Goal: Task Accomplishment & Management: Manage account settings

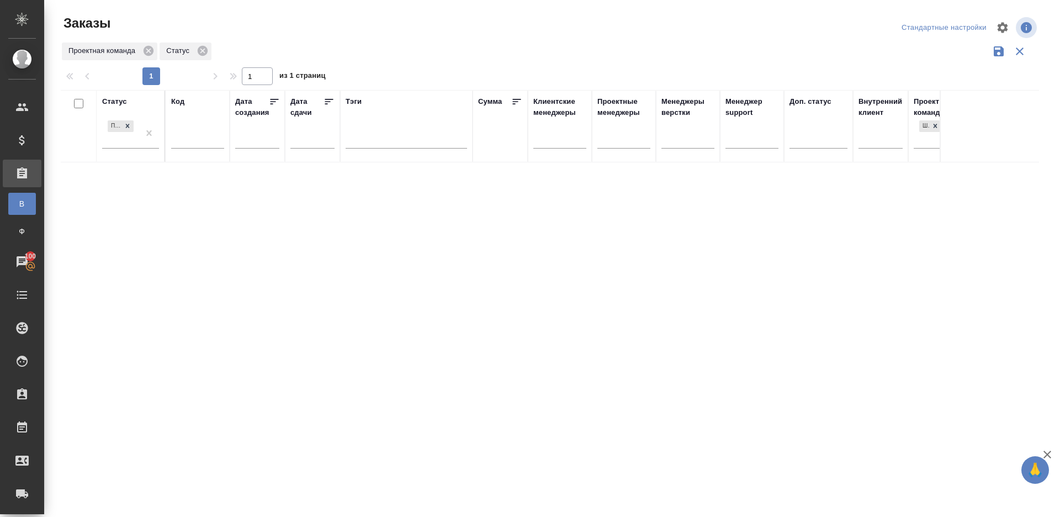
click at [622, 354] on div "Статус Подтвержден Код Дата создания Дата сдачи Тэги Сумма Клиентские менеджеры…" at bounding box center [550, 289] width 978 height 398
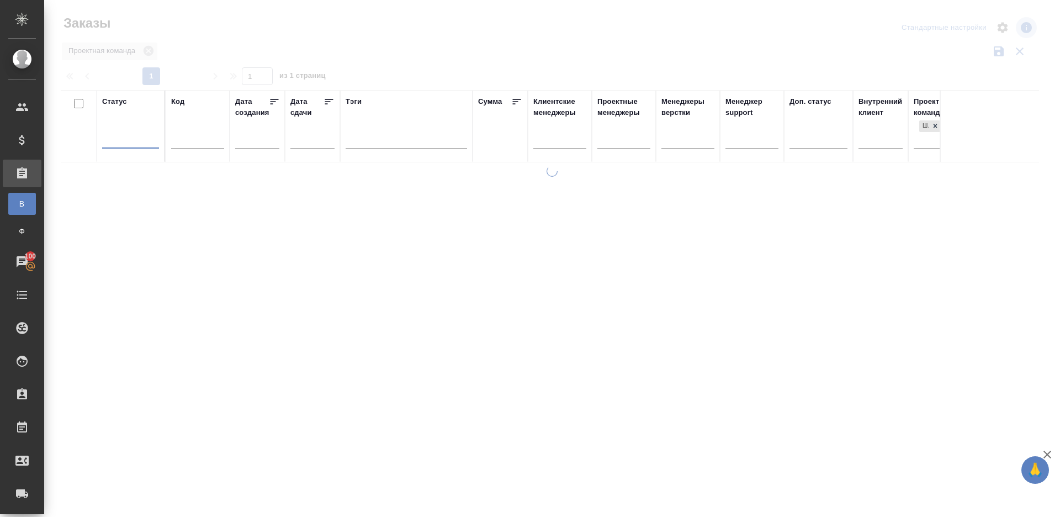
click at [453, 61] on div at bounding box center [552, 247] width 1016 height 494
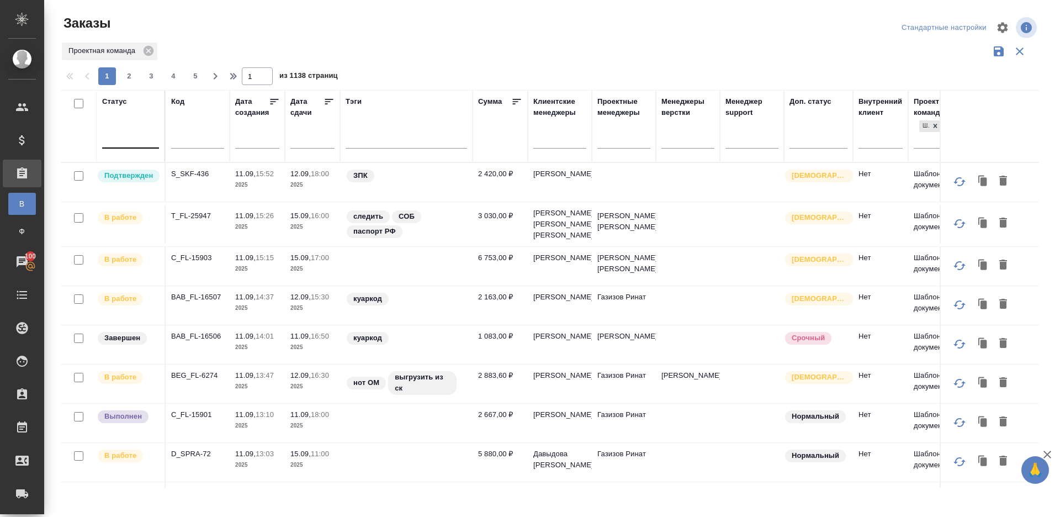
click at [150, 146] on div at bounding box center [130, 138] width 57 height 21
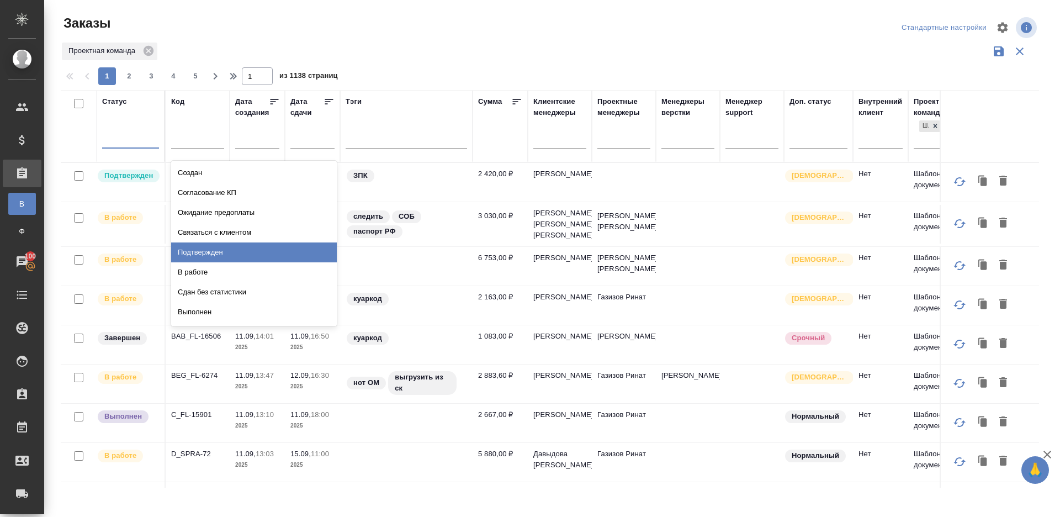
click at [214, 256] on div "Подтвержден" at bounding box center [254, 252] width 166 height 20
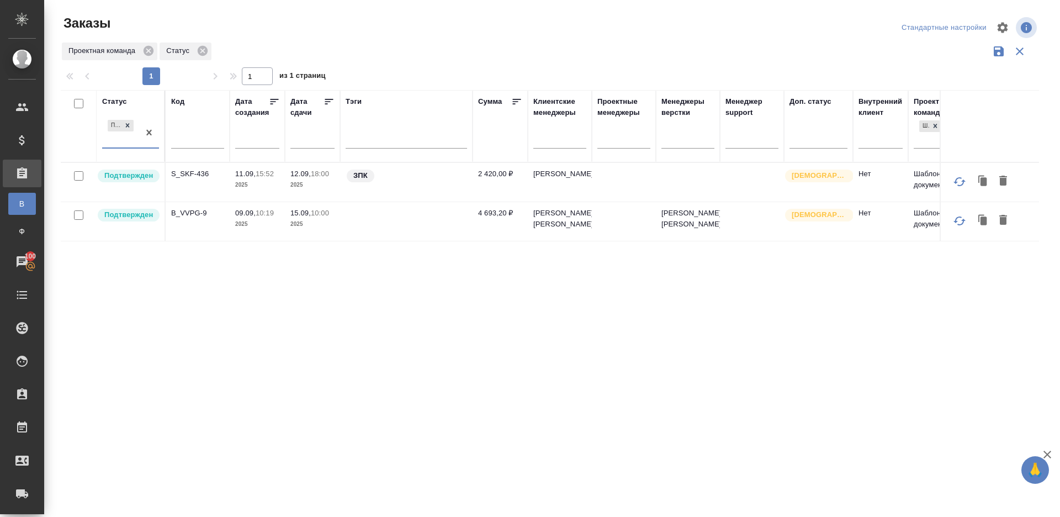
click at [193, 174] on p "S_SKF-436" at bounding box center [197, 173] width 53 height 11
click at [190, 216] on p "B_VVPG-9" at bounding box center [197, 213] width 53 height 11
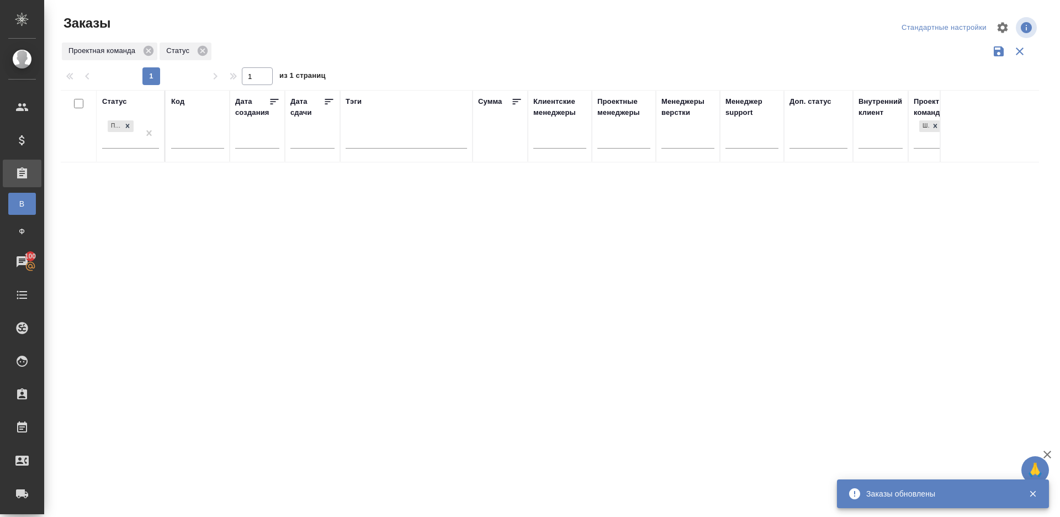
click at [550, 59] on div "Проектная команда Статус" at bounding box center [550, 51] width 978 height 21
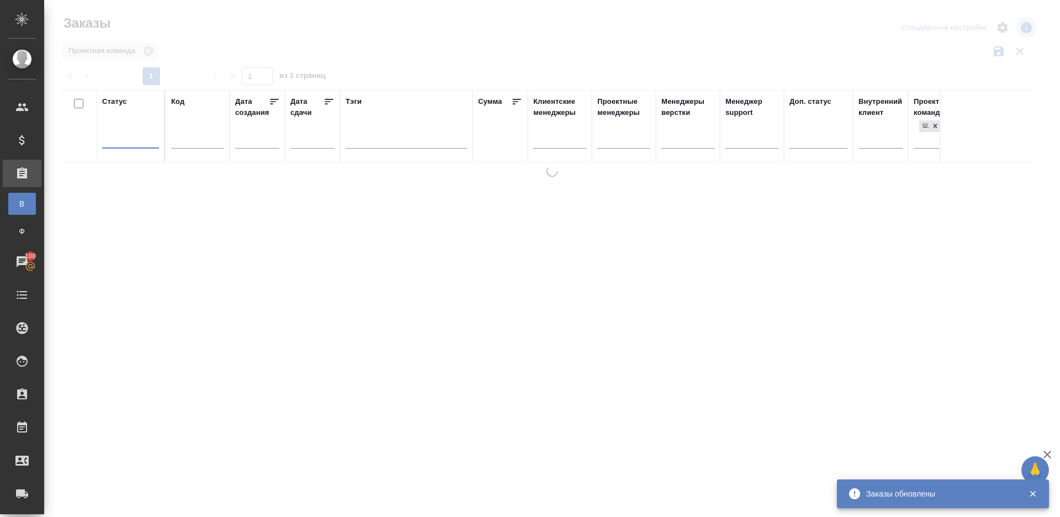
click at [460, 62] on div at bounding box center [554, 65] width 987 height 6
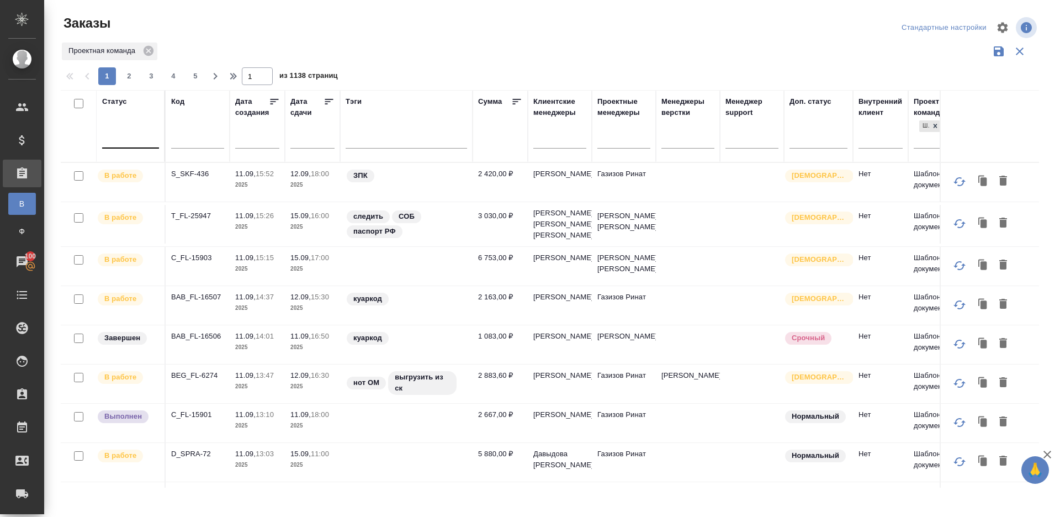
click at [126, 136] on div at bounding box center [130, 137] width 57 height 16
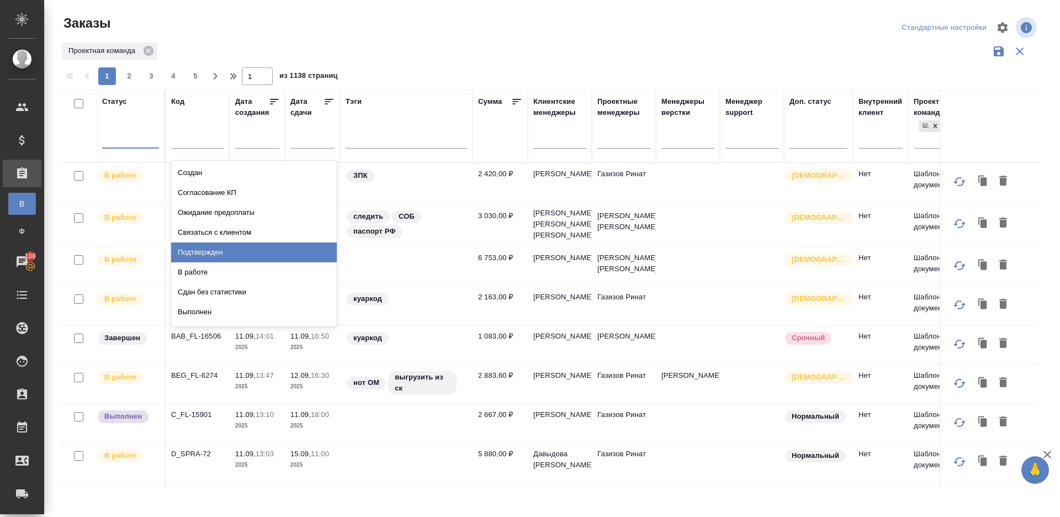
click at [246, 251] on div "Подтвержден" at bounding box center [254, 252] width 166 height 20
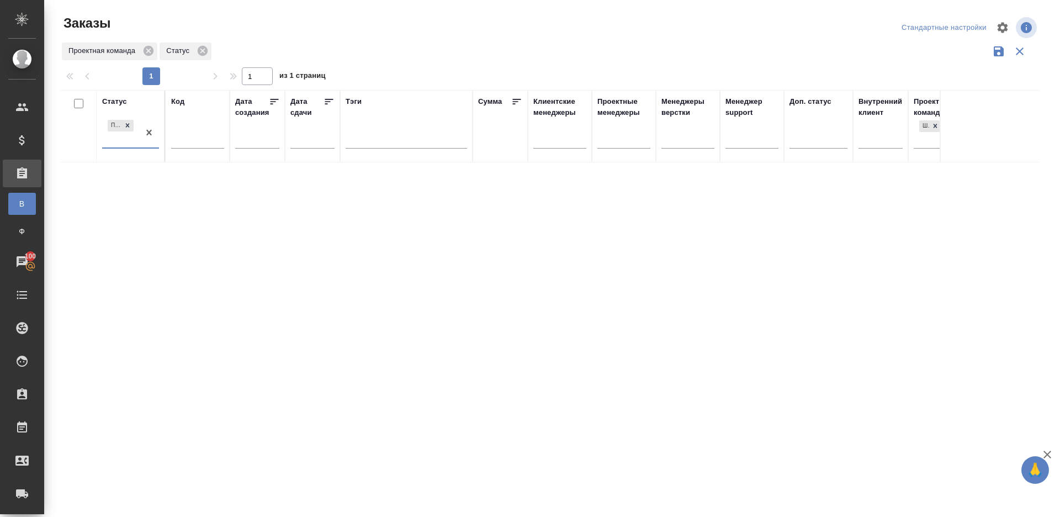
click at [379, 235] on div "Статус option Подтвержден, selected. 0 results available. Select is focused ,ty…" at bounding box center [550, 289] width 978 height 398
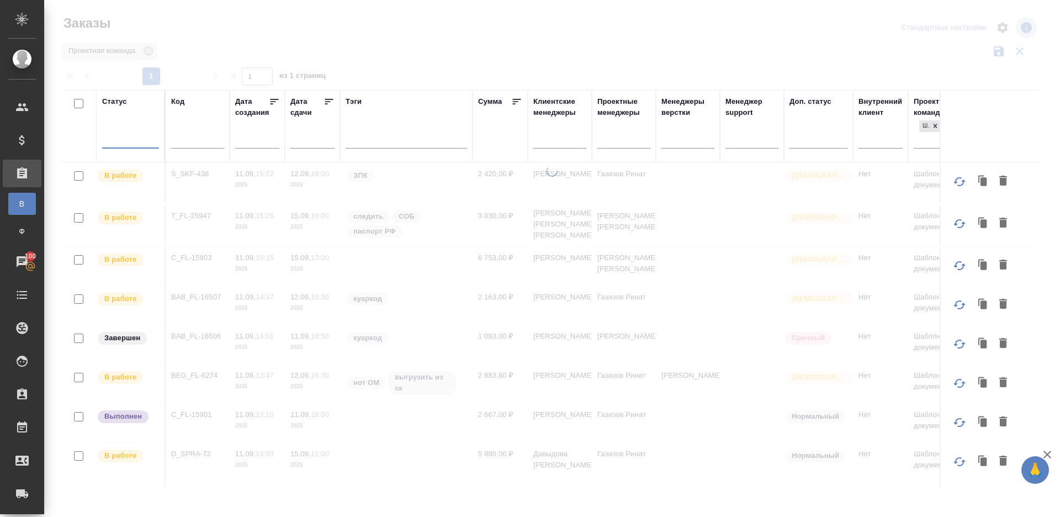
click at [558, 47] on div "Проектная команда" at bounding box center [550, 51] width 978 height 21
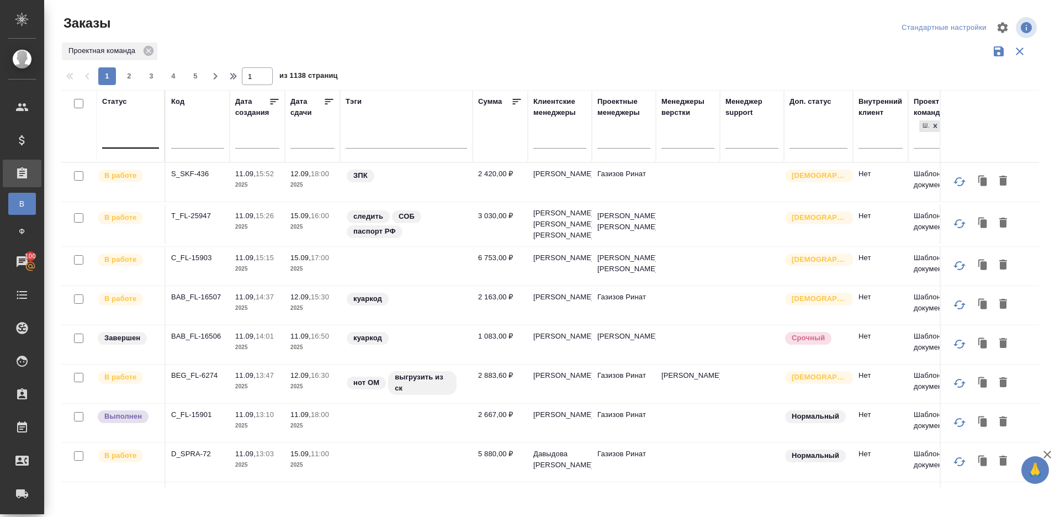
click at [140, 141] on div at bounding box center [130, 137] width 57 height 16
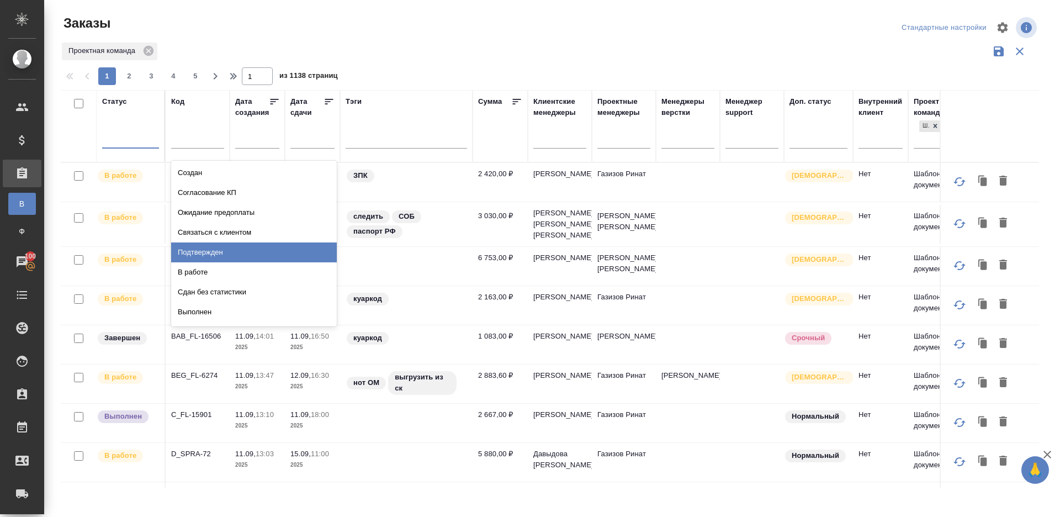
click at [235, 252] on div "Подтвержден" at bounding box center [254, 252] width 166 height 20
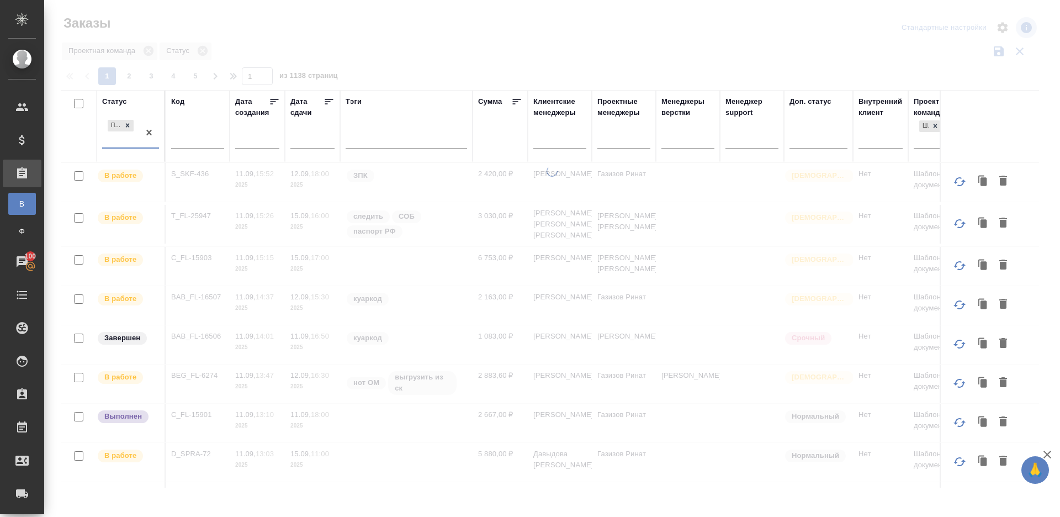
drag, startPoint x: 339, startPoint y: 118, endPoint x: 479, endPoint y: 6, distance: 179.5
click at [436, 54] on div at bounding box center [552, 247] width 1016 height 494
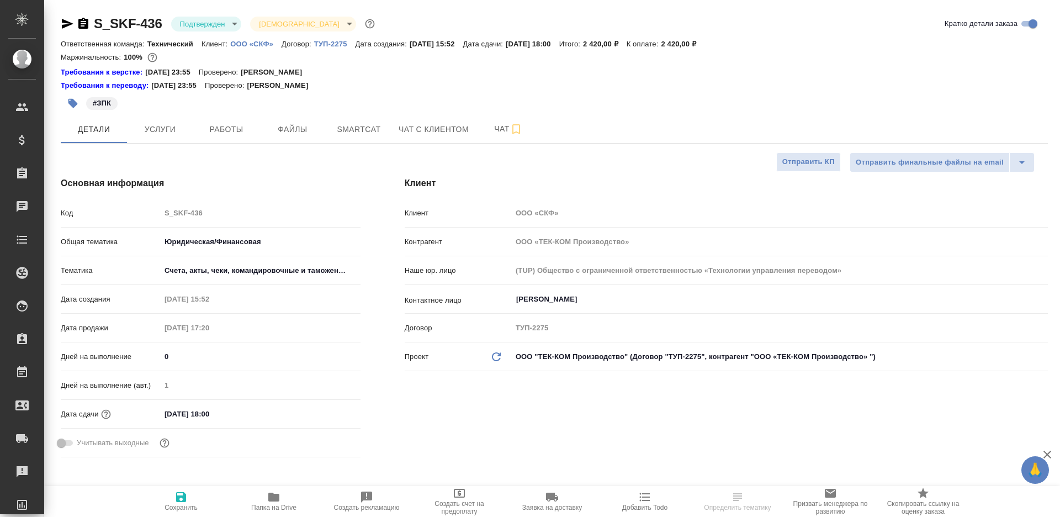
select select "RU"
type input "Сеитов Павел"
select select "RU"
type textarea "x"
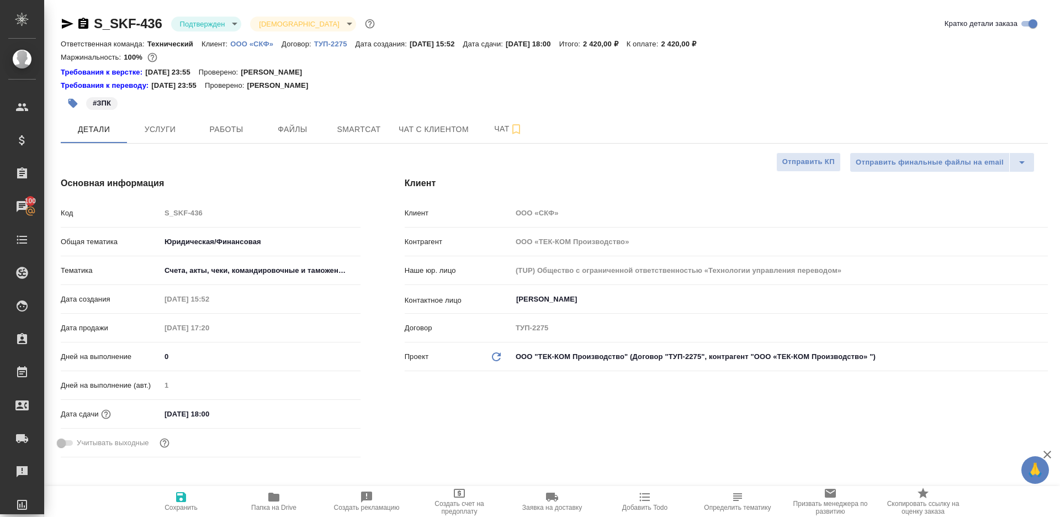
type textarea "x"
click at [194, 21] on body "🙏 .cls-1 fill:#fff; AWATERA Gazizov Rinat Клиенты Спецификации Заказы 100 Чаты …" at bounding box center [530, 258] width 1060 height 517
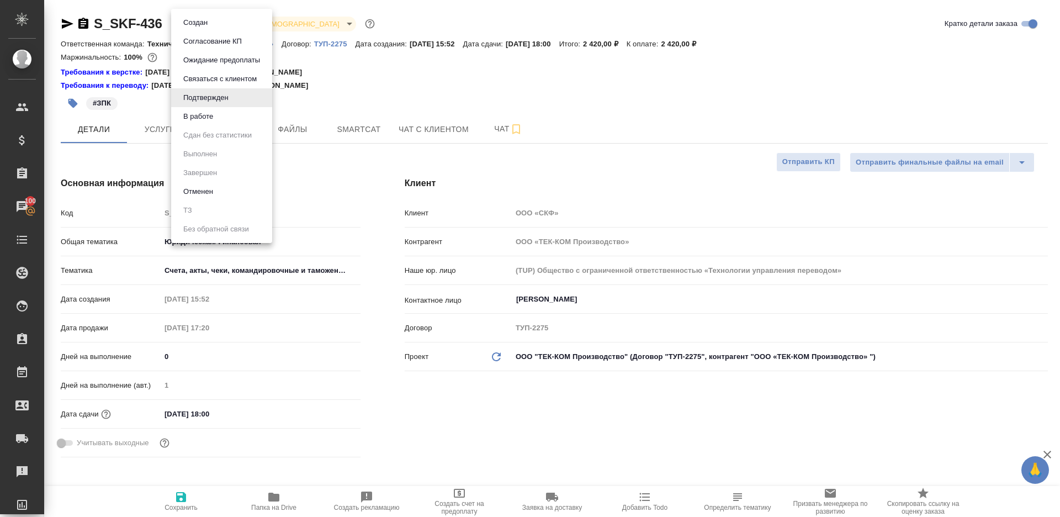
click at [230, 120] on li "В работе" at bounding box center [221, 116] width 101 height 19
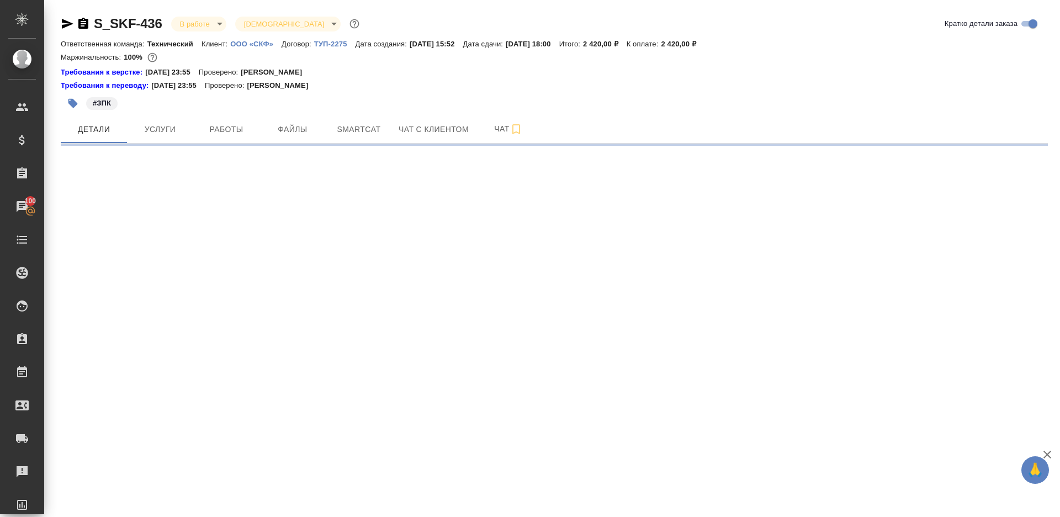
select select "RU"
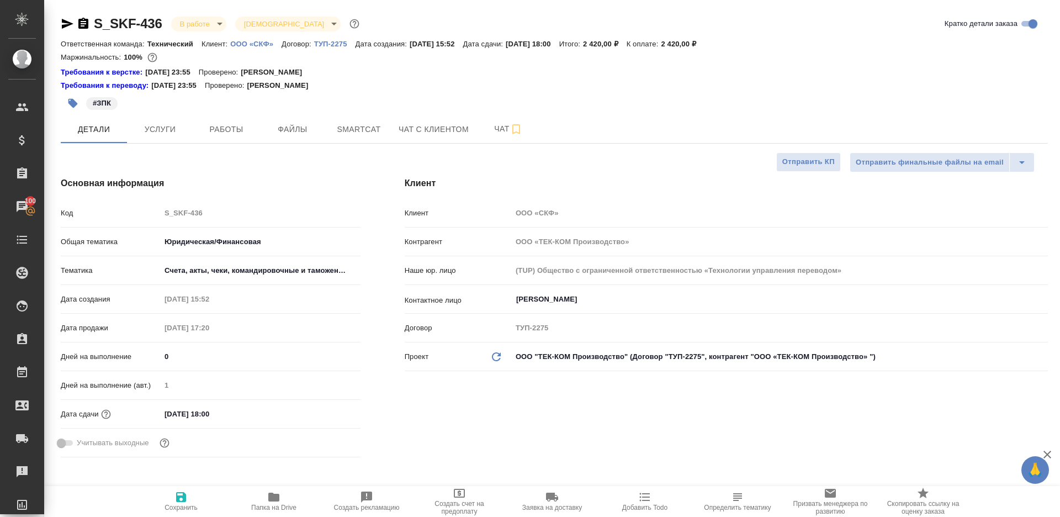
type textarea "x"
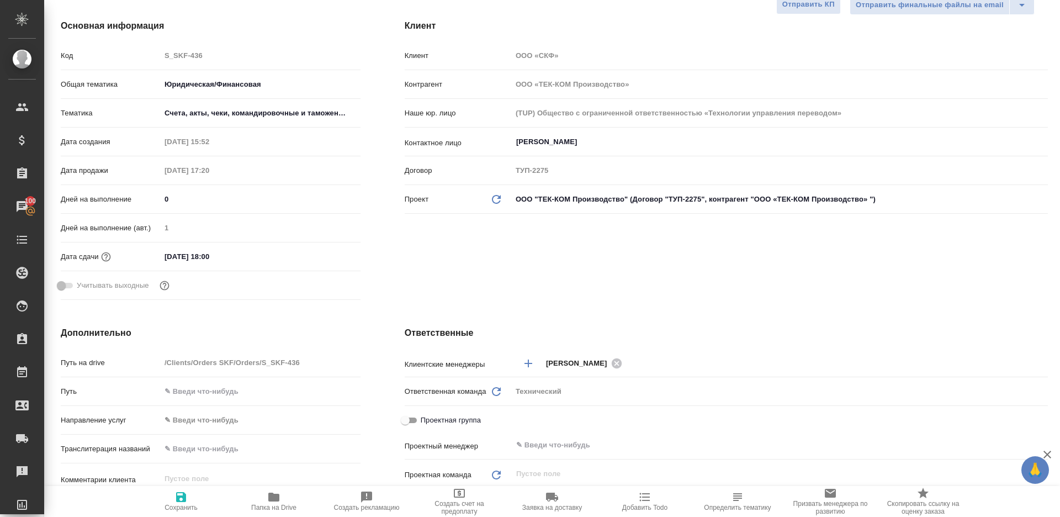
scroll to position [160, 0]
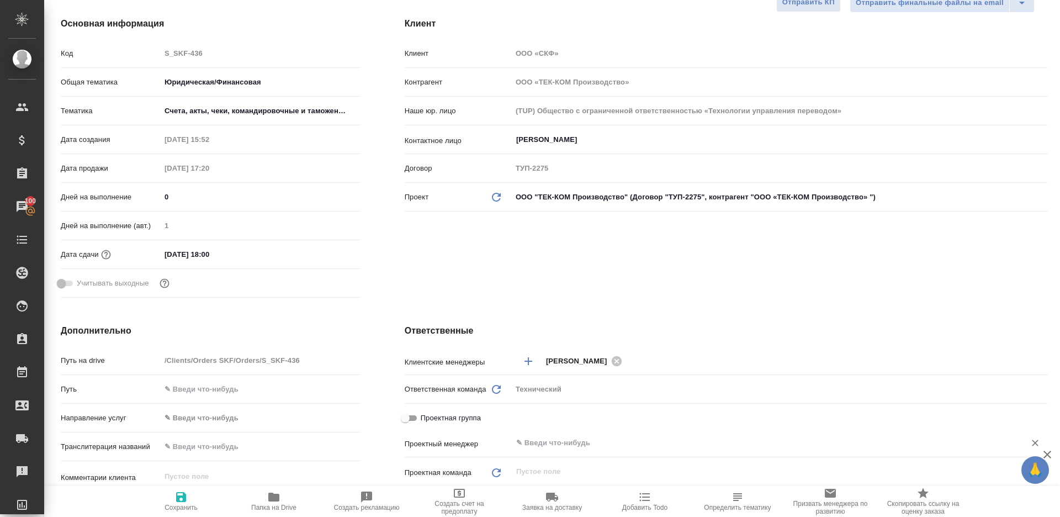
click at [547, 435] on div "​" at bounding box center [780, 443] width 536 height 20
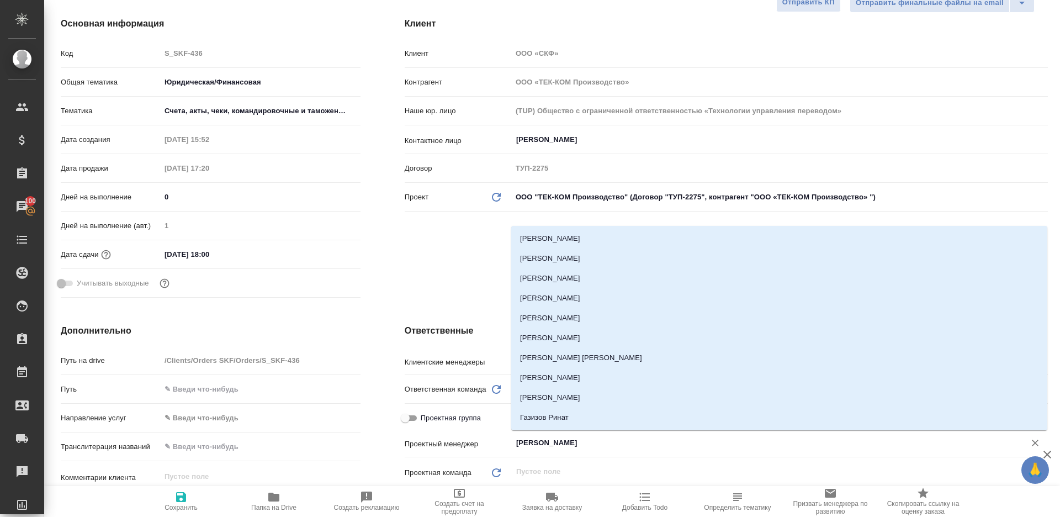
type input "ринат"
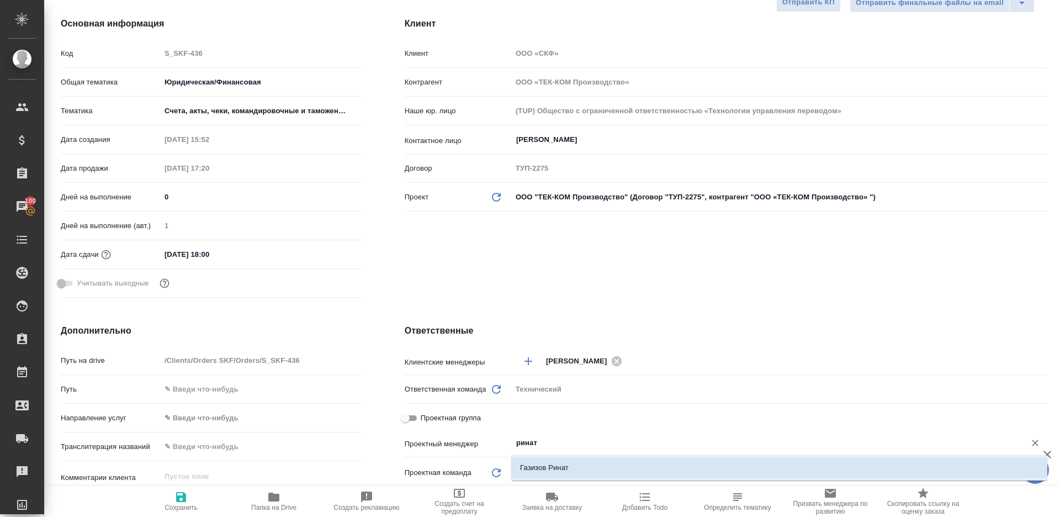
click at [554, 467] on li "Газизов Ринат" at bounding box center [779, 468] width 536 height 20
type textarea "x"
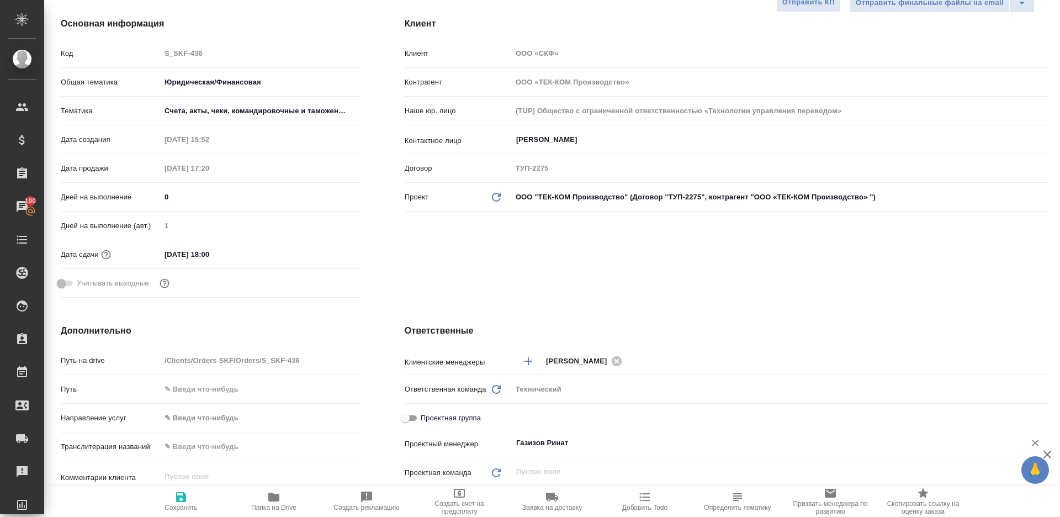
type input "Газизов Ринат"
click at [174, 501] on icon "button" at bounding box center [180, 496] width 13 height 13
type textarea "x"
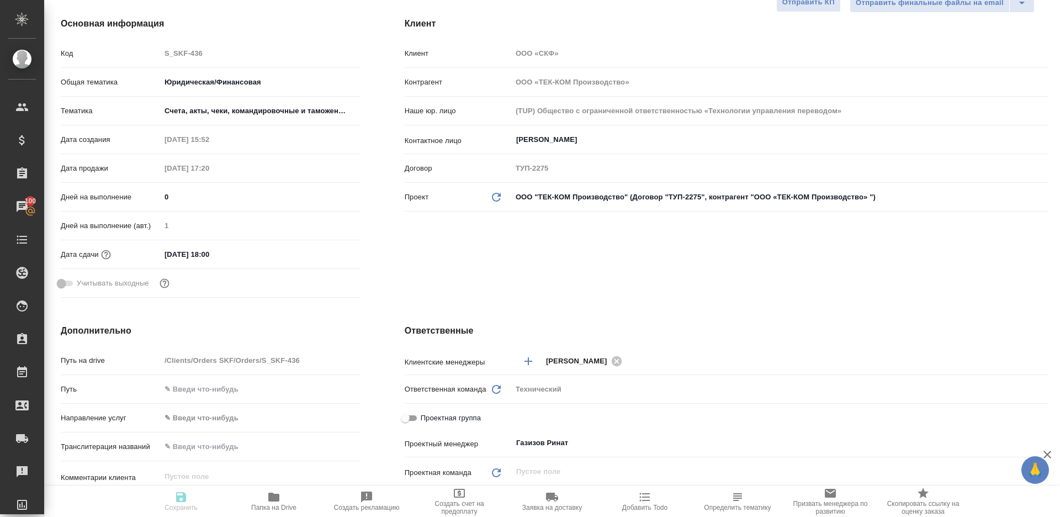
type textarea "x"
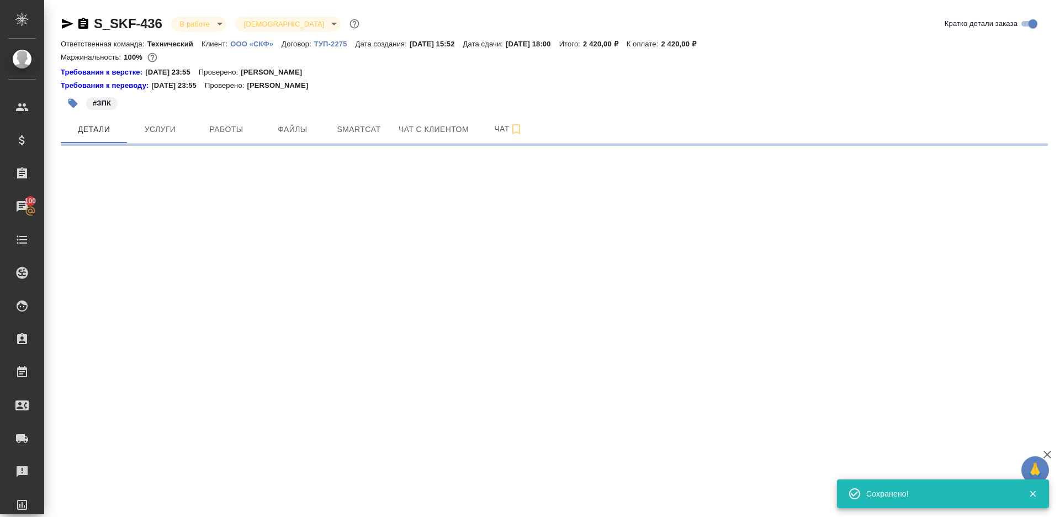
select select "RU"
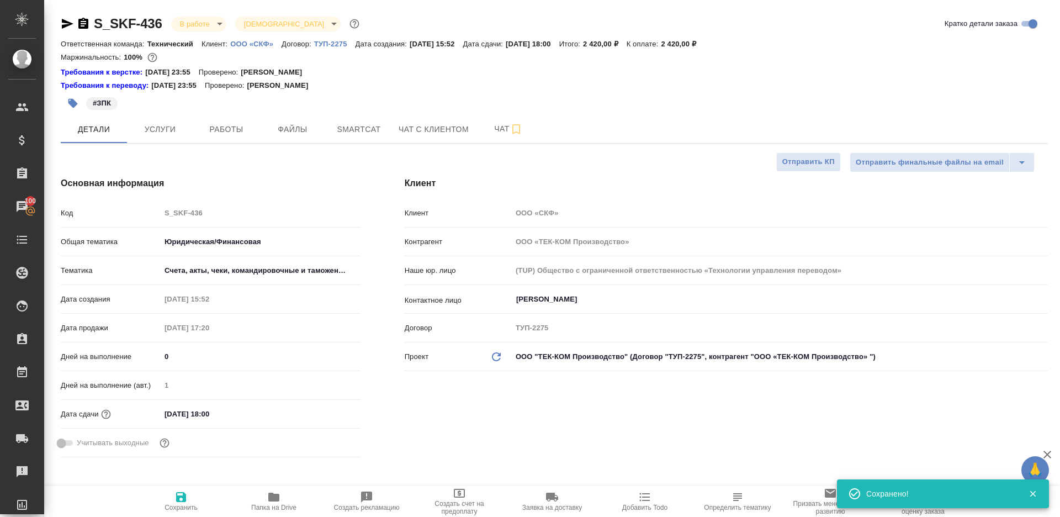
type textarea "x"
click at [219, 127] on span "Работы" at bounding box center [226, 130] width 53 height 14
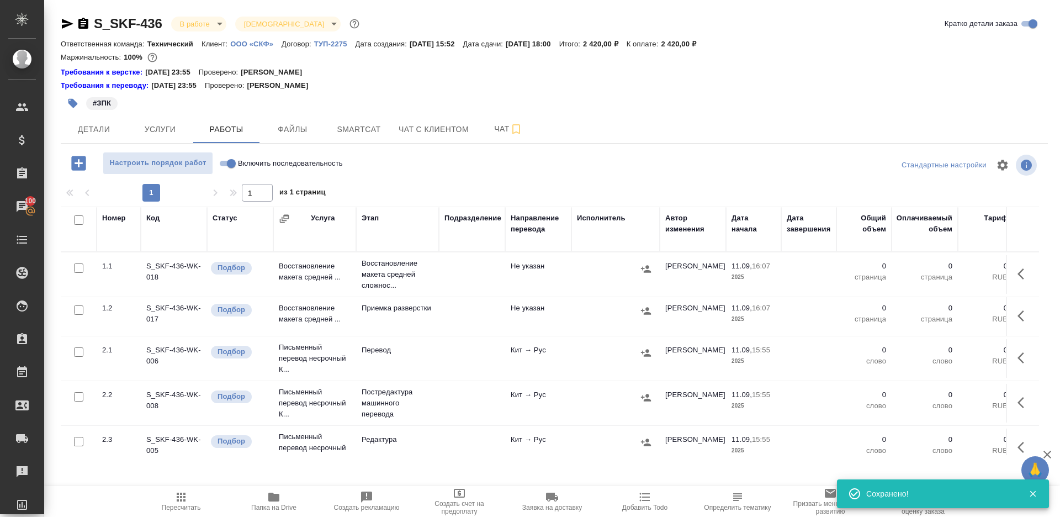
click at [451, 173] on div at bounding box center [554, 165] width 329 height 27
click at [276, 495] on icon "button" at bounding box center [273, 496] width 11 height 9
click at [225, 158] on input "Включить последовательность" at bounding box center [231, 163] width 40 height 13
checkbox input "true"
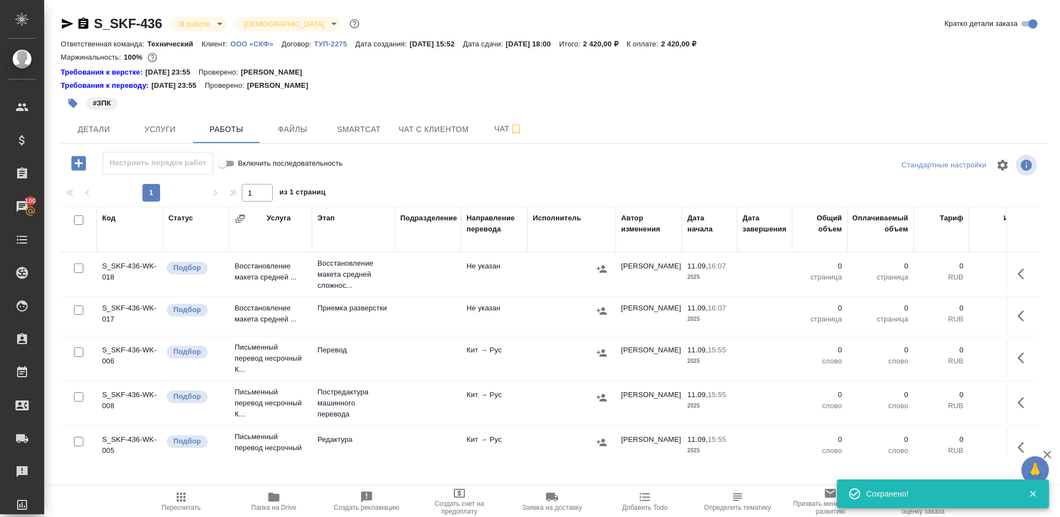
click at [74, 221] on input "checkbox" at bounding box center [78, 219] width 9 height 9
checkbox input "true"
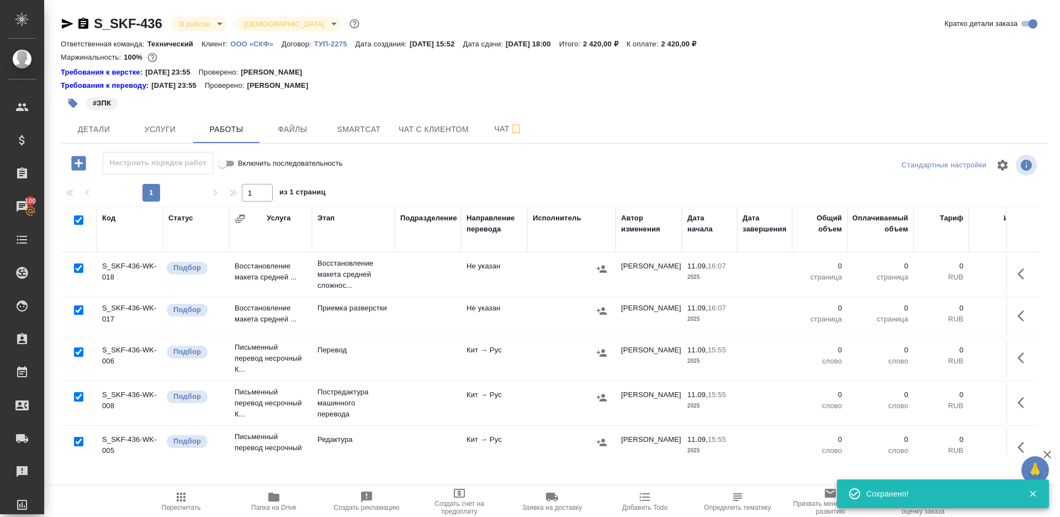
checkbox input "true"
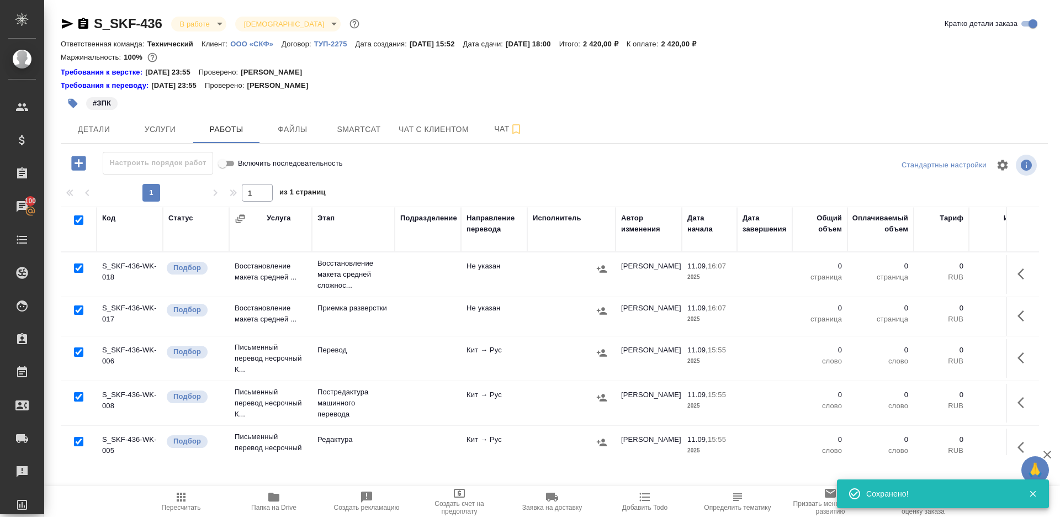
checkbox input "true"
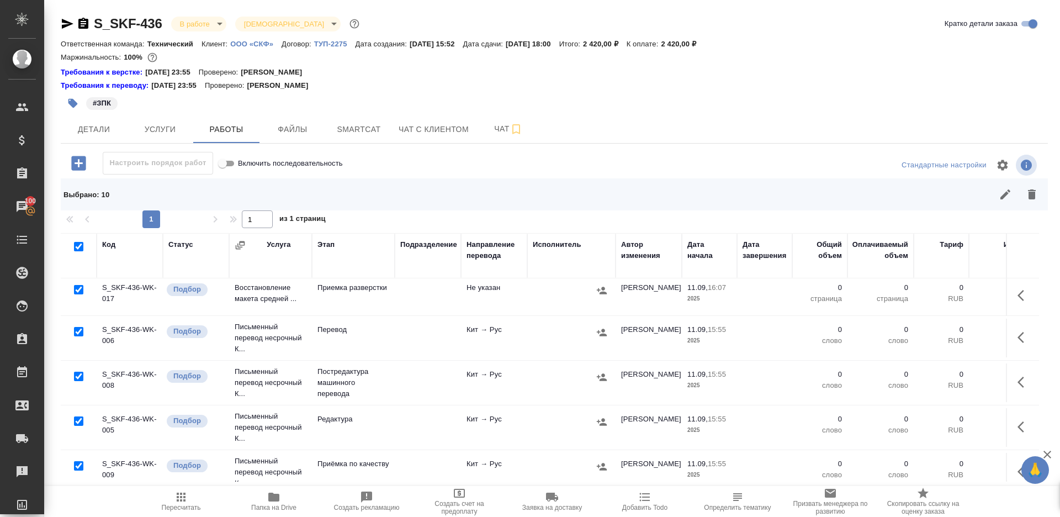
scroll to position [56, 0]
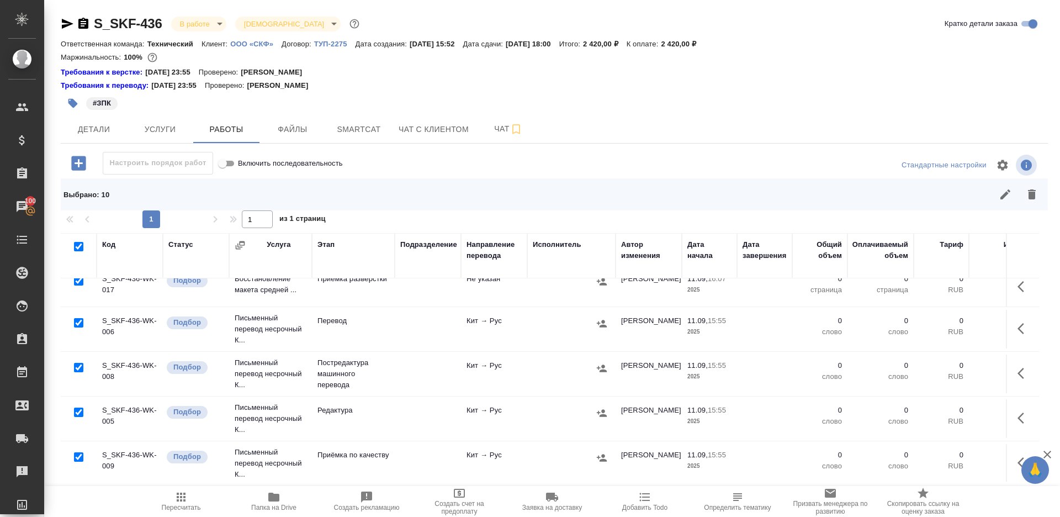
click at [77, 320] on input "checkbox" at bounding box center [78, 322] width 9 height 9
checkbox input "false"
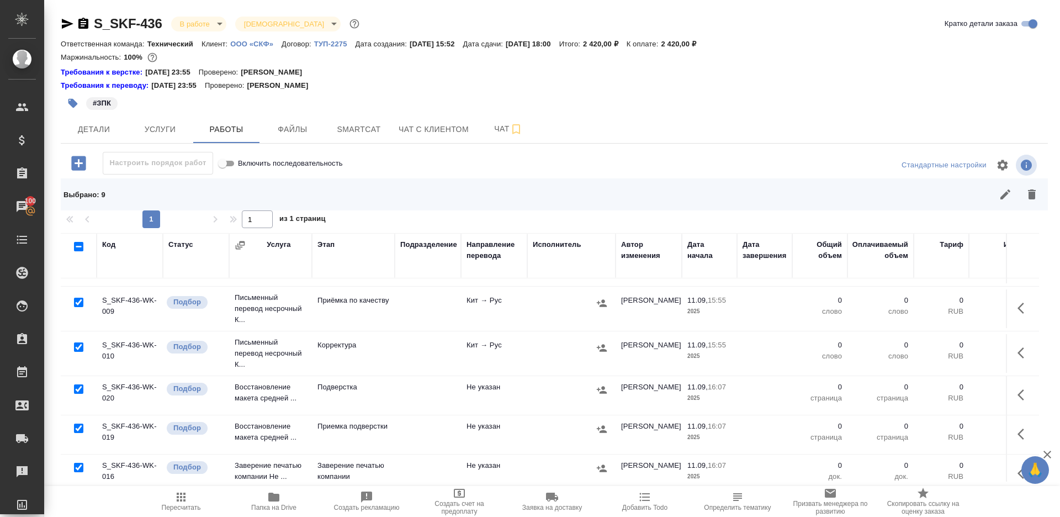
click at [77, 298] on input "checkbox" at bounding box center [78, 302] width 9 height 9
checkbox input "false"
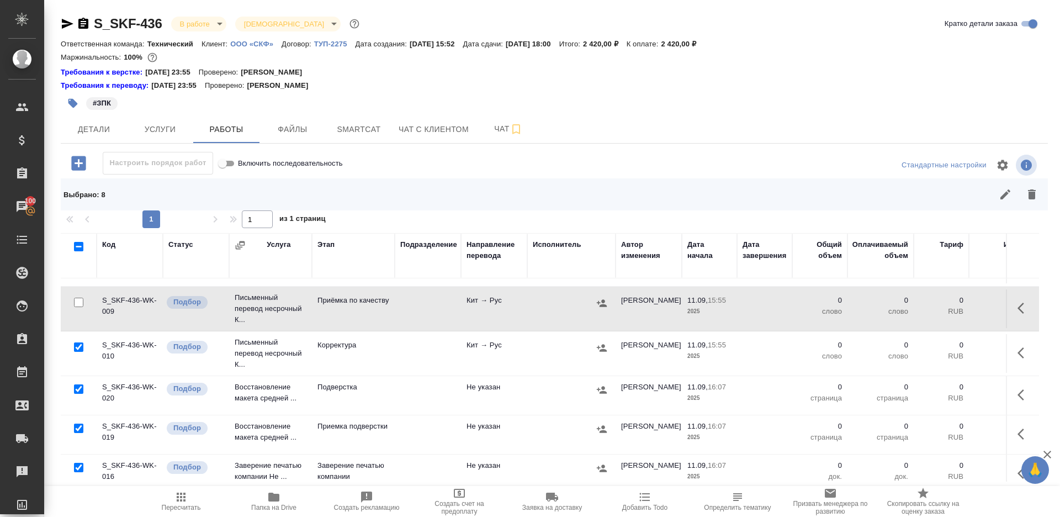
scroll to position [220, 0]
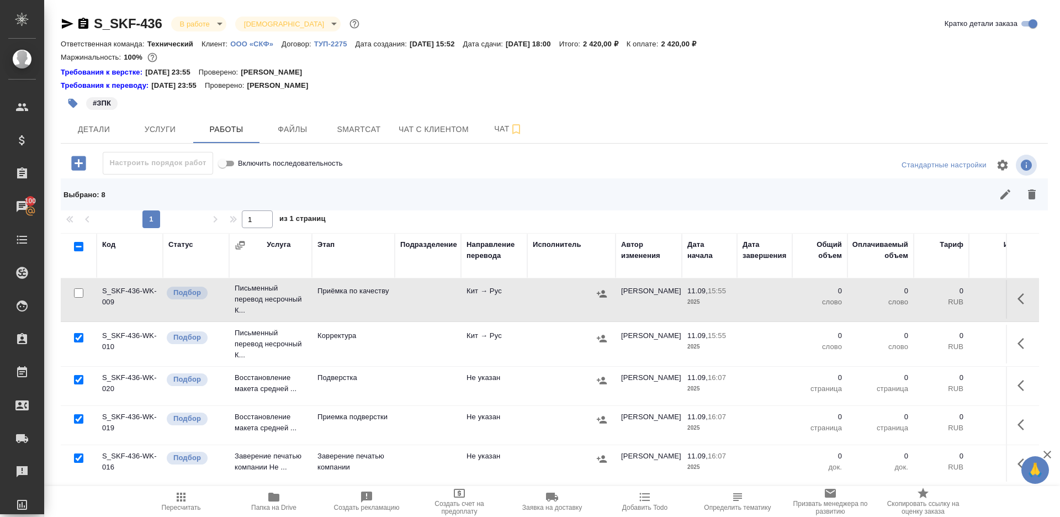
click at [78, 457] on input "checkbox" at bounding box center [78, 457] width 9 height 9
checkbox input "false"
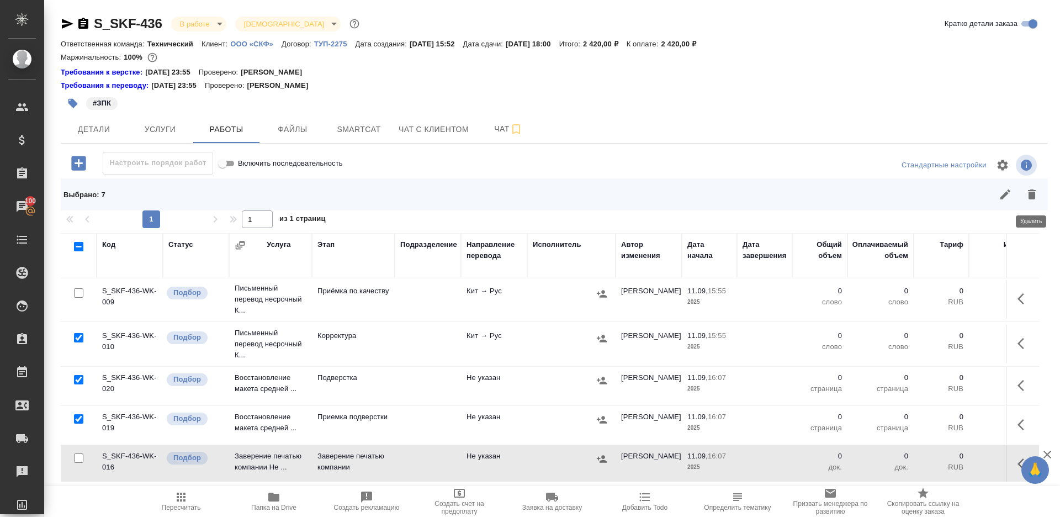
click at [1030, 189] on icon "button" at bounding box center [1031, 194] width 13 height 13
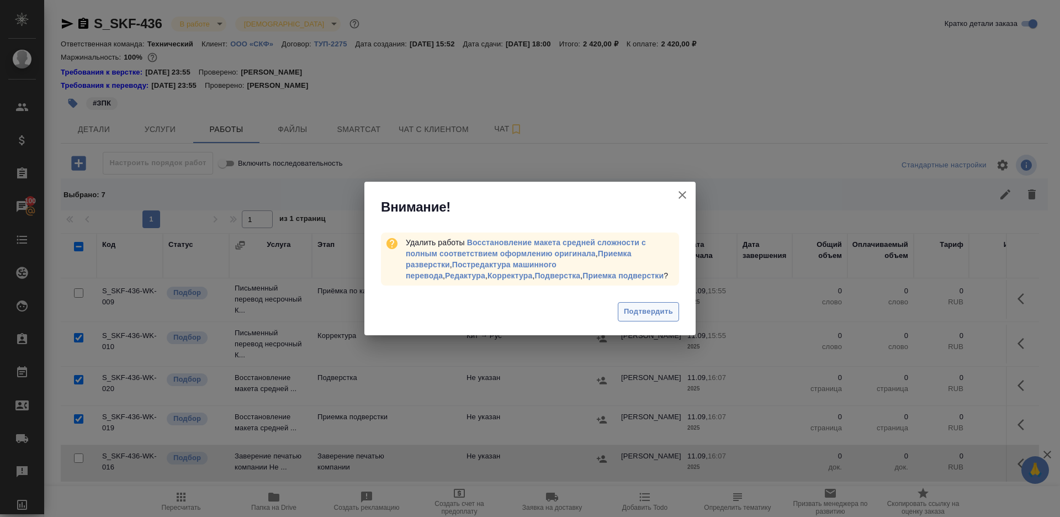
click at [663, 311] on span "Подтвердить" at bounding box center [648, 311] width 49 height 13
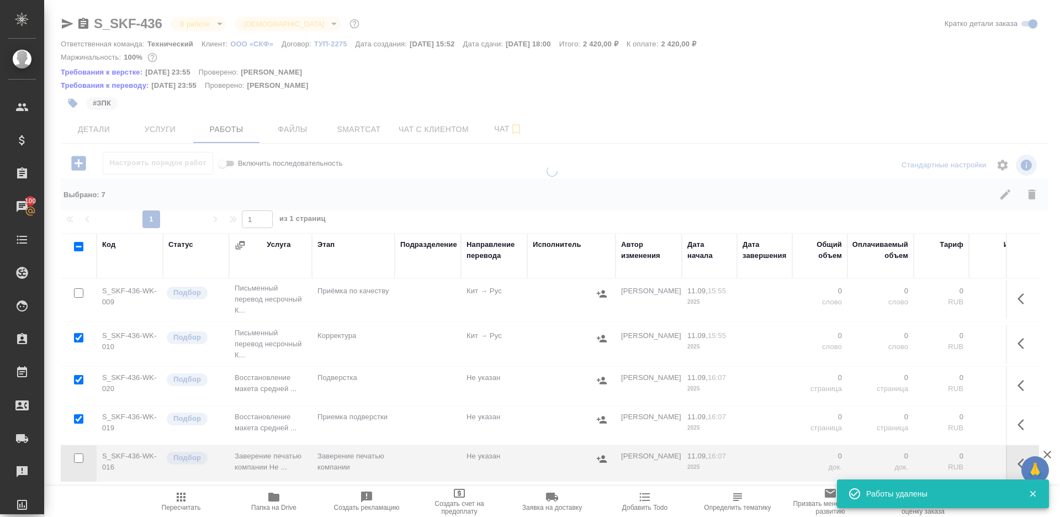
scroll to position [0, 0]
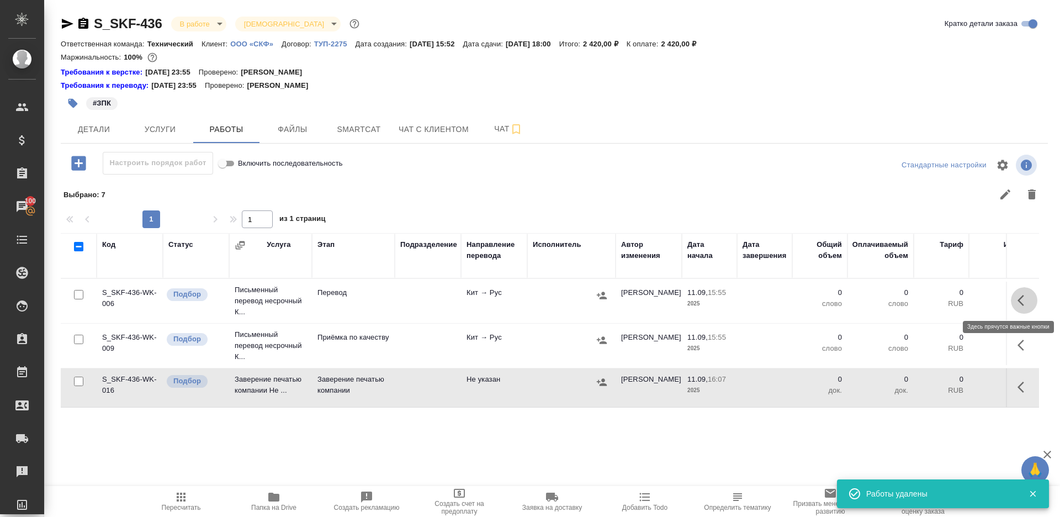
click at [1028, 294] on icon "button" at bounding box center [1024, 300] width 13 height 13
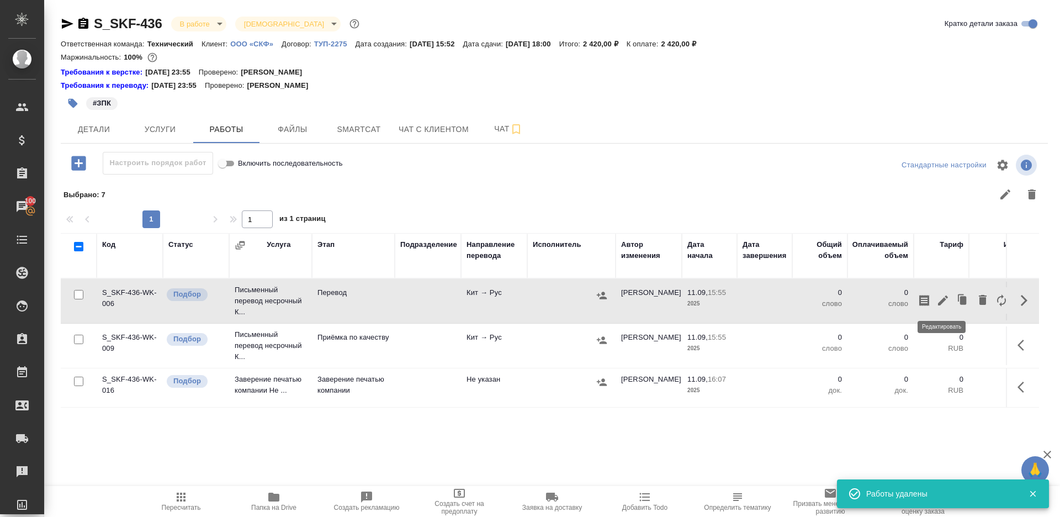
click at [941, 297] on icon "button" at bounding box center [942, 300] width 13 height 13
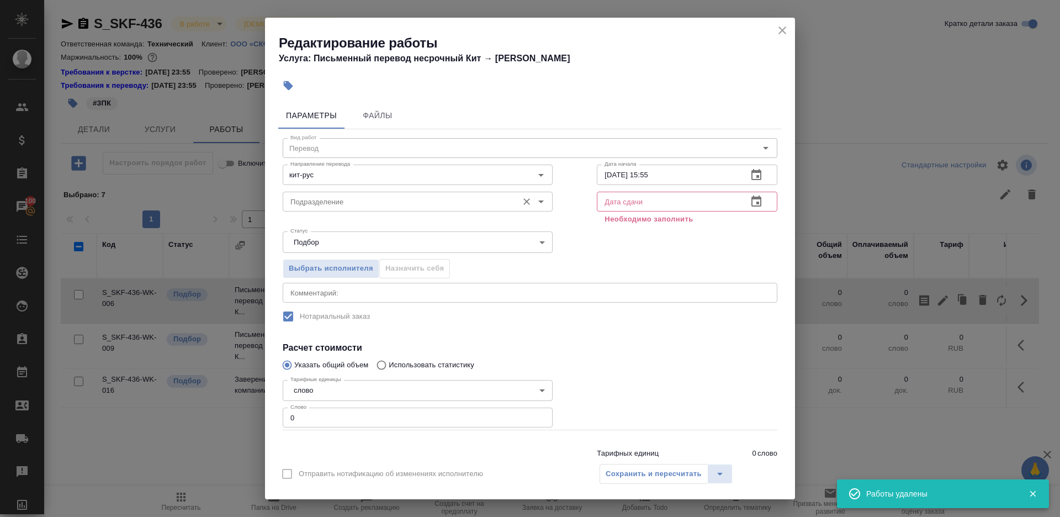
click at [321, 189] on div "Подразделение Подразделение" at bounding box center [418, 200] width 270 height 27
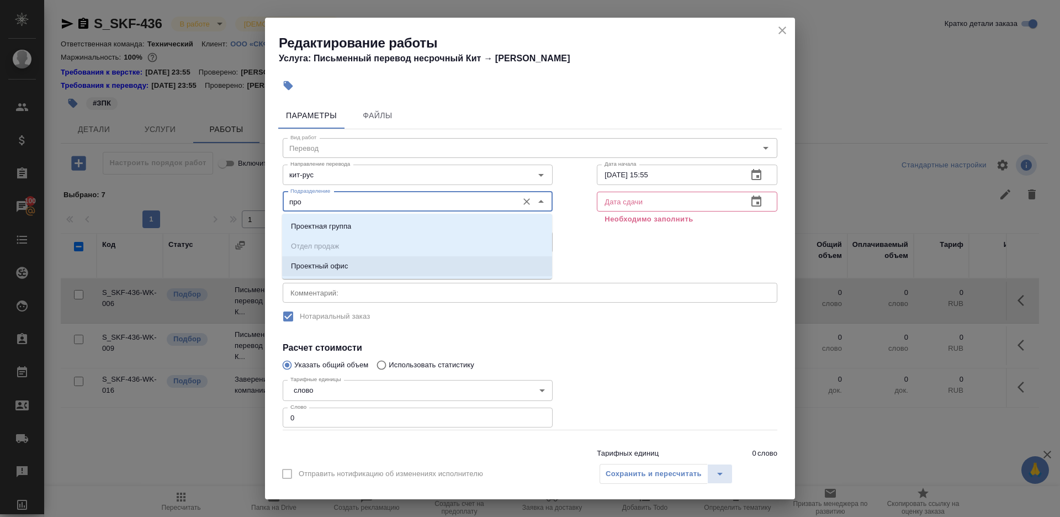
click at [330, 261] on p "Проектный офис" at bounding box center [319, 266] width 57 height 11
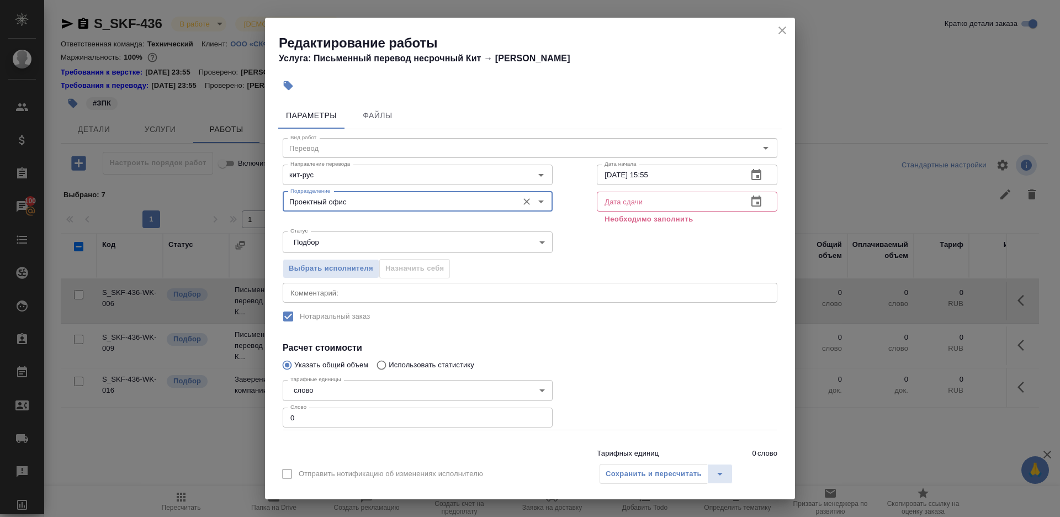
type input "Проектный офис"
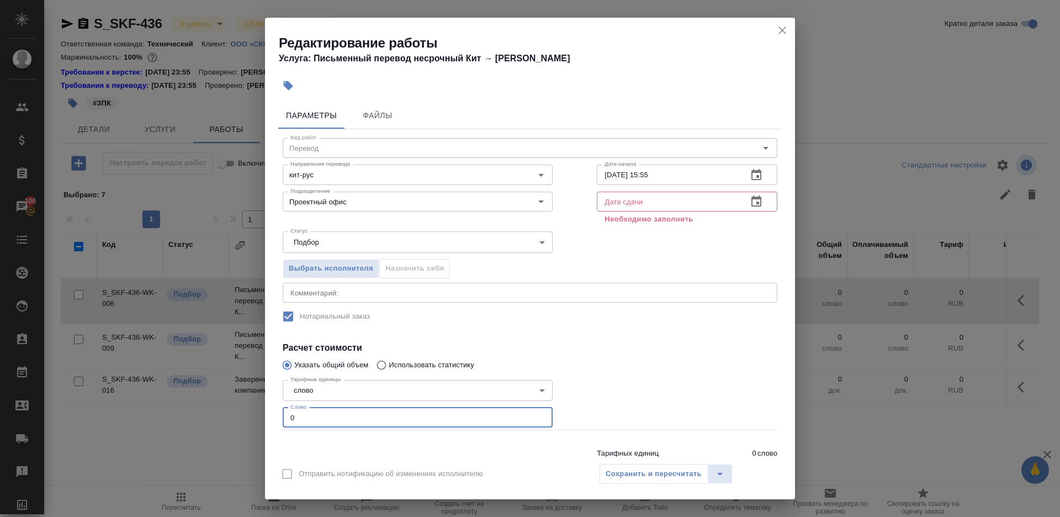
click at [331, 417] on input "0" at bounding box center [418, 417] width 270 height 20
type input "300"
click at [677, 182] on input "11.09.2025 15:55" at bounding box center [668, 175] width 142 height 20
click at [677, 207] on input "text" at bounding box center [668, 202] width 142 height 20
paste input "11.09.2025 15:55"
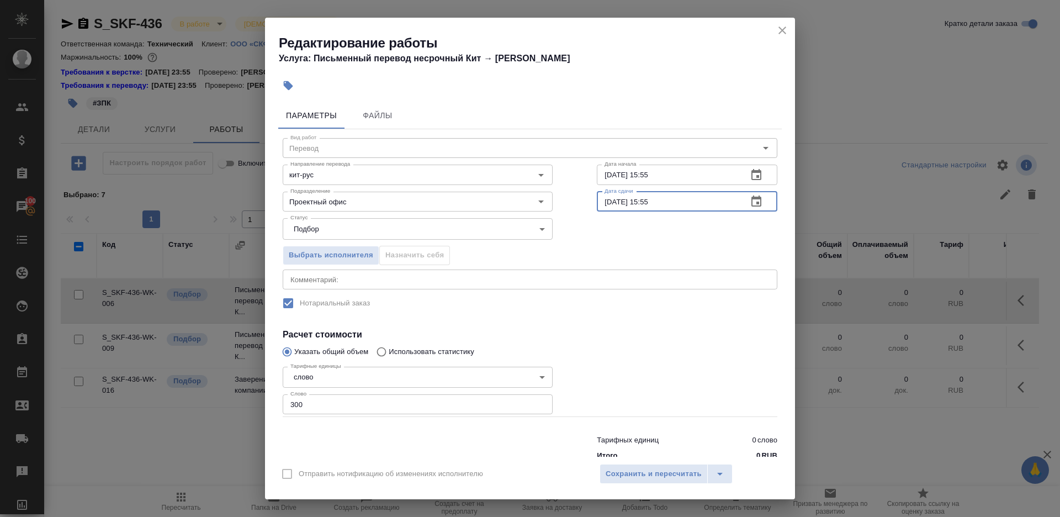
click at [612, 202] on input "11.09.2025 15:55" at bounding box center [668, 202] width 142 height 20
drag, startPoint x: 643, startPoint y: 202, endPoint x: 734, endPoint y: 202, distance: 91.1
click at [734, 202] on input "12.09.2025 15:55" at bounding box center [668, 202] width 142 height 20
type input "12.09.2025 09:00"
click at [703, 334] on h4 "Расчет стоимости" at bounding box center [530, 334] width 495 height 13
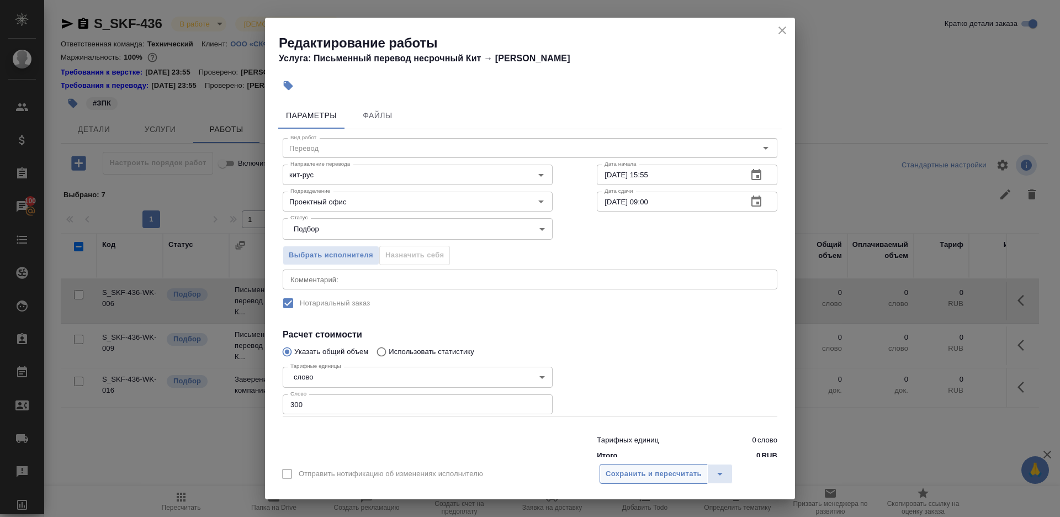
click at [690, 469] on span "Сохранить и пересчитать" at bounding box center [654, 474] width 96 height 13
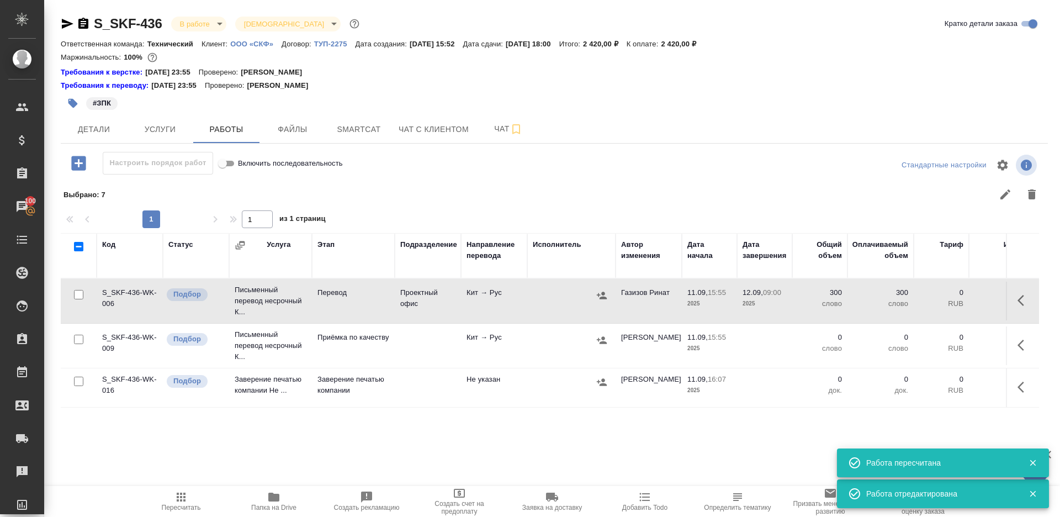
click at [1027, 340] on icon "button" at bounding box center [1024, 344] width 13 height 13
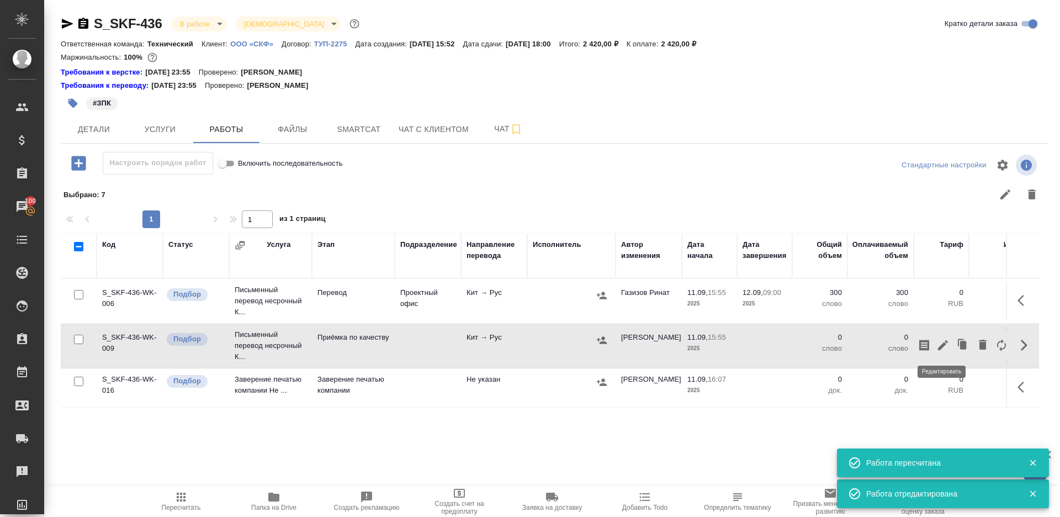
click at [945, 340] on icon "button" at bounding box center [942, 344] width 13 height 13
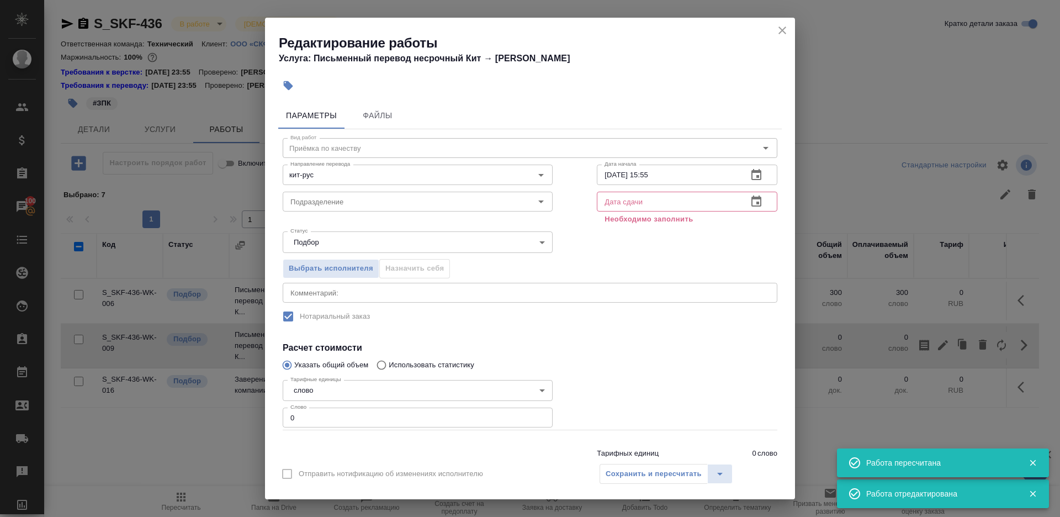
click at [400, 212] on div "Статус Подбор recruiting Статус" at bounding box center [418, 241] width 314 height 72
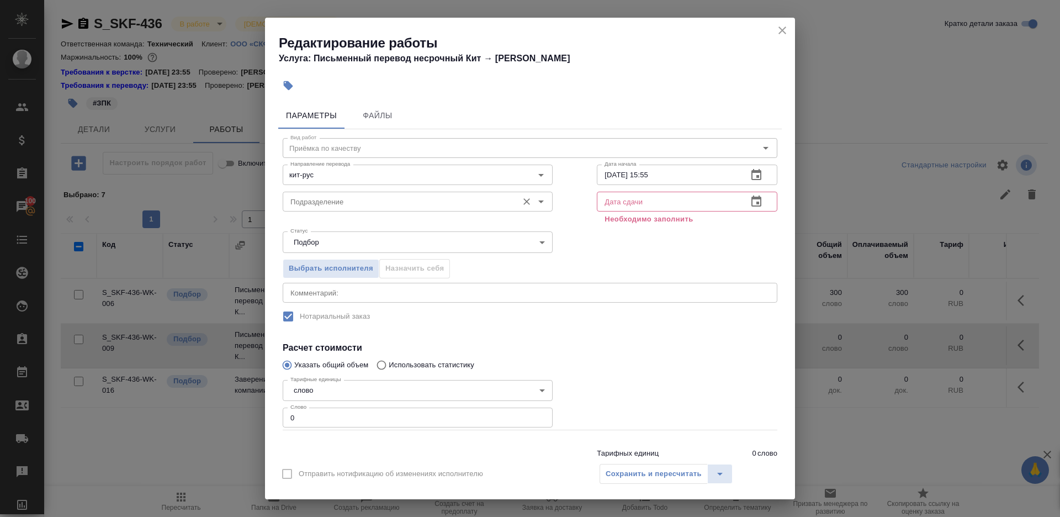
click at [399, 210] on div "Подразделение" at bounding box center [418, 202] width 270 height 20
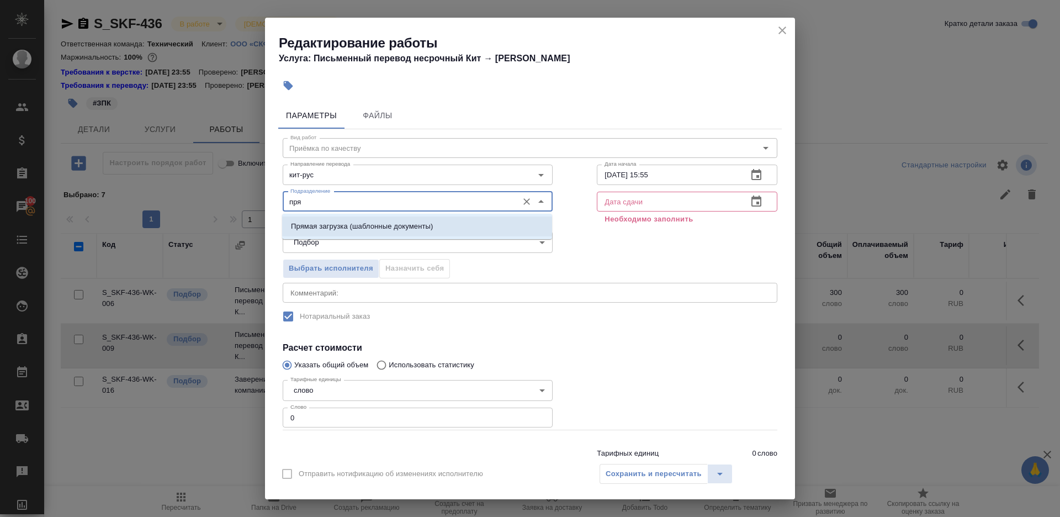
drag, startPoint x: 447, startPoint y: 221, endPoint x: 513, endPoint y: 218, distance: 66.3
click at [447, 221] on li "Прямая загрузка (шаблонные документы)" at bounding box center [417, 226] width 270 height 20
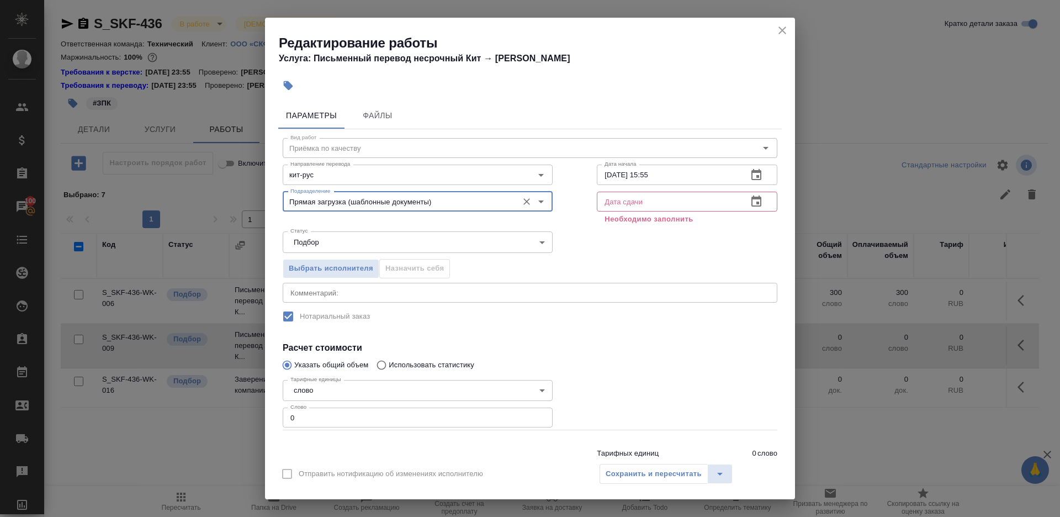
type input "Прямая загрузка (шаблонные документы)"
click at [659, 178] on input "11.09.2025 15:55" at bounding box center [668, 175] width 142 height 20
paste input "2.09.2025 09:00"
type input "12.09.2025 09:00"
click at [667, 203] on input "text" at bounding box center [668, 202] width 142 height 20
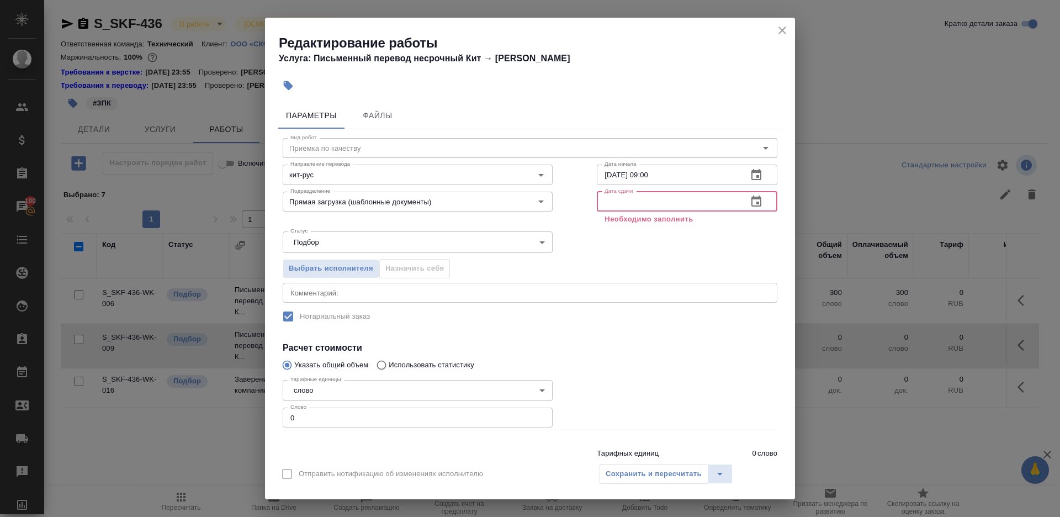
paste input "12.09.2025 09:00"
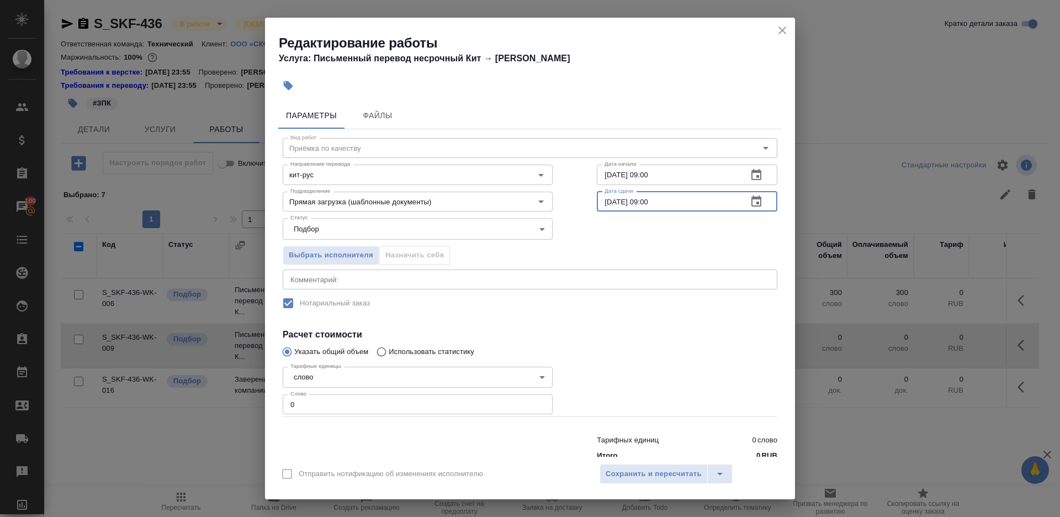
drag, startPoint x: 649, startPoint y: 202, endPoint x: 653, endPoint y: 283, distance: 81.8
click at [649, 205] on input "12.09.2025 09:00" at bounding box center [668, 202] width 142 height 20
type input "12.09.2025 10:00"
click at [334, 409] on input "0" at bounding box center [418, 404] width 270 height 20
type input "1"
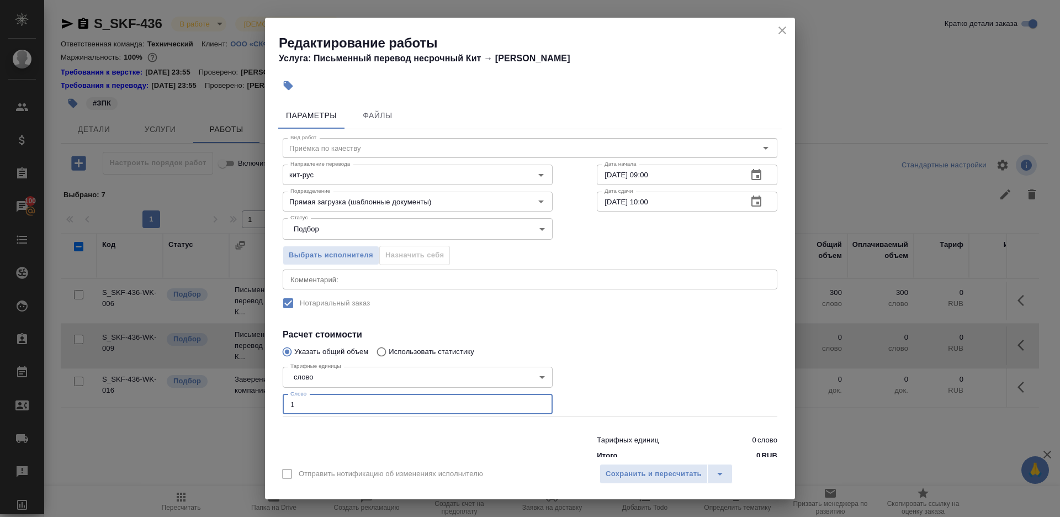
click at [595, 390] on div at bounding box center [687, 389] width 225 height 99
click at [665, 477] on span "Сохранить и пересчитать" at bounding box center [654, 474] width 96 height 13
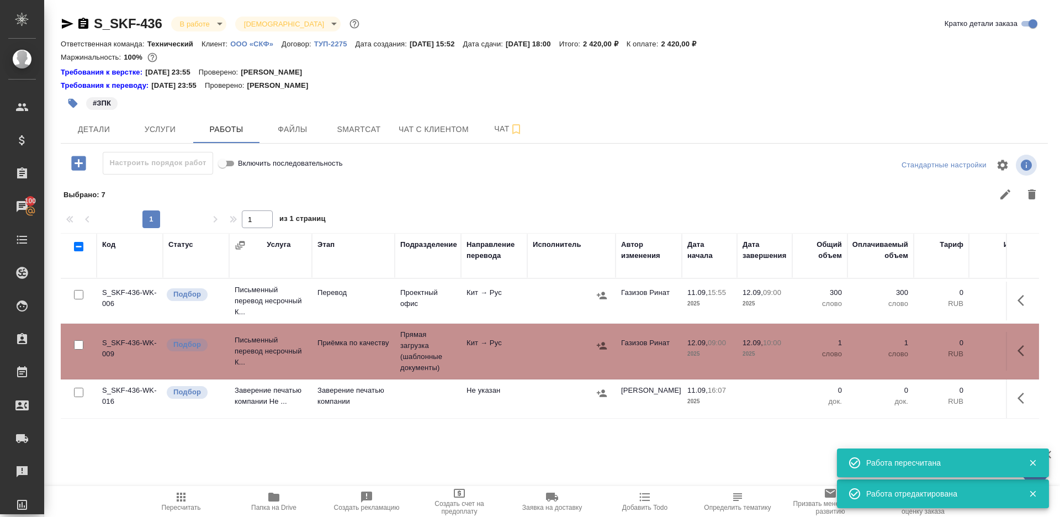
click at [567, 304] on td at bounding box center [571, 301] width 88 height 39
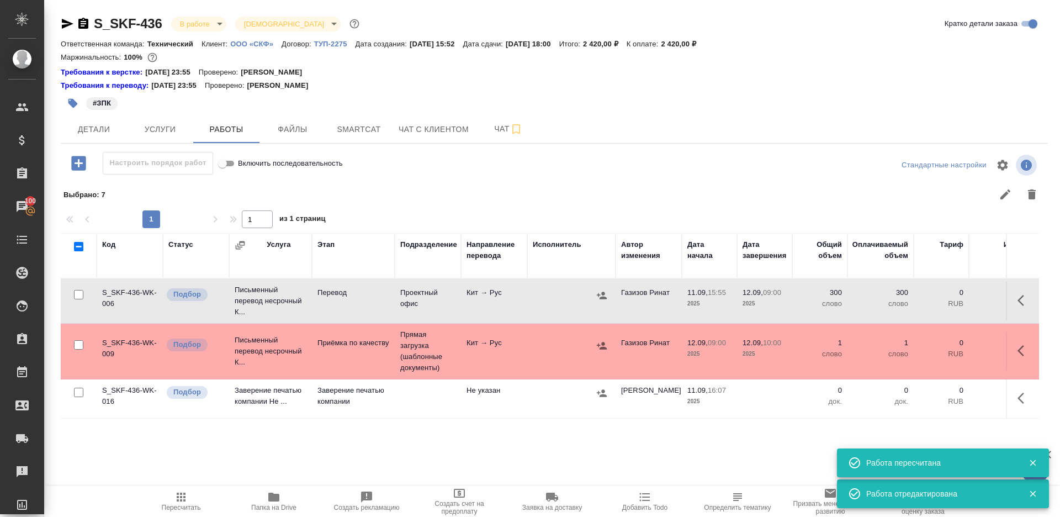
click at [567, 304] on td at bounding box center [571, 301] width 88 height 39
click at [604, 290] on icon "button" at bounding box center [601, 295] width 11 height 11
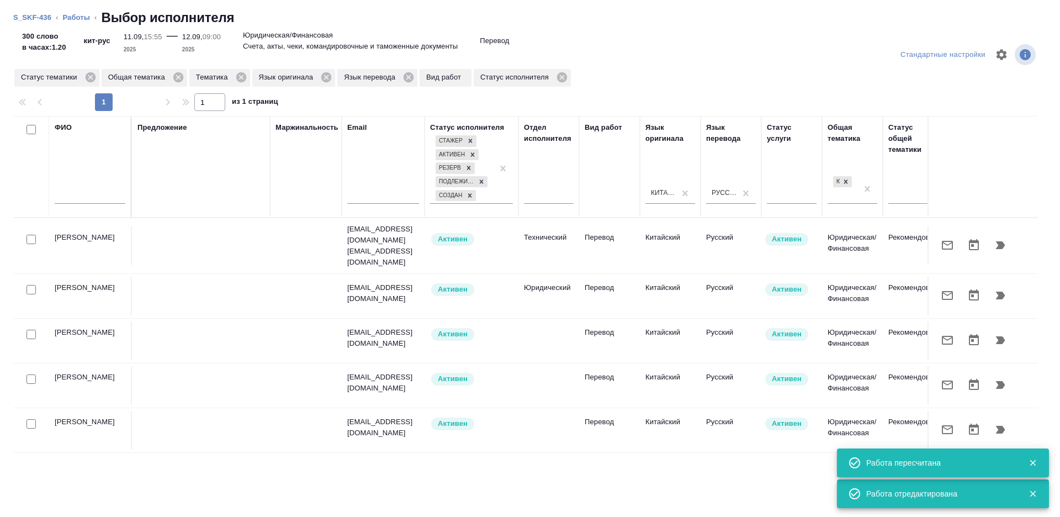
click at [135, 194] on th "Предложение" at bounding box center [201, 167] width 138 height 102
click at [105, 194] on input "text" at bounding box center [90, 197] width 71 height 14
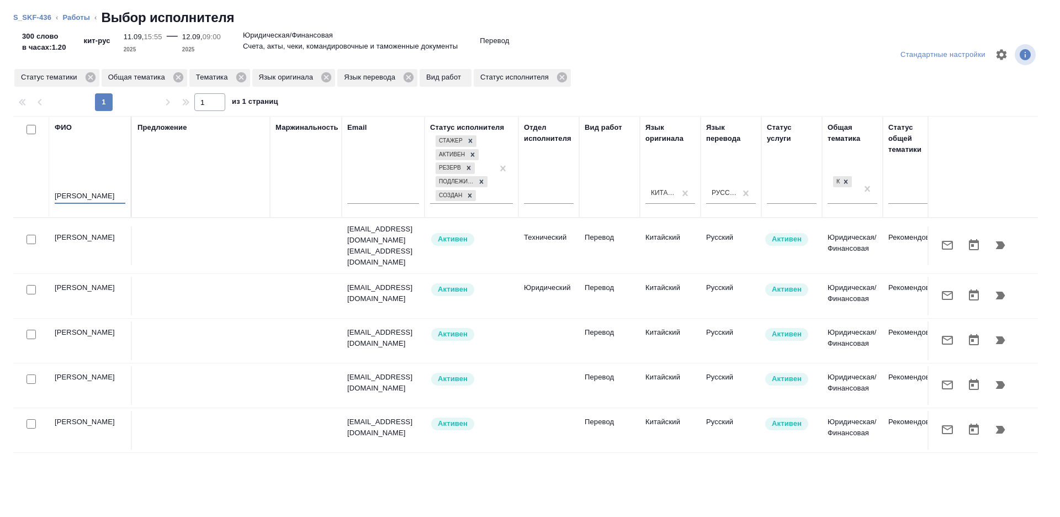
type input "эльмира"
click at [213, 187] on div "Предложение" at bounding box center [200, 166] width 127 height 89
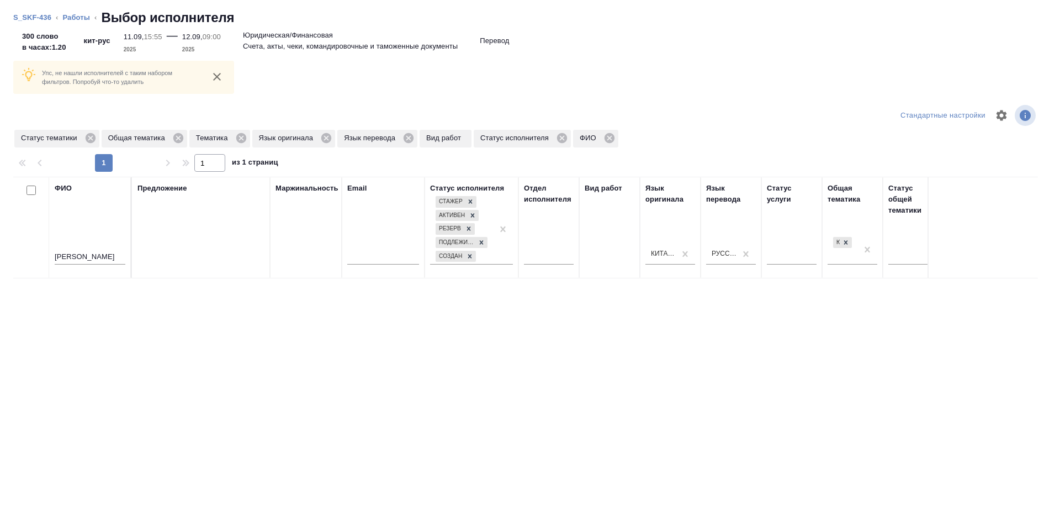
scroll to position [0, 164]
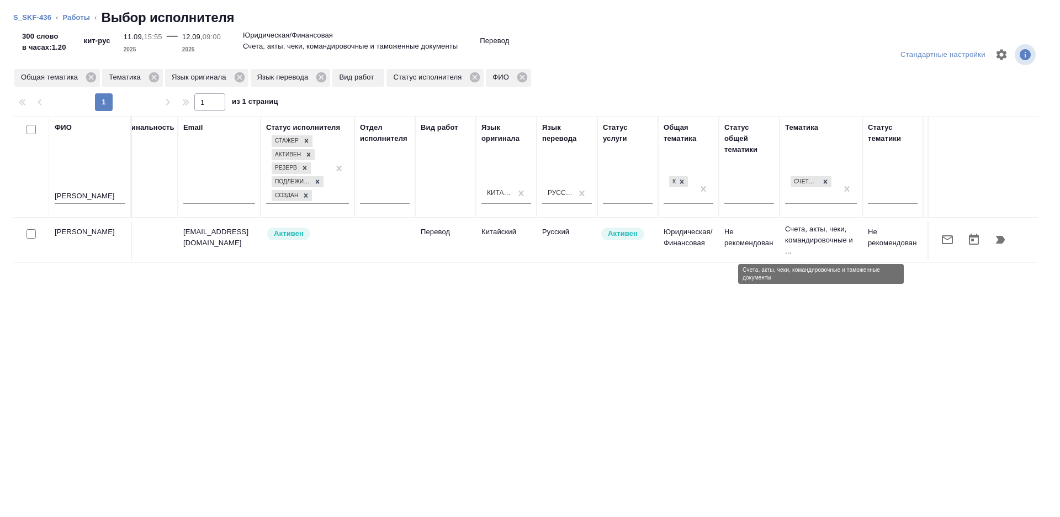
click at [826, 247] on p "Счета, акты, чеки, командировочные и ..." at bounding box center [821, 240] width 72 height 33
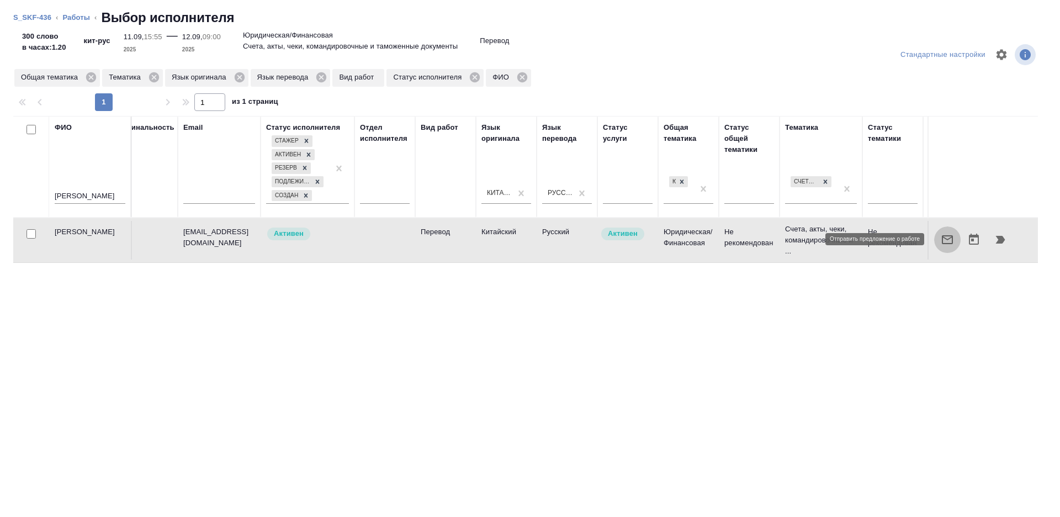
click at [946, 237] on icon "button" at bounding box center [947, 239] width 13 height 13
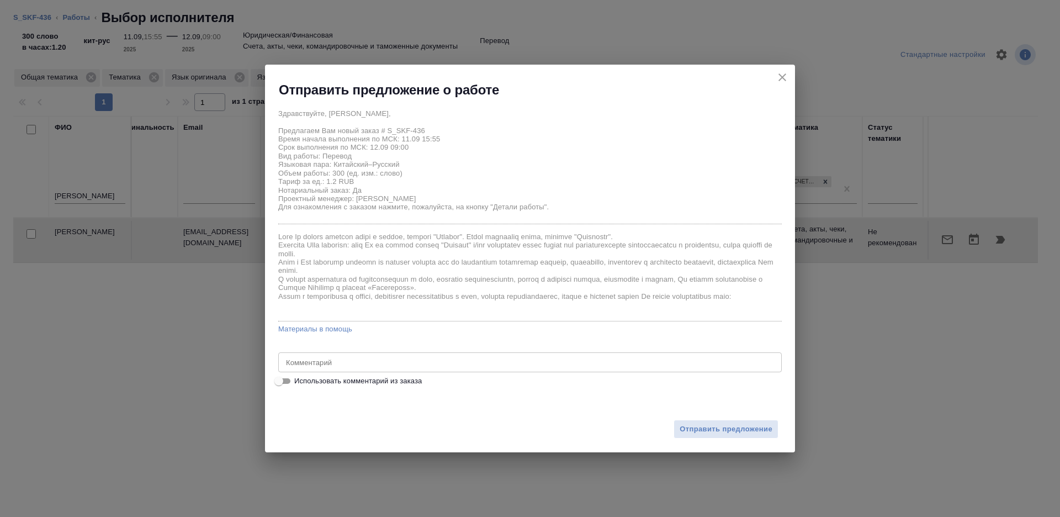
click at [287, 382] on input "Использовать комментарий из заказа" at bounding box center [279, 380] width 40 height 13
checkbox input "true"
type textarea "кит-рус эксп.декл"
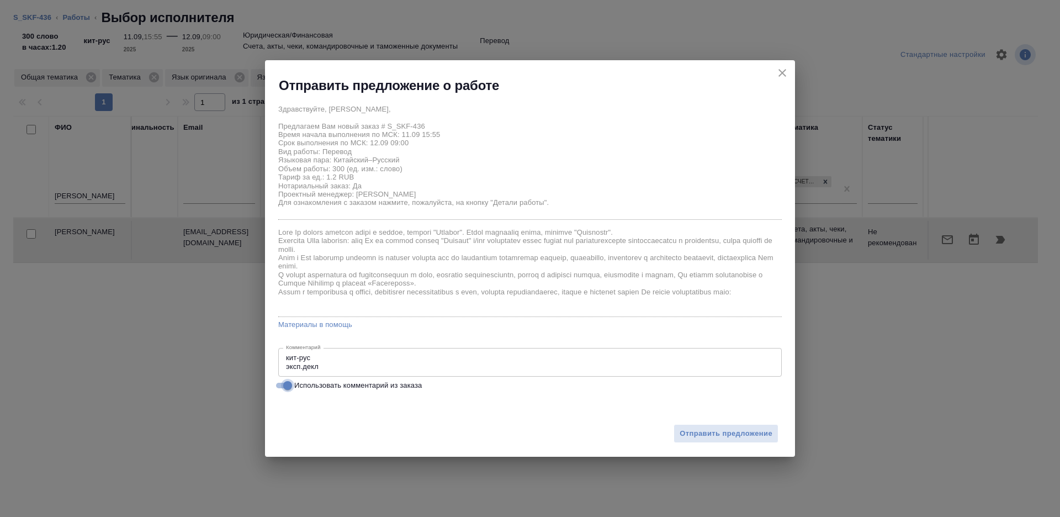
click at [284, 383] on input "Использовать комментарий из заказа" at bounding box center [288, 385] width 40 height 13
checkbox input "false"
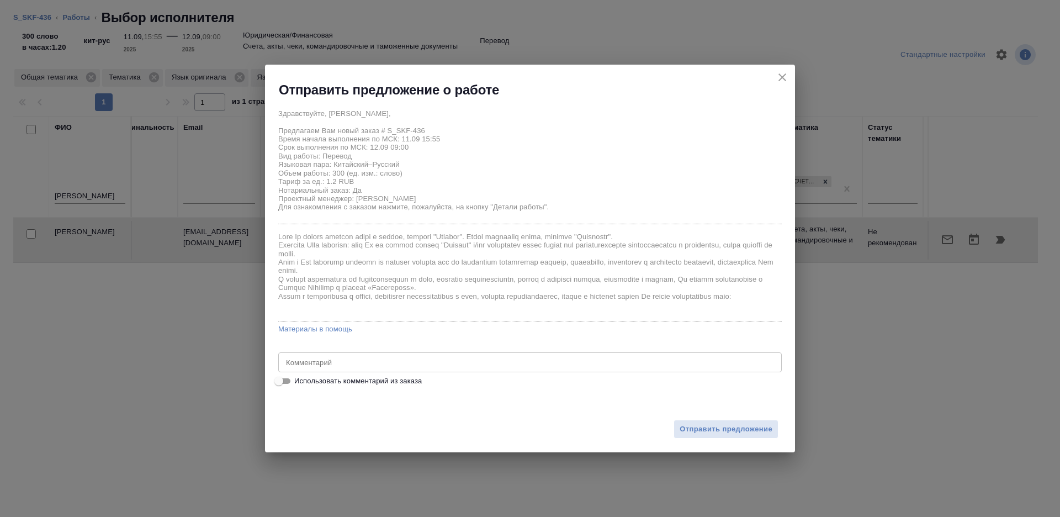
click at [543, 357] on div "x Комментарий" at bounding box center [530, 362] width 504 height 20
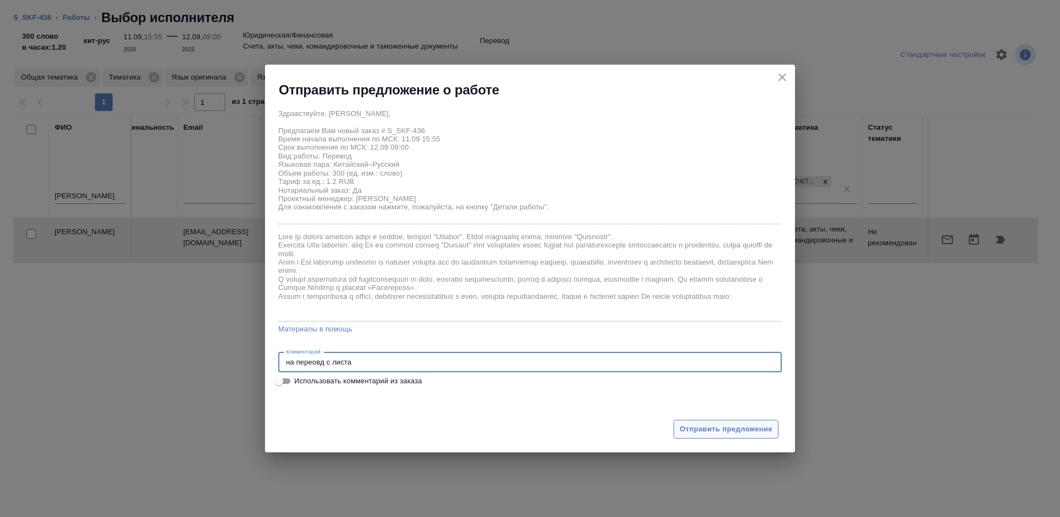
type textarea "на переовд с листа"
click at [727, 432] on span "Отправить предложение" at bounding box center [726, 429] width 93 height 13
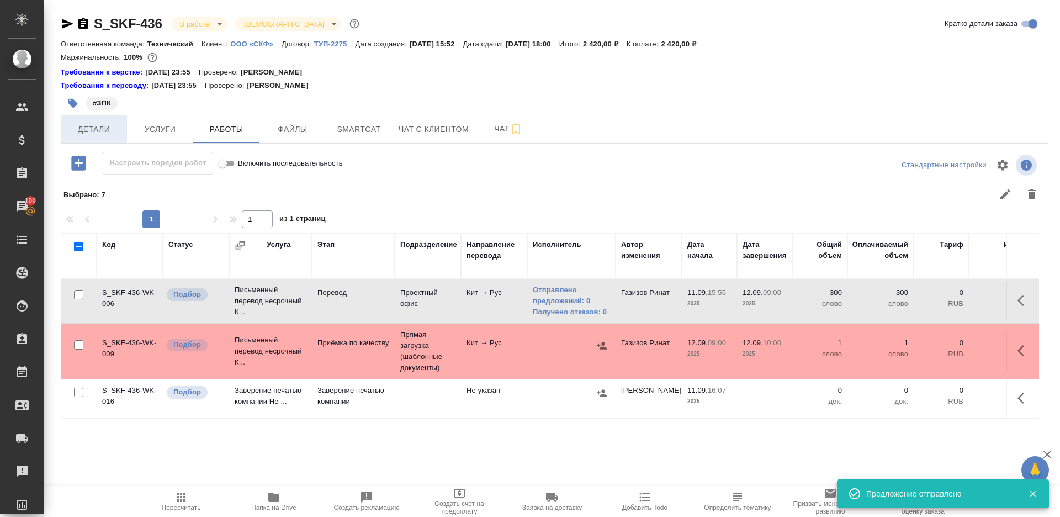
click at [117, 131] on span "Детали" at bounding box center [93, 130] width 53 height 14
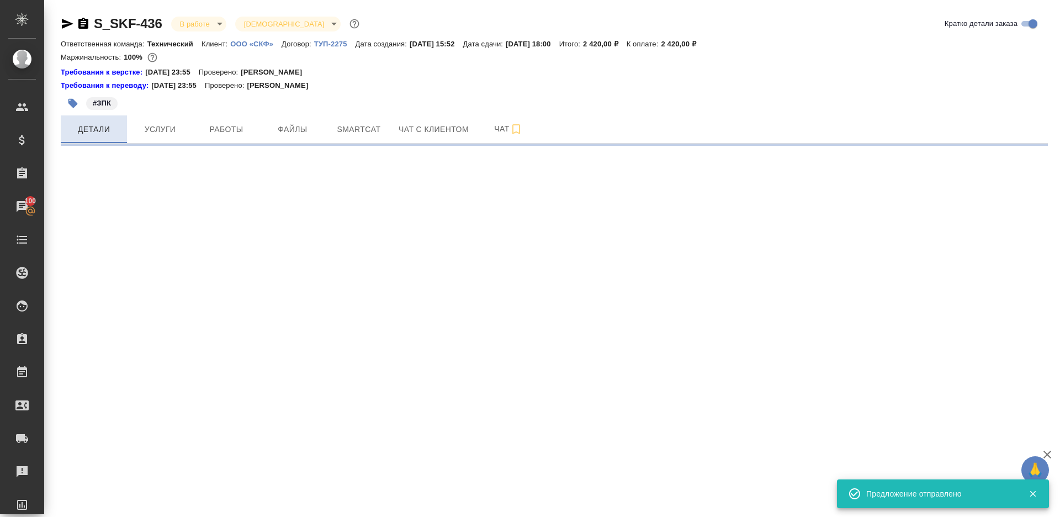
select select "RU"
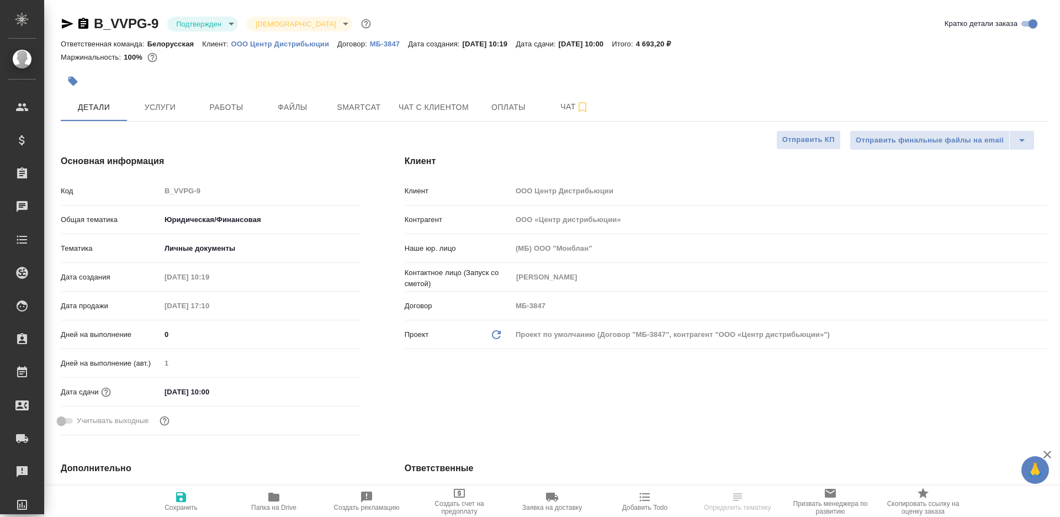
select select "RU"
type textarea "x"
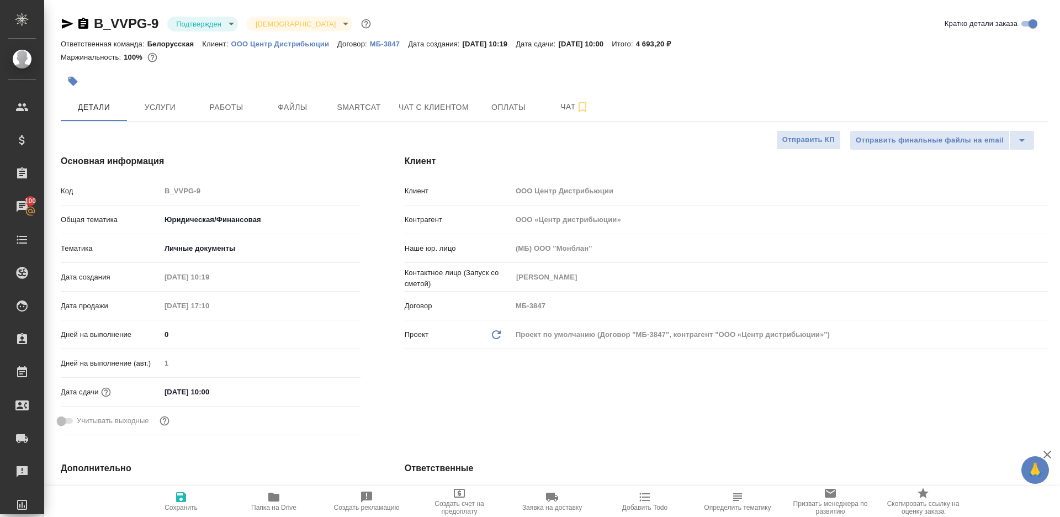
type textarea "x"
click at [187, 29] on body "🙏 .cls-1 fill:#fff; AWATERA Gazizov Rinat Клиенты Спецификации Заказы 100 Чаты …" at bounding box center [530, 258] width 1060 height 517
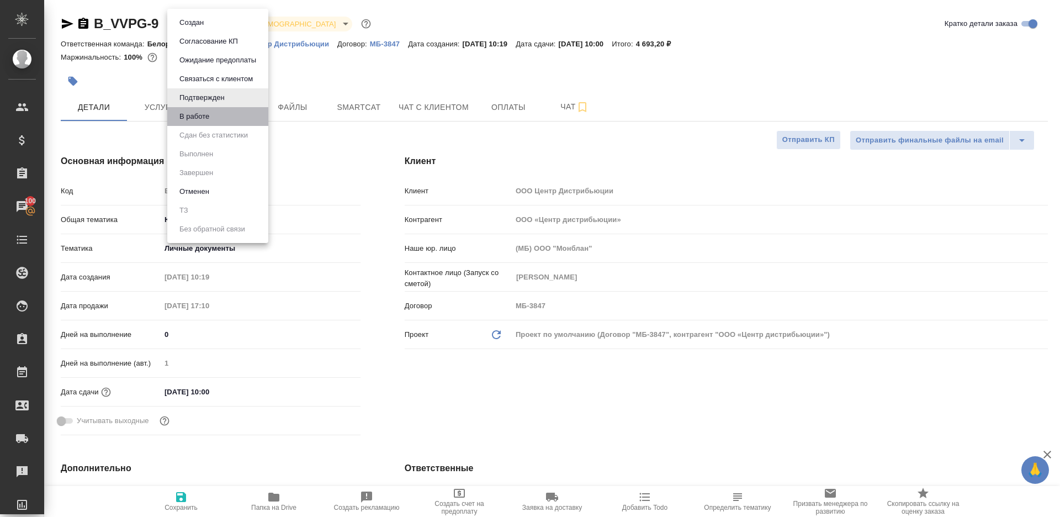
click at [219, 110] on li "В работе" at bounding box center [217, 116] width 101 height 19
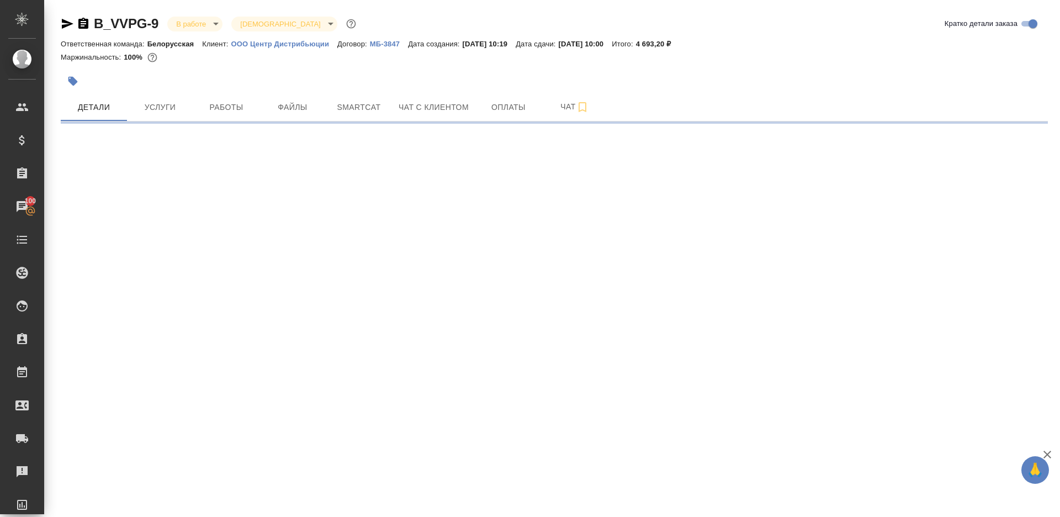
select select "RU"
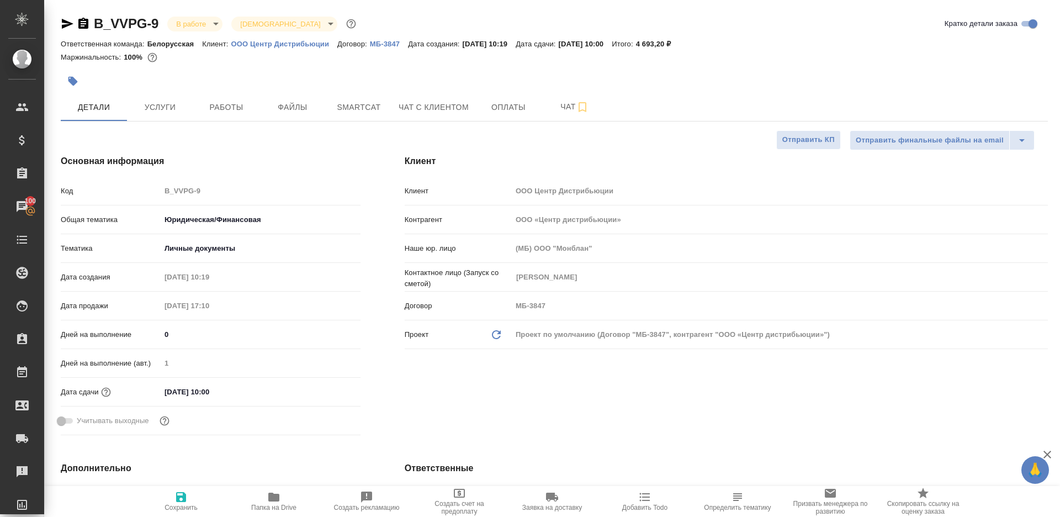
type textarea "x"
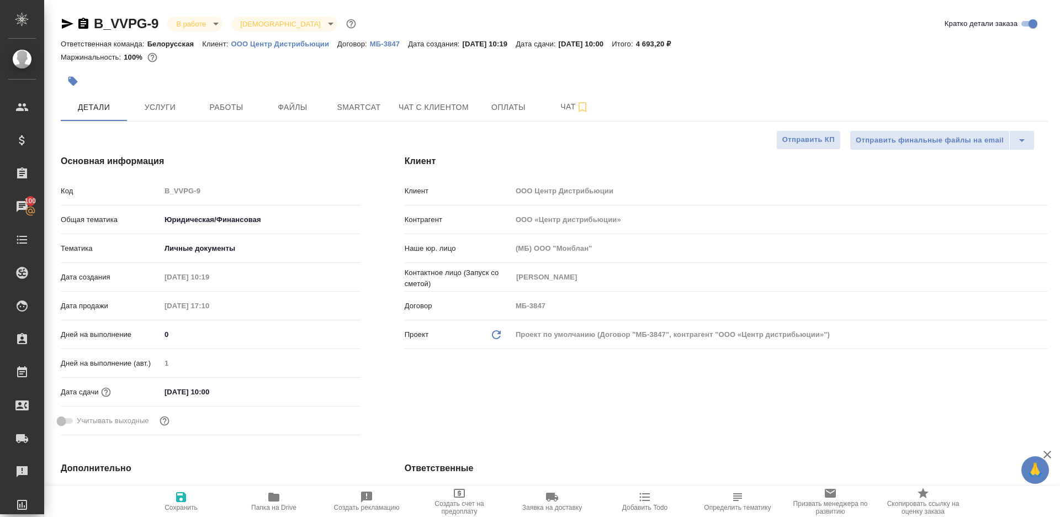
type textarea "x"
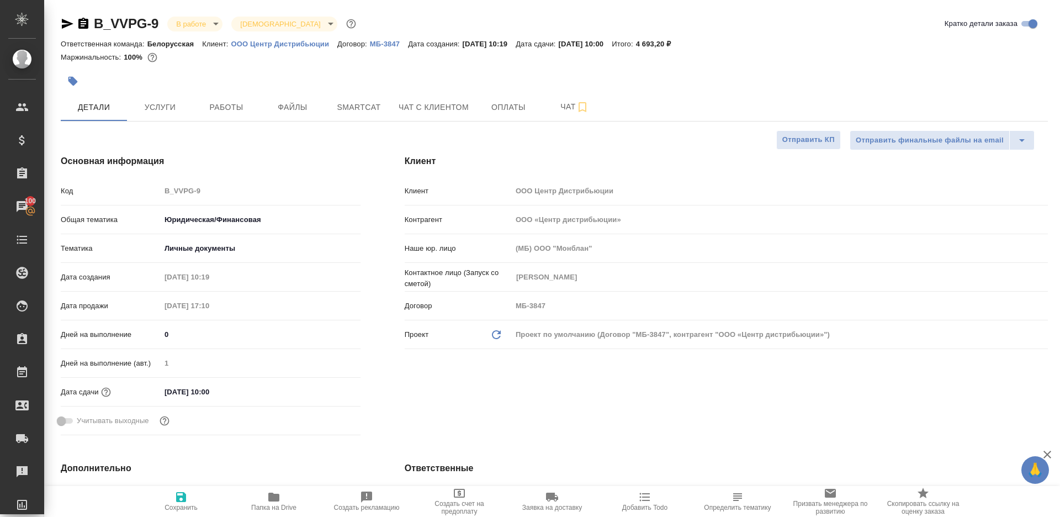
type textarea "x"
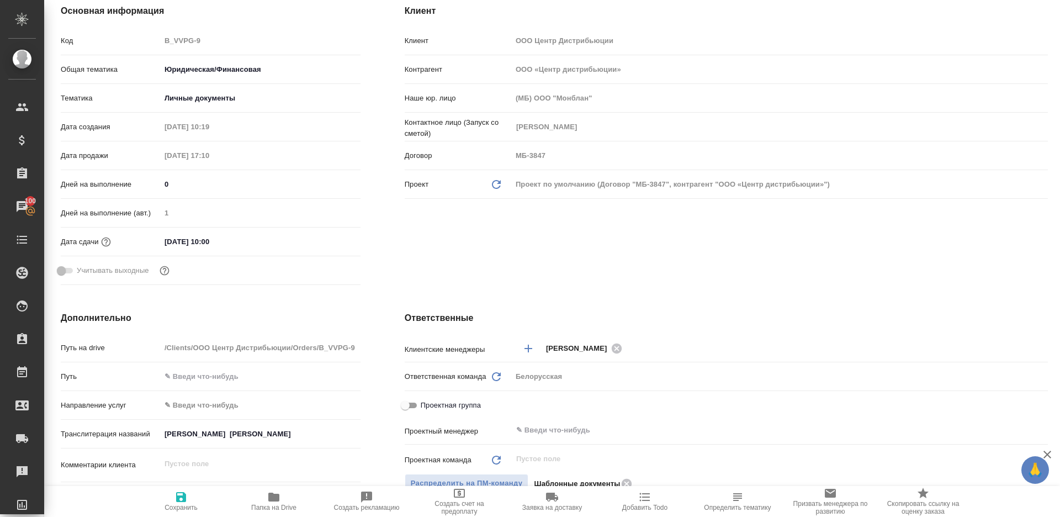
scroll to position [151, 0]
click at [596, 430] on input "text" at bounding box center [761, 429] width 492 height 13
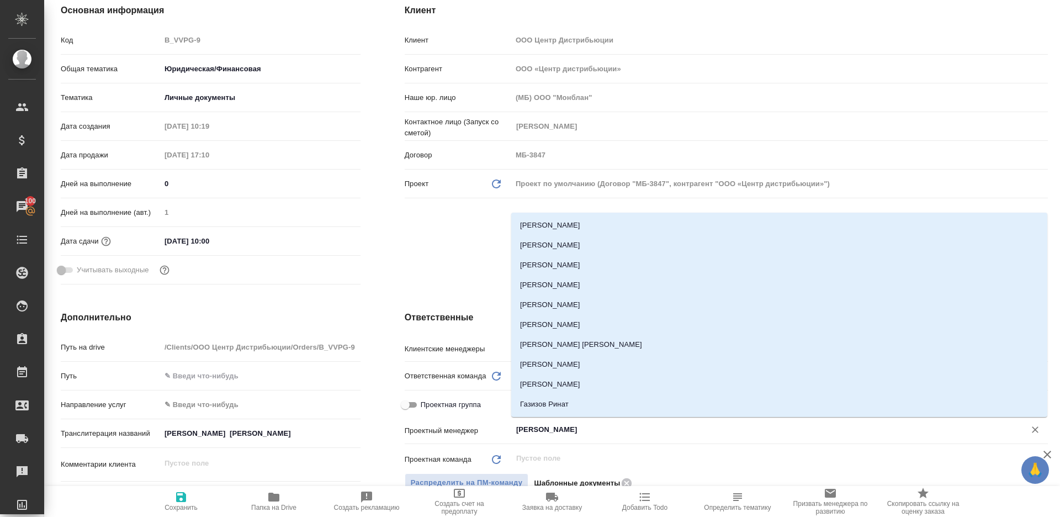
type input "ринат"
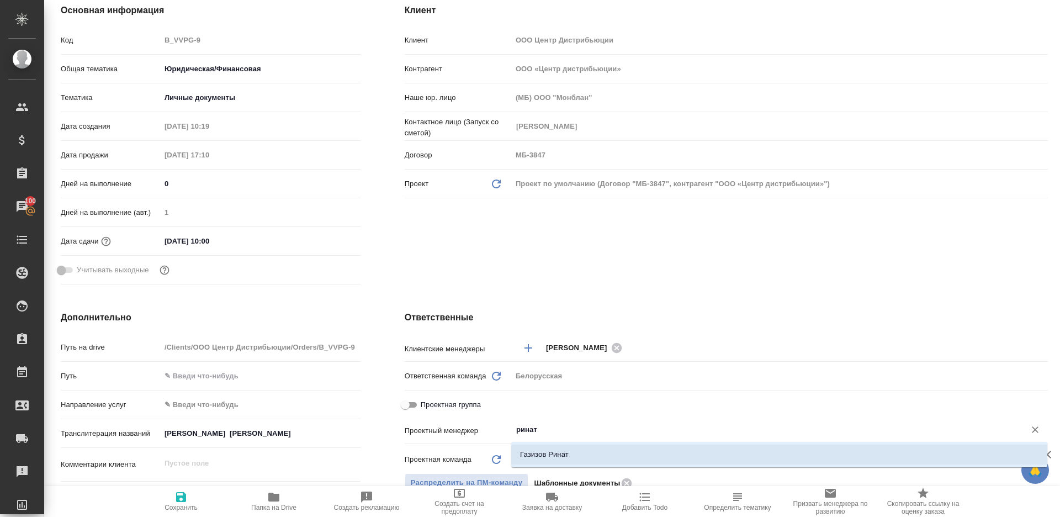
click at [589, 449] on li "Газизов Ринат" at bounding box center [779, 454] width 536 height 20
type textarea "x"
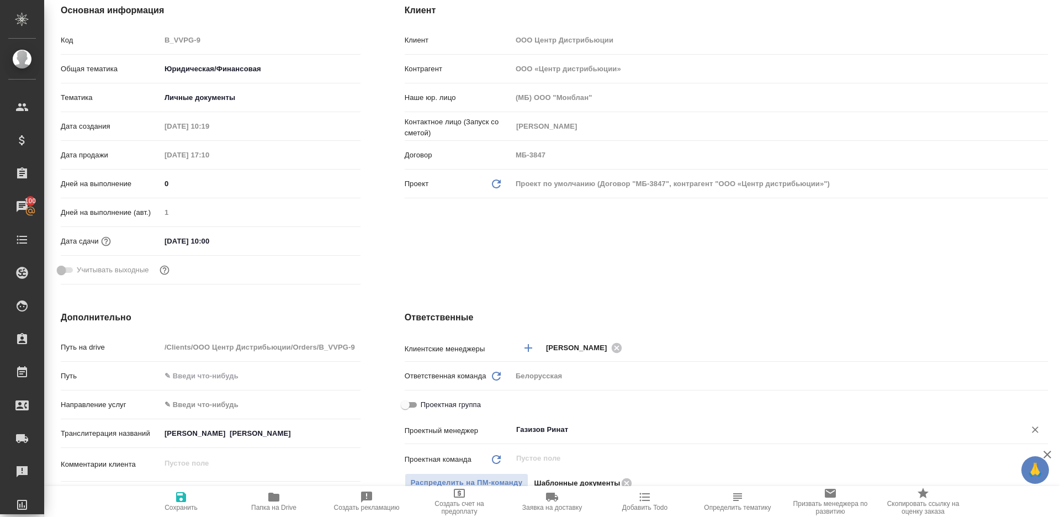
type input "Газизов Ринат"
click at [176, 495] on icon "button" at bounding box center [180, 496] width 13 height 13
type textarea "x"
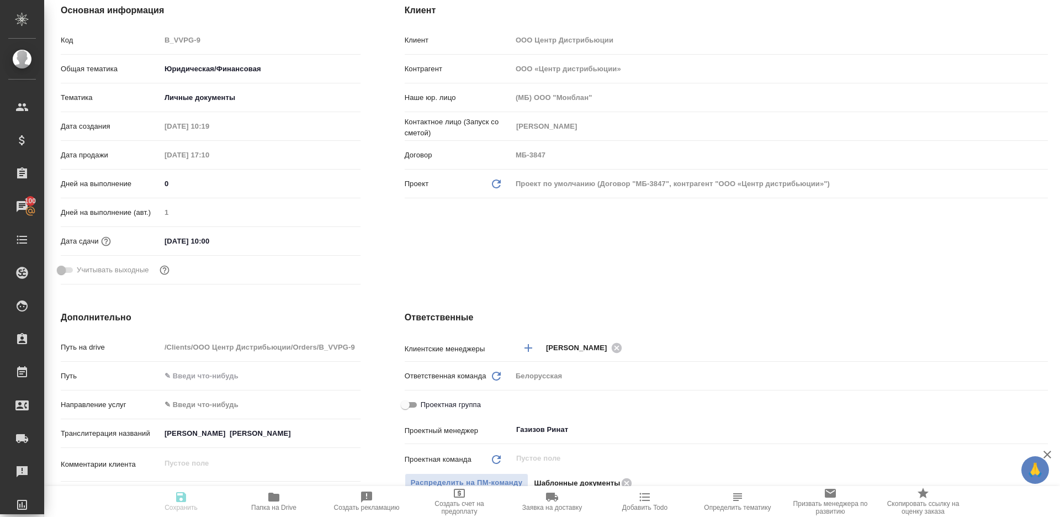
type textarea "x"
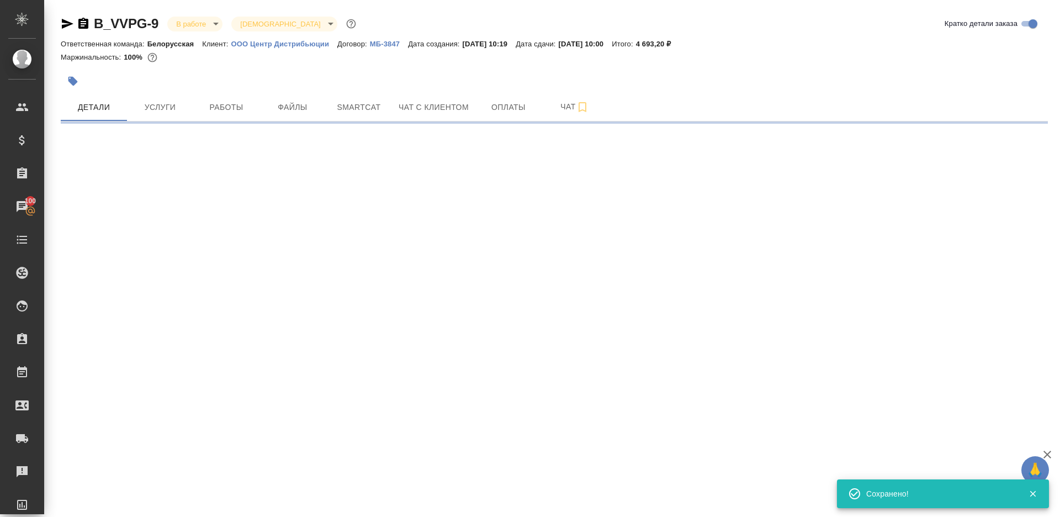
scroll to position [0, 0]
select select "RU"
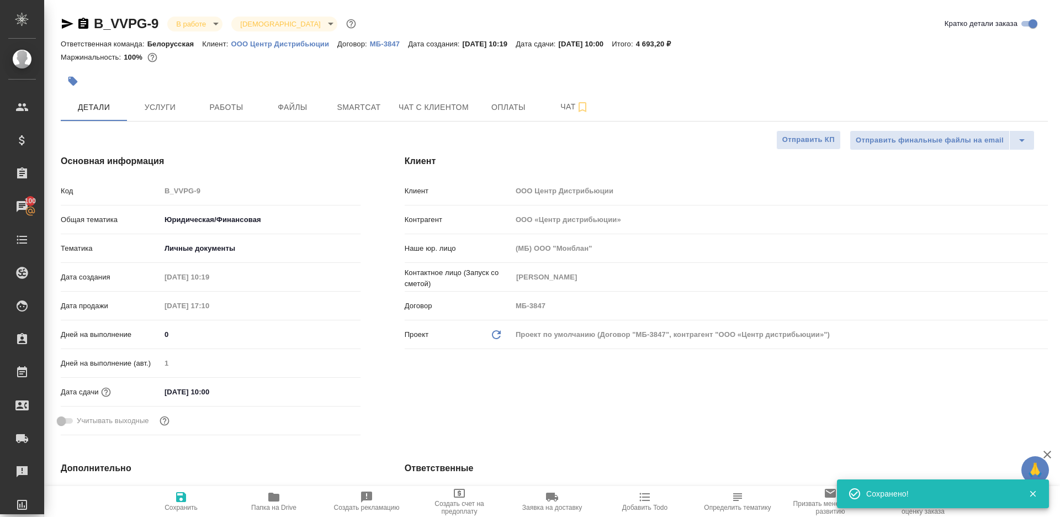
type textarea "x"
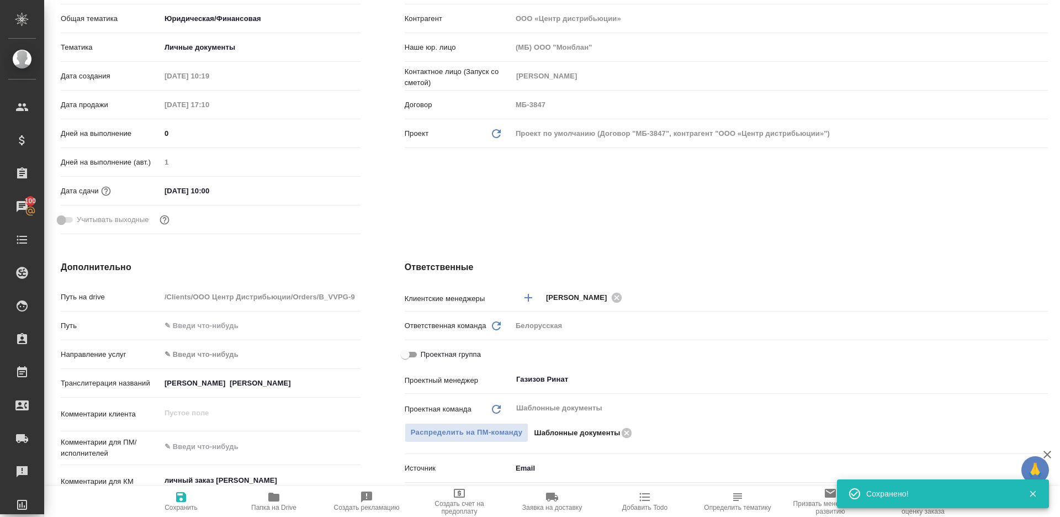
scroll to position [208, 0]
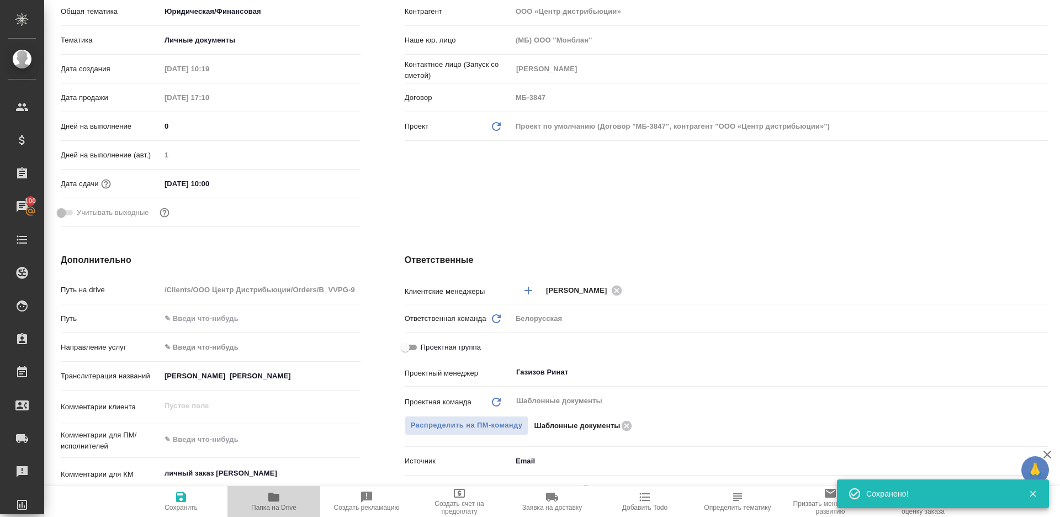
click at [273, 496] on icon "button" at bounding box center [273, 496] width 11 height 9
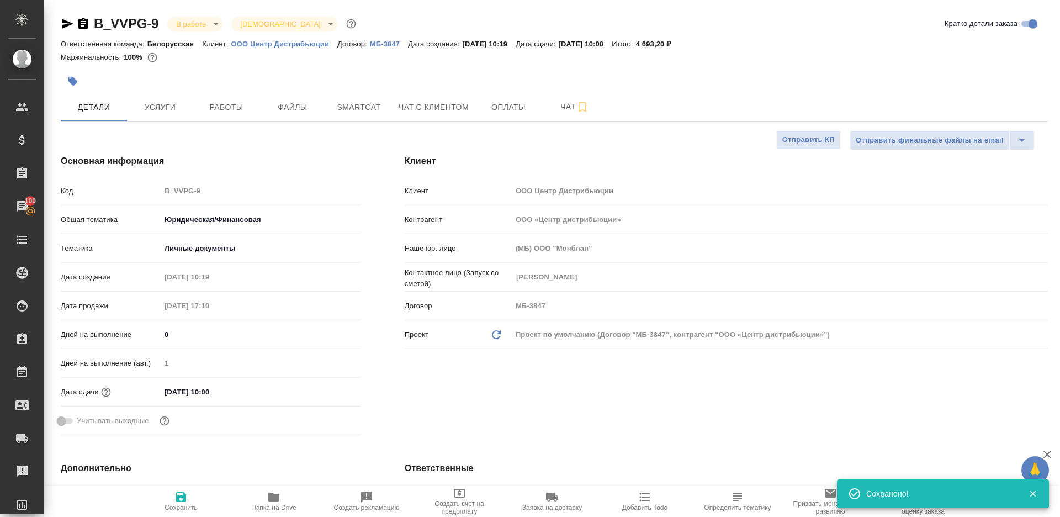
type textarea "x"
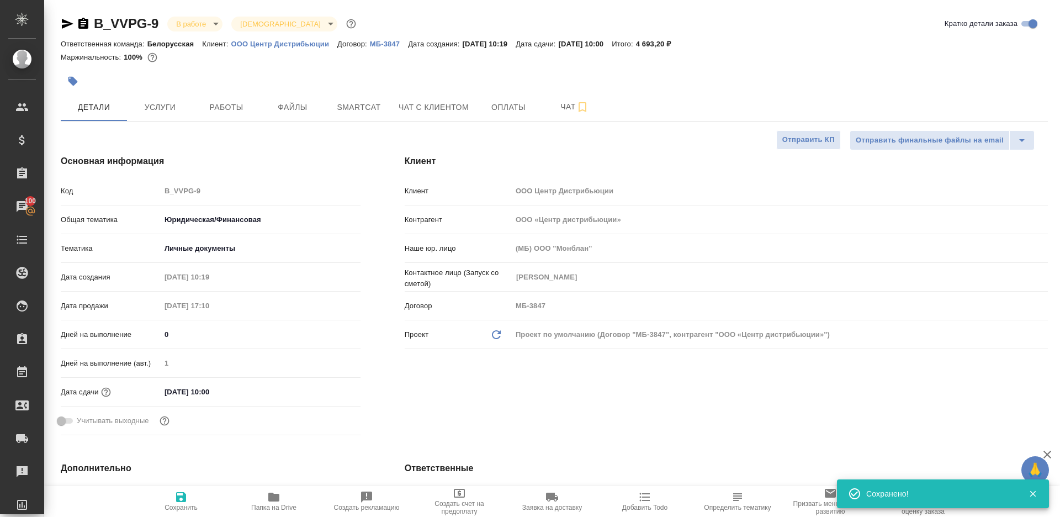
type textarea "x"
click at [209, 113] on span "Работы" at bounding box center [226, 107] width 53 height 14
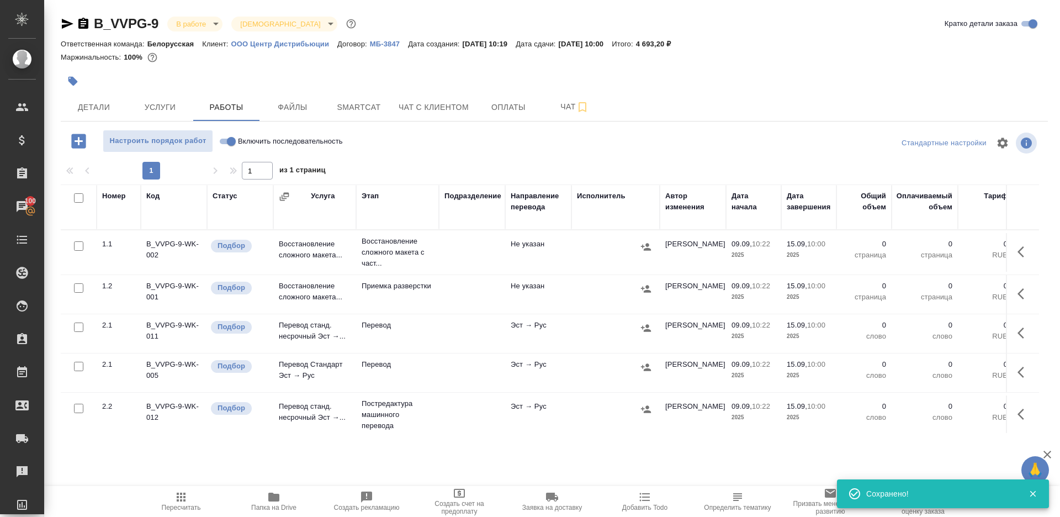
click at [485, 169] on div "1 1 из 1 страниц" at bounding box center [554, 171] width 987 height 18
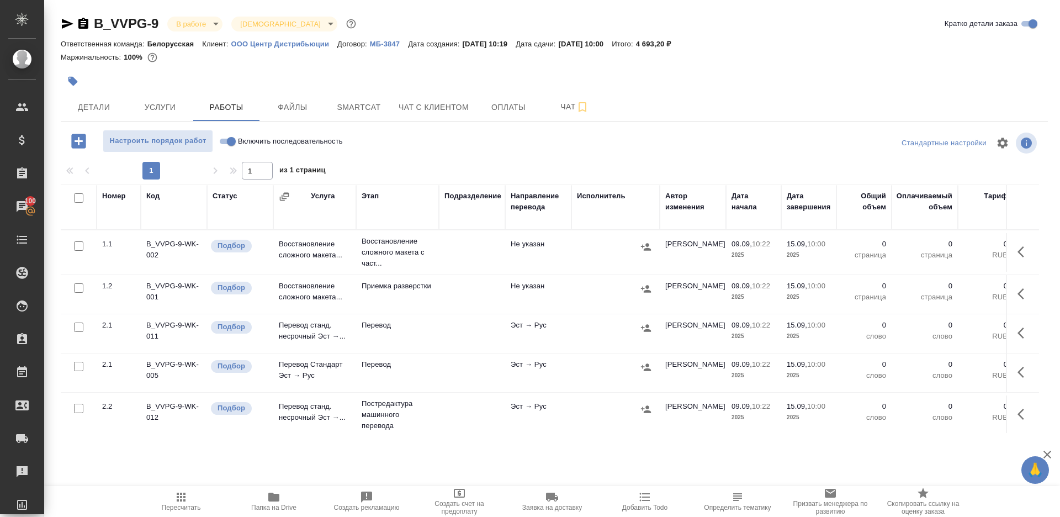
click at [222, 141] on input "Включить последовательность" at bounding box center [231, 141] width 40 height 13
checkbox input "true"
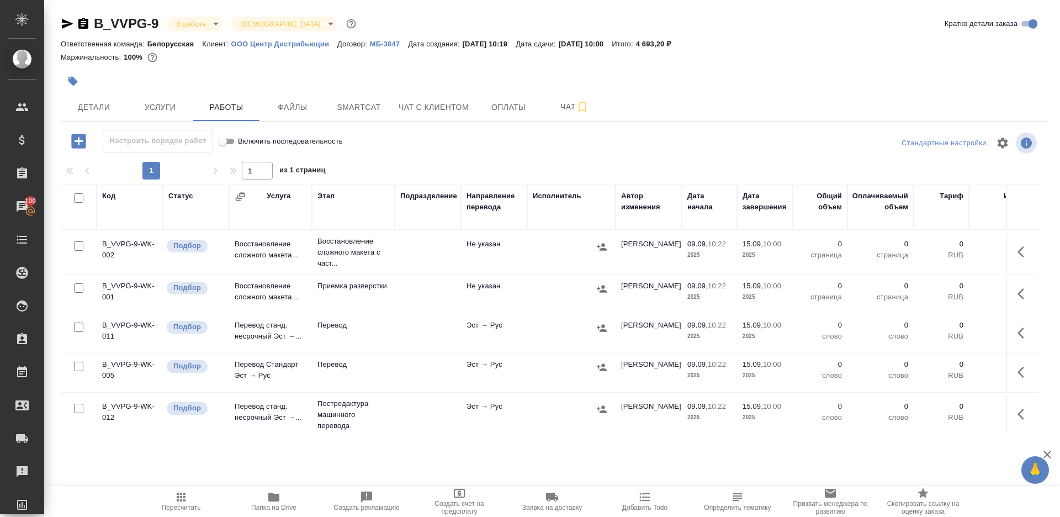
click at [78, 198] on input "checkbox" at bounding box center [78, 197] width 9 height 9
checkbox input "true"
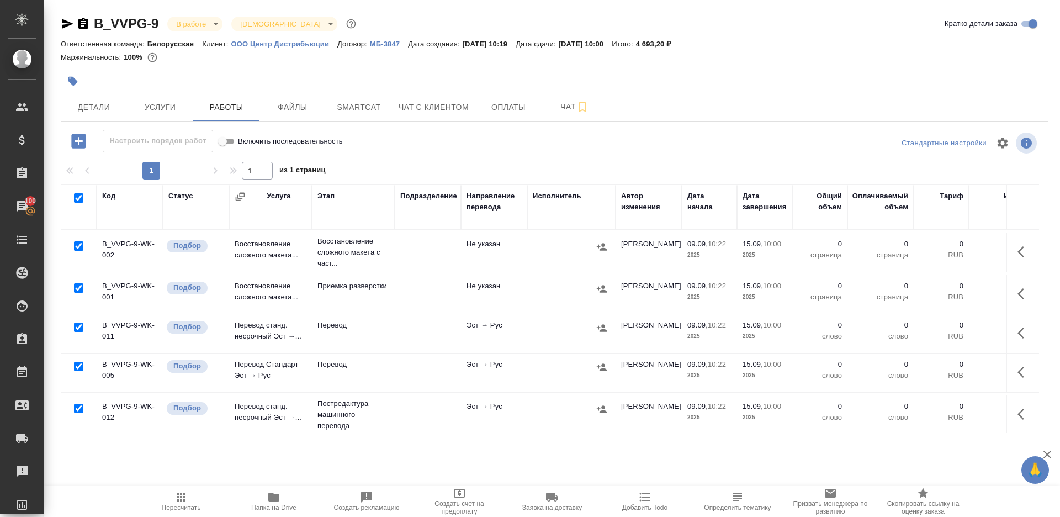
checkbox input "true"
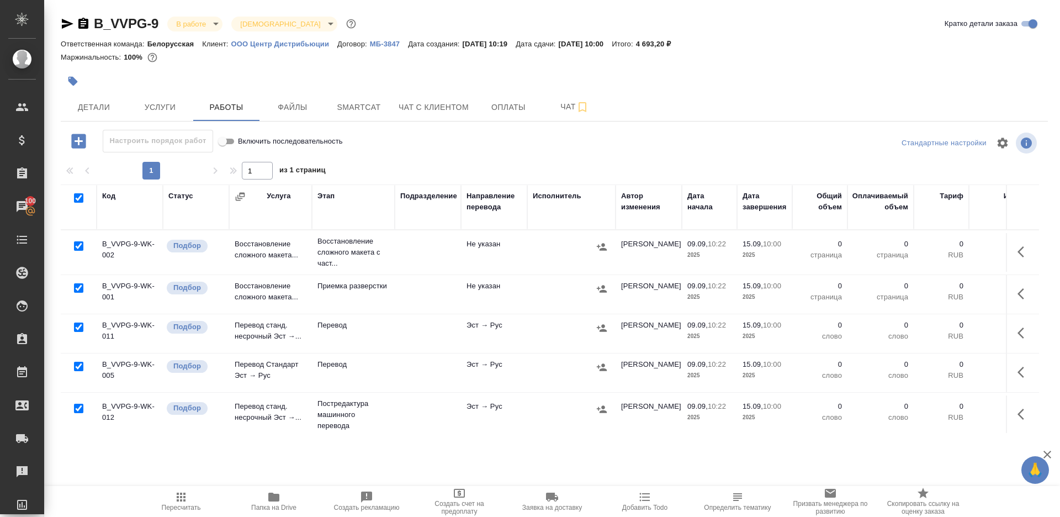
checkbox input "true"
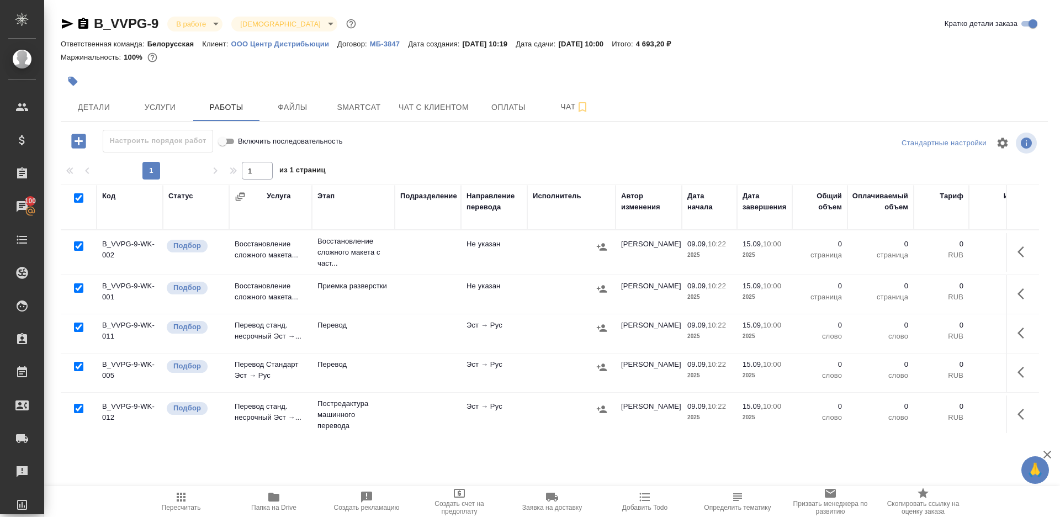
checkbox input "true"
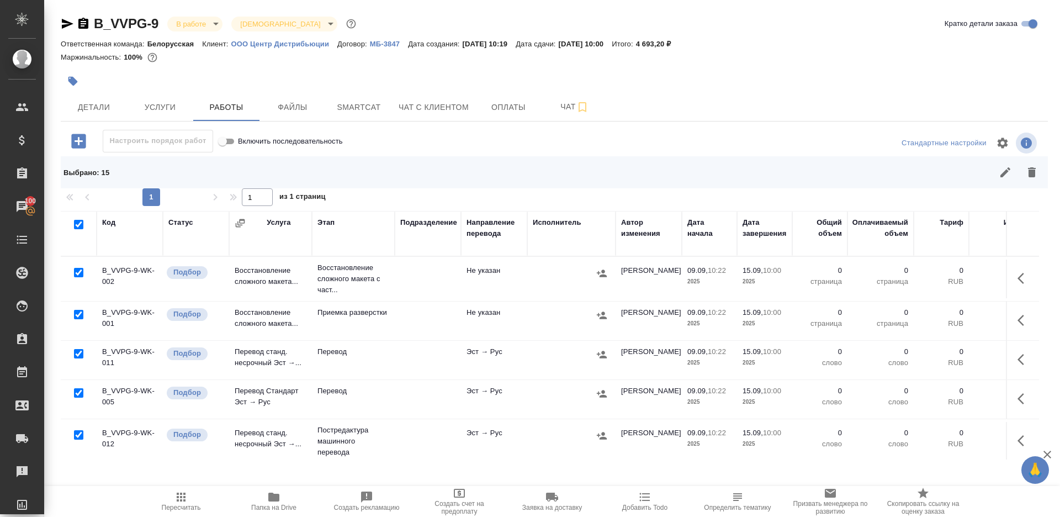
click at [76, 272] on input "checkbox" at bounding box center [78, 272] width 9 height 9
checkbox input "false"
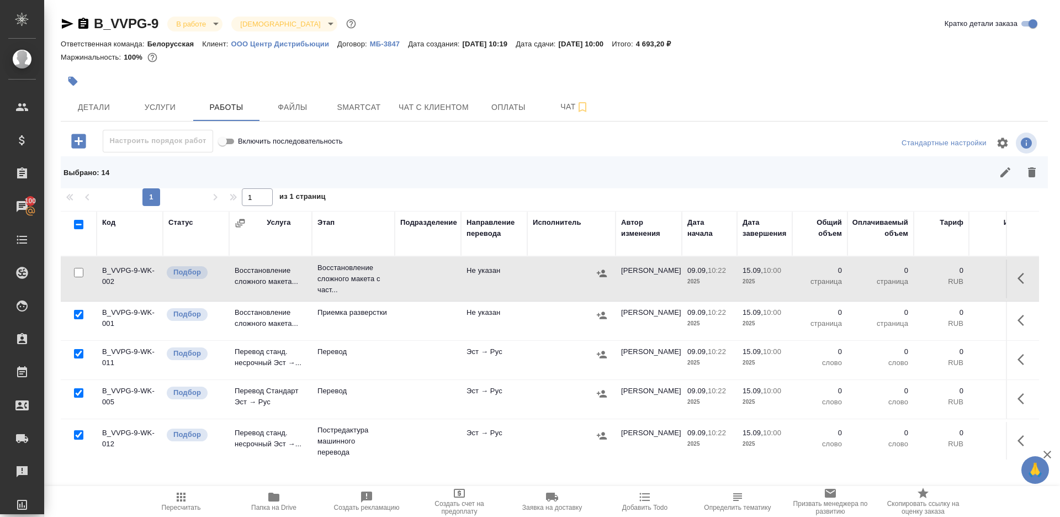
click at [81, 354] on input "checkbox" at bounding box center [78, 353] width 9 height 9
checkbox input "false"
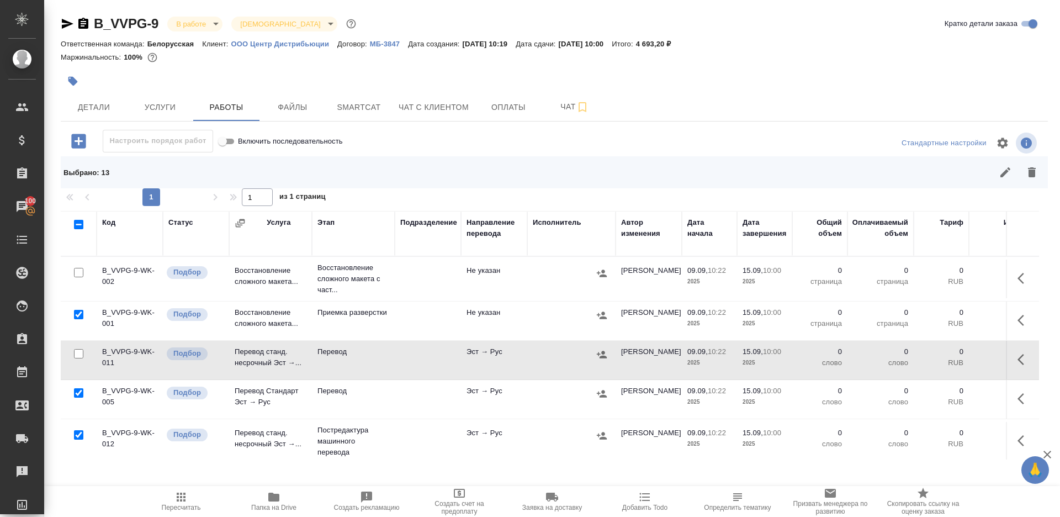
click at [78, 390] on input "checkbox" at bounding box center [78, 392] width 9 height 9
checkbox input "false"
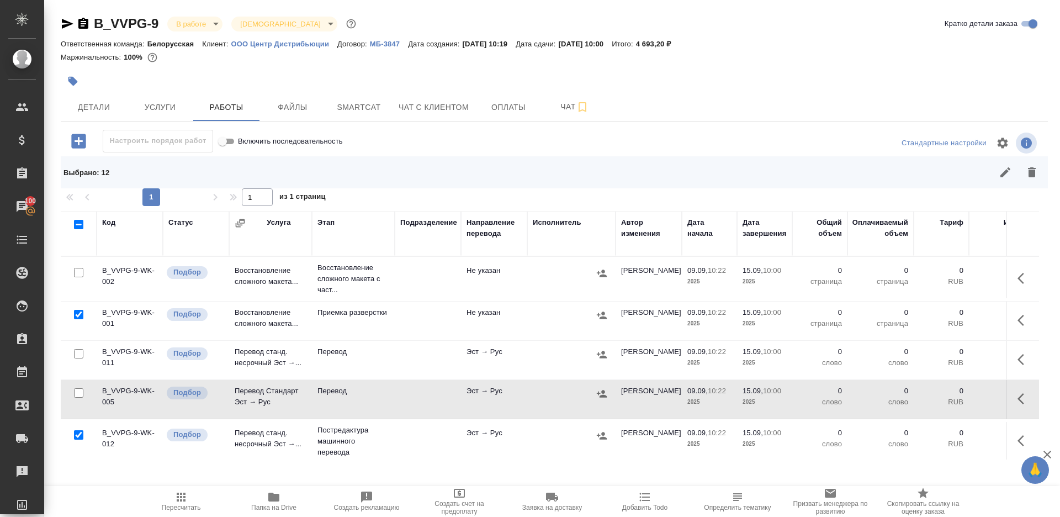
drag, startPoint x: 78, startPoint y: 357, endPoint x: 78, endPoint y: 365, distance: 8.3
click at [78, 357] on input "checkbox" at bounding box center [78, 353] width 9 height 9
checkbox input "true"
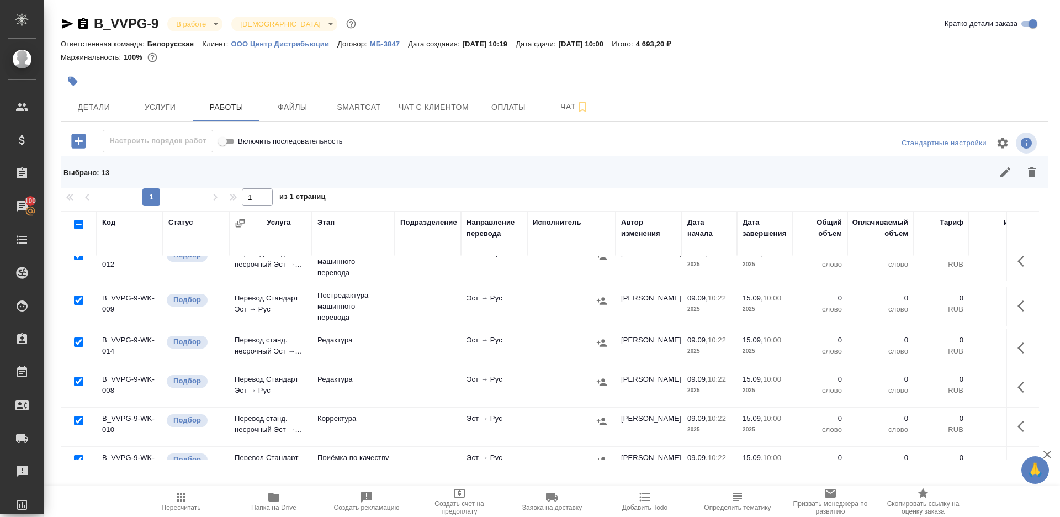
scroll to position [232, 0]
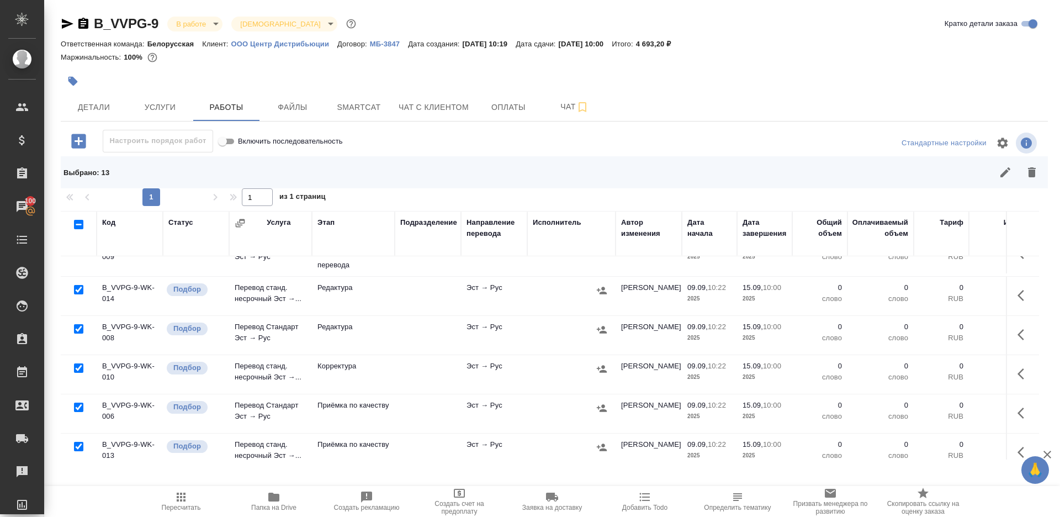
click at [73, 406] on div at bounding box center [78, 407] width 25 height 15
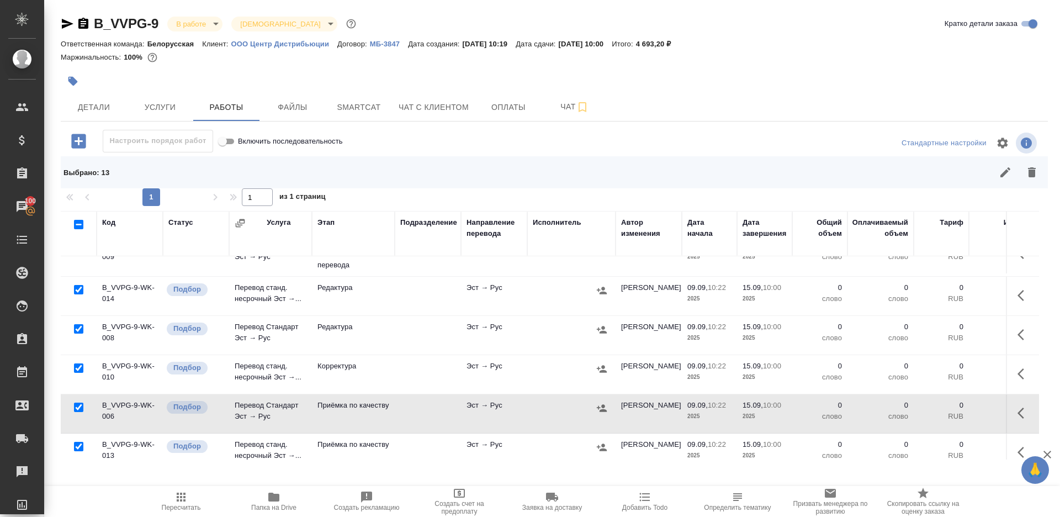
click at [76, 406] on input "checkbox" at bounding box center [78, 406] width 9 height 9
checkbox input "false"
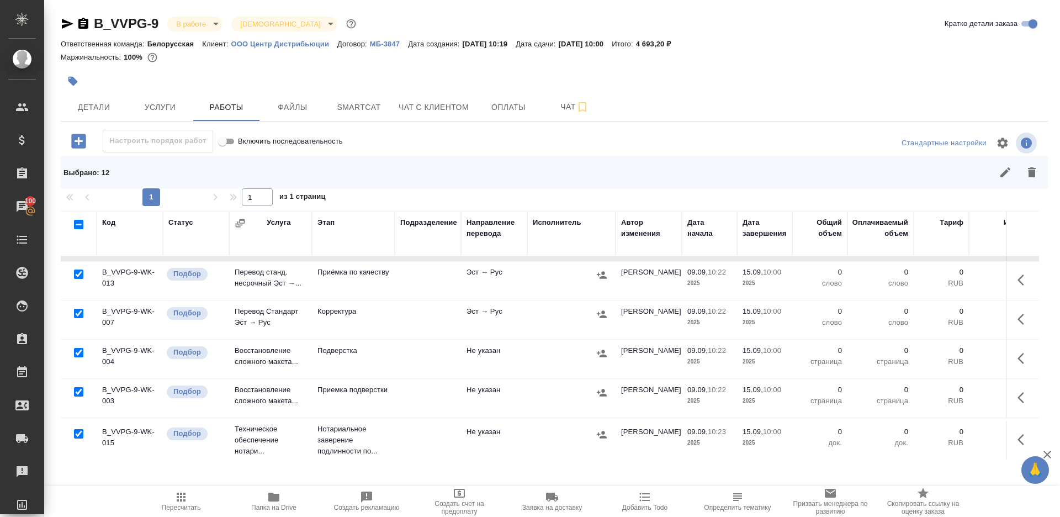
click at [78, 431] on input "checkbox" at bounding box center [78, 433] width 9 height 9
checkbox input "false"
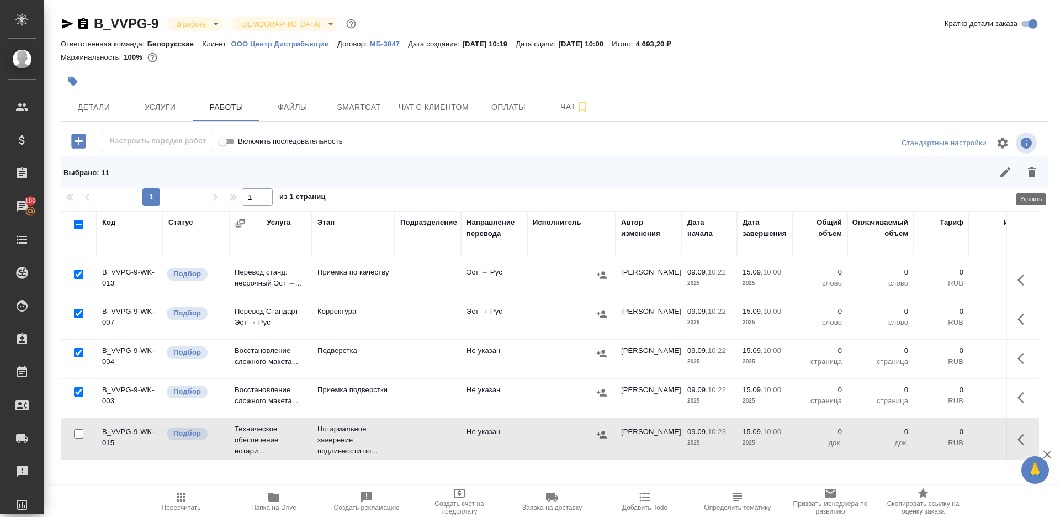
click at [1031, 168] on icon "button" at bounding box center [1032, 172] width 8 height 10
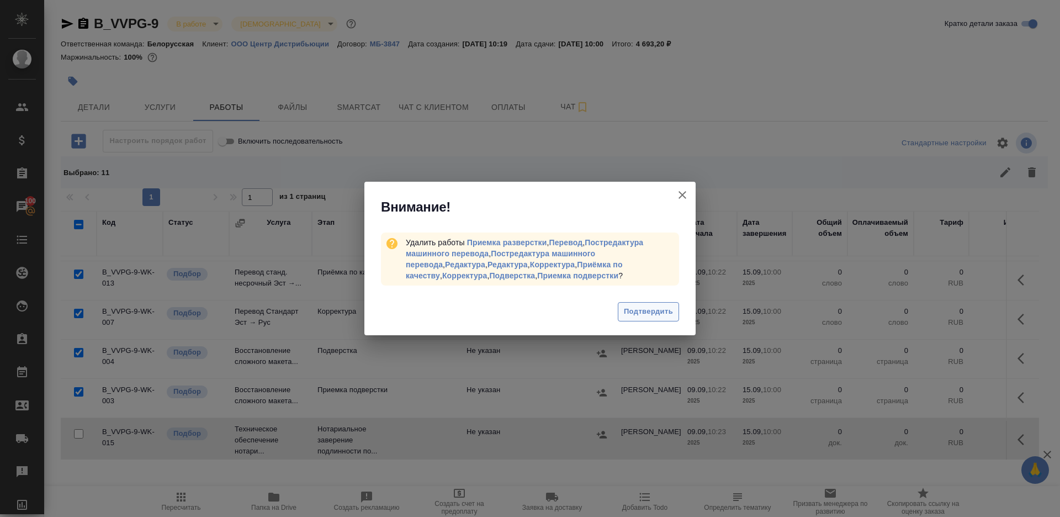
click at [676, 314] on button "Подтвердить" at bounding box center [648, 311] width 61 height 19
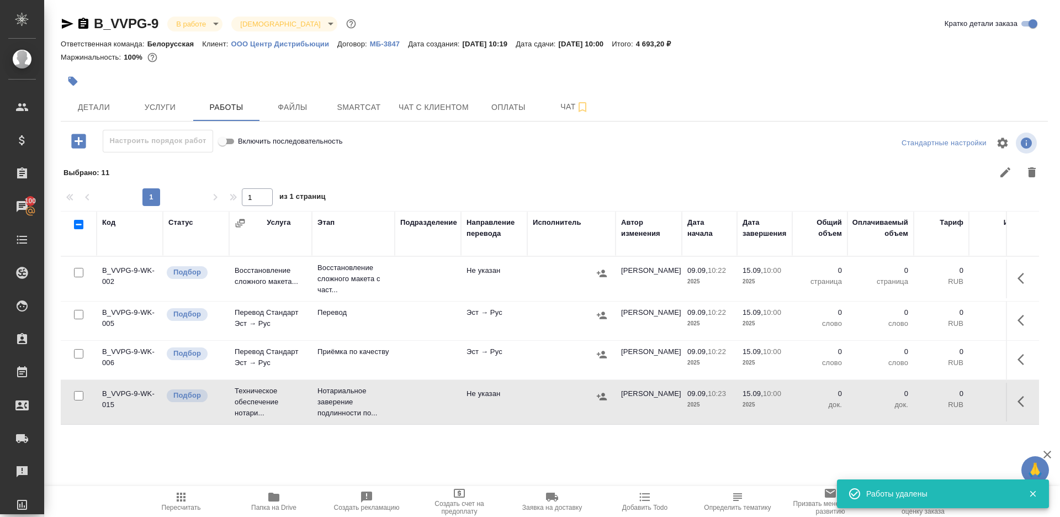
scroll to position [0, 0]
click at [1010, 313] on td at bounding box center [1022, 320] width 33 height 39
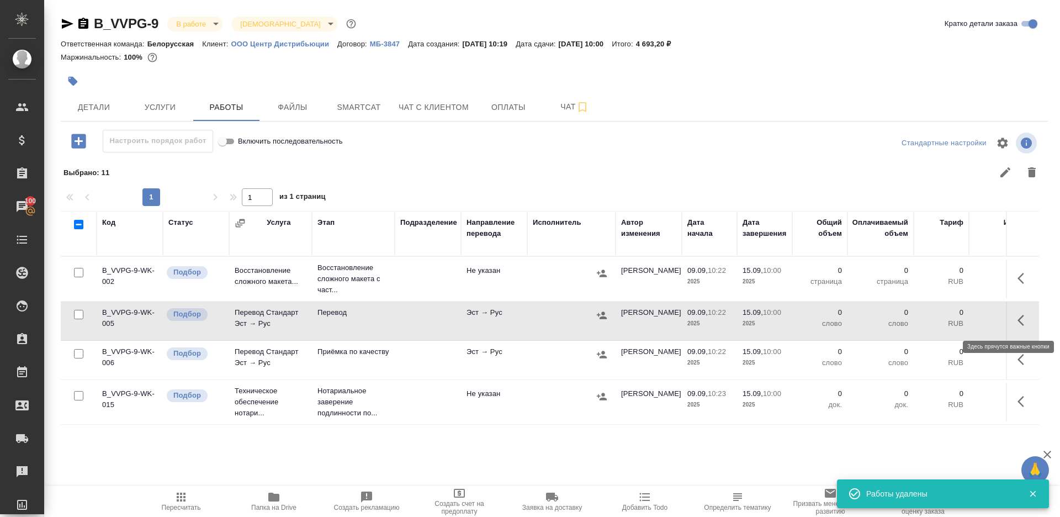
click at [1021, 315] on icon "button" at bounding box center [1024, 320] width 13 height 13
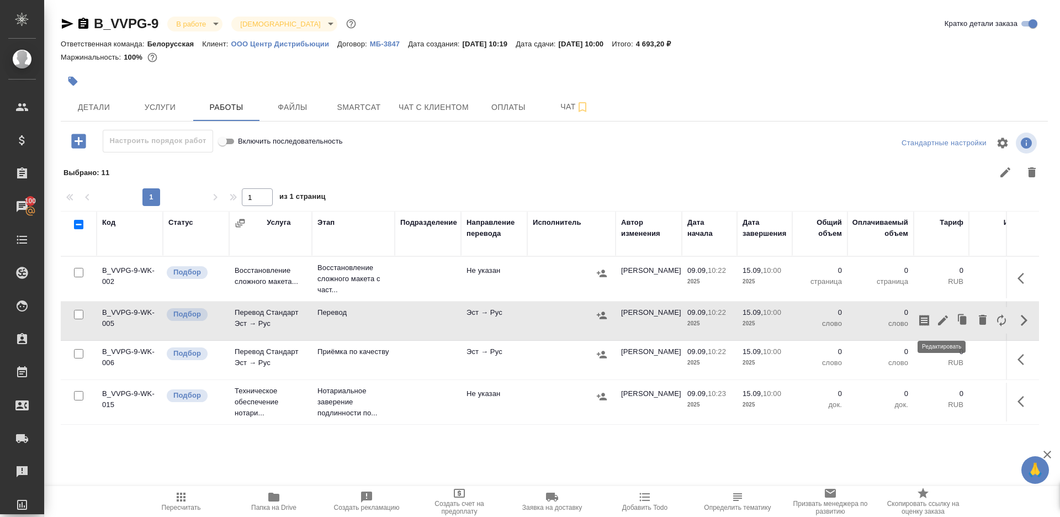
click at [943, 315] on icon "button" at bounding box center [942, 320] width 13 height 13
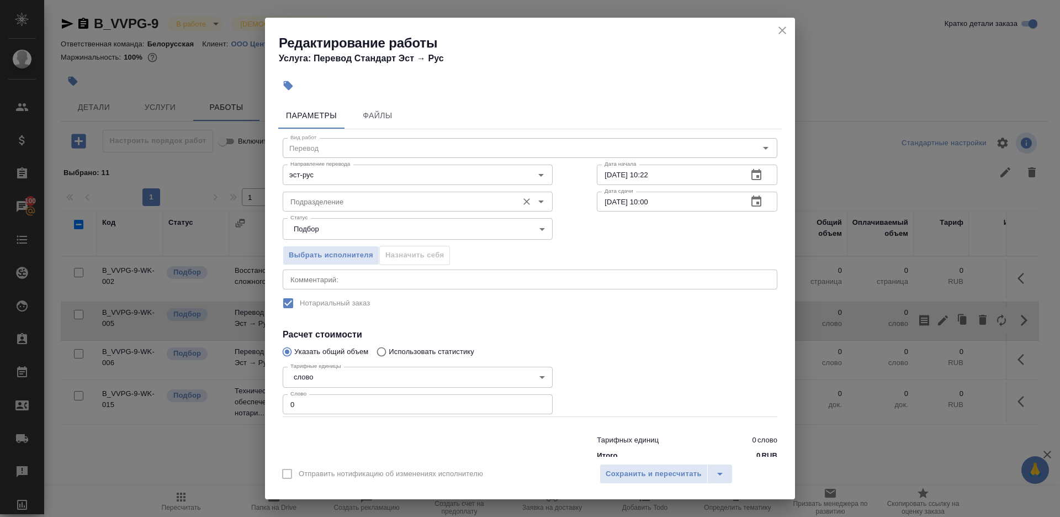
click at [396, 207] on input "Подразделение" at bounding box center [399, 201] width 226 height 13
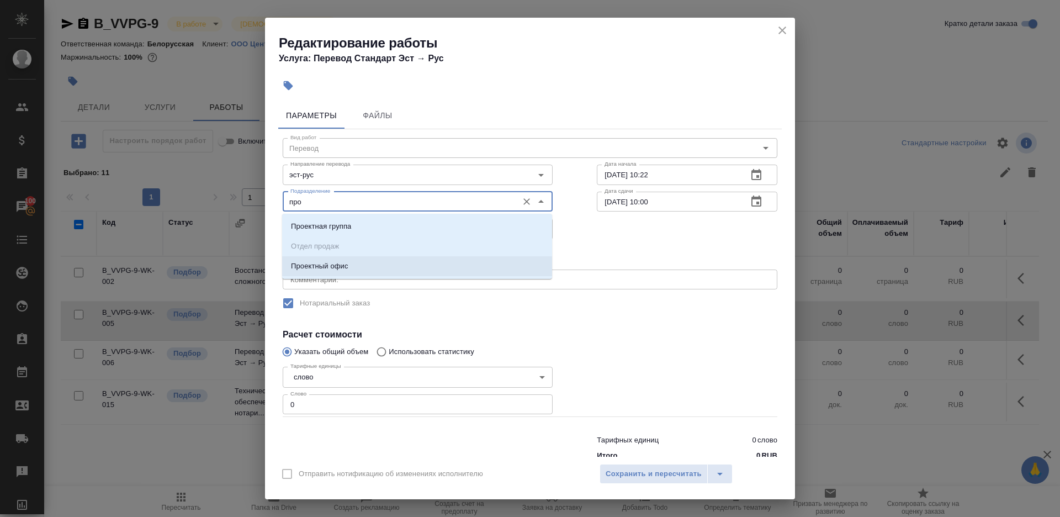
click at [320, 264] on p "Проектный офис" at bounding box center [319, 266] width 57 height 11
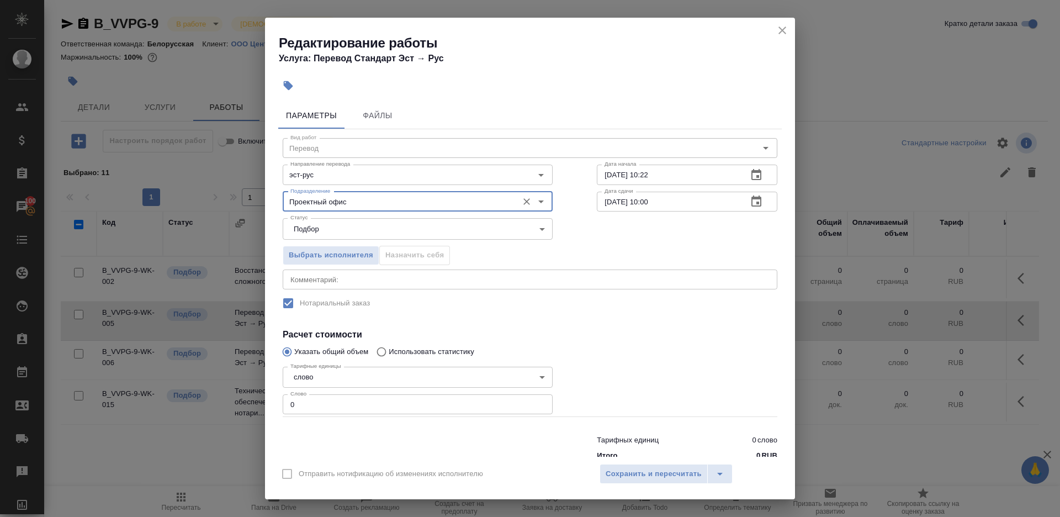
type input "Проектный офис"
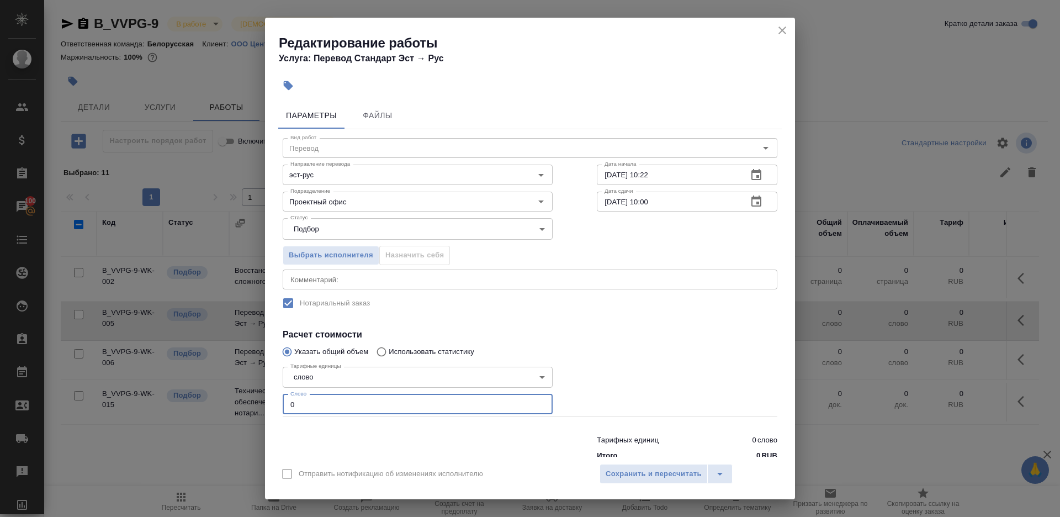
click at [326, 409] on input "0" at bounding box center [418, 404] width 270 height 20
type input "1"
click at [608, 377] on div at bounding box center [687, 389] width 225 height 99
click at [651, 203] on input "15.09.2025 10:00" at bounding box center [668, 202] width 142 height 20
type input "15.09.2025 09:00"
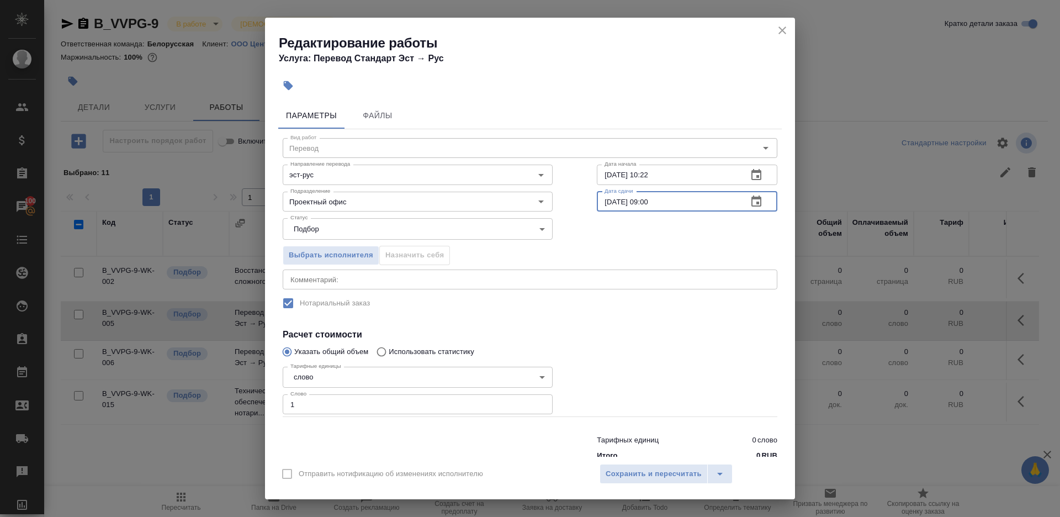
click at [665, 348] on div at bounding box center [687, 389] width 225 height 99
click at [664, 474] on span "Сохранить и пересчитать" at bounding box center [654, 474] width 96 height 13
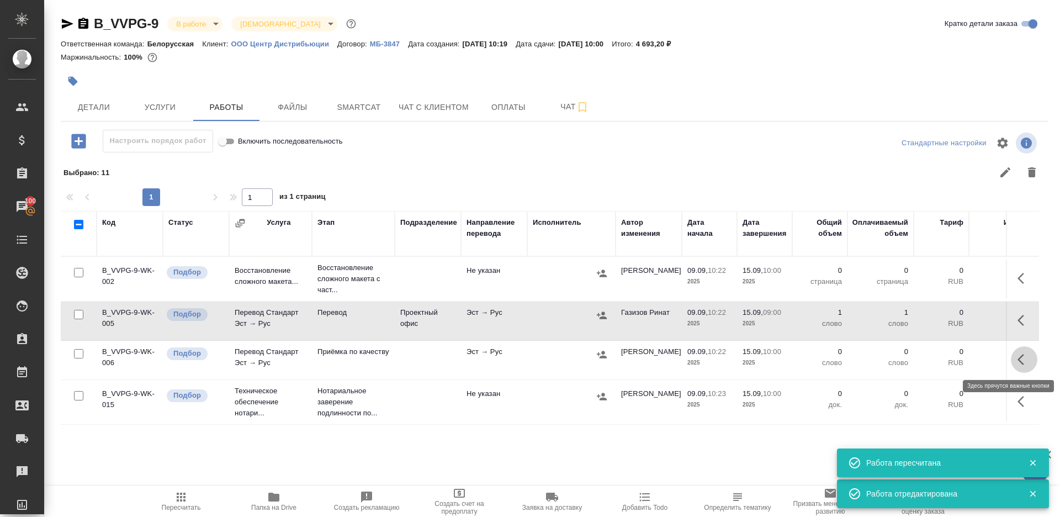
click at [1026, 361] on icon "button" at bounding box center [1024, 359] width 13 height 13
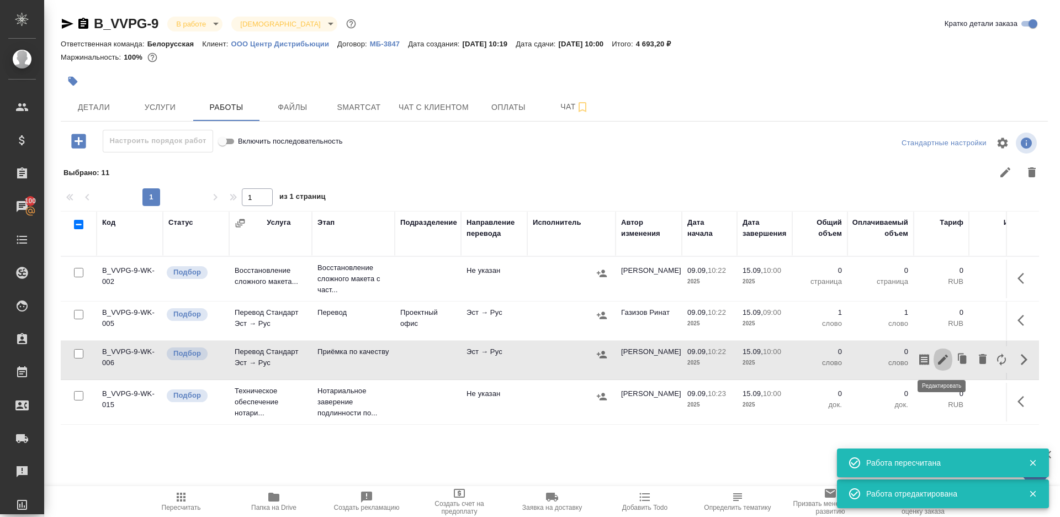
click at [944, 353] on icon "button" at bounding box center [942, 359] width 13 height 13
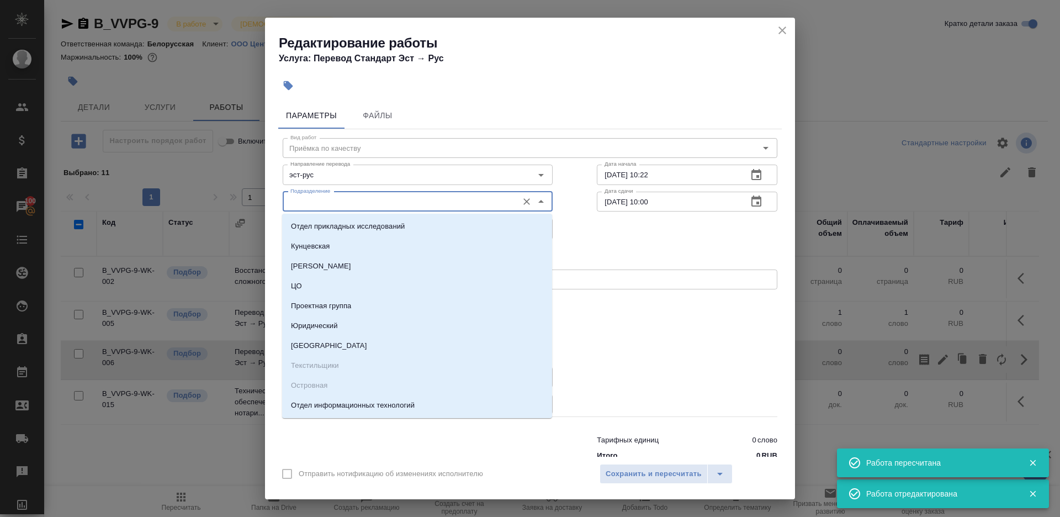
click at [367, 201] on input "Подразделение" at bounding box center [399, 201] width 226 height 13
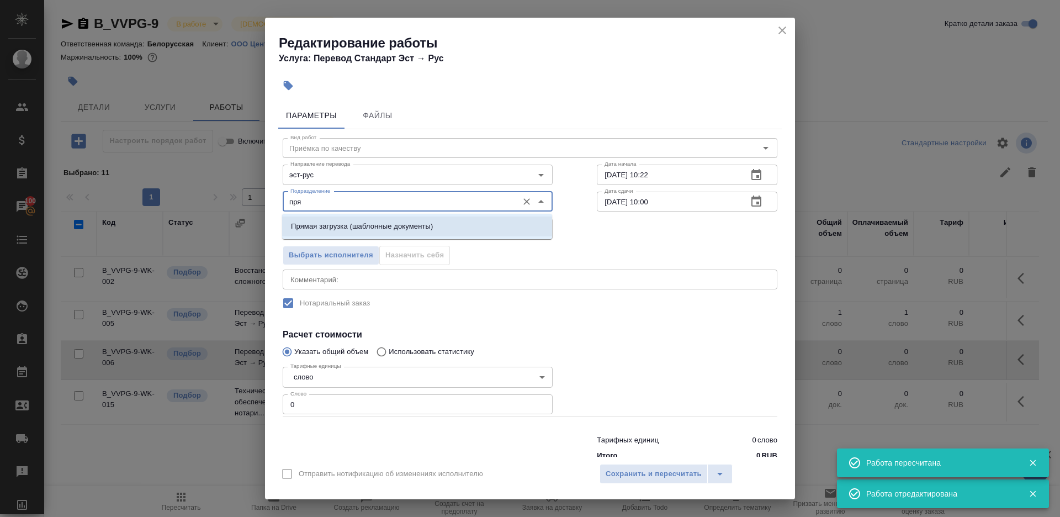
click at [435, 232] on li "Прямая загрузка (шаблонные документы)" at bounding box center [417, 226] width 270 height 20
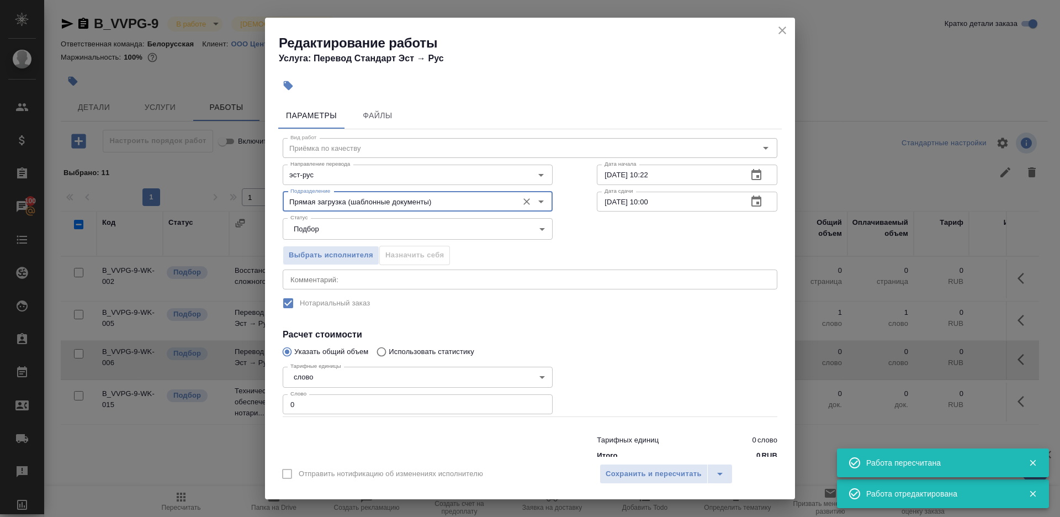
type input "Прямая загрузка (шаблонные документы)"
click at [649, 177] on input "09.09.2025 10:22" at bounding box center [668, 175] width 142 height 20
paste input "15.09.2025 09:00"
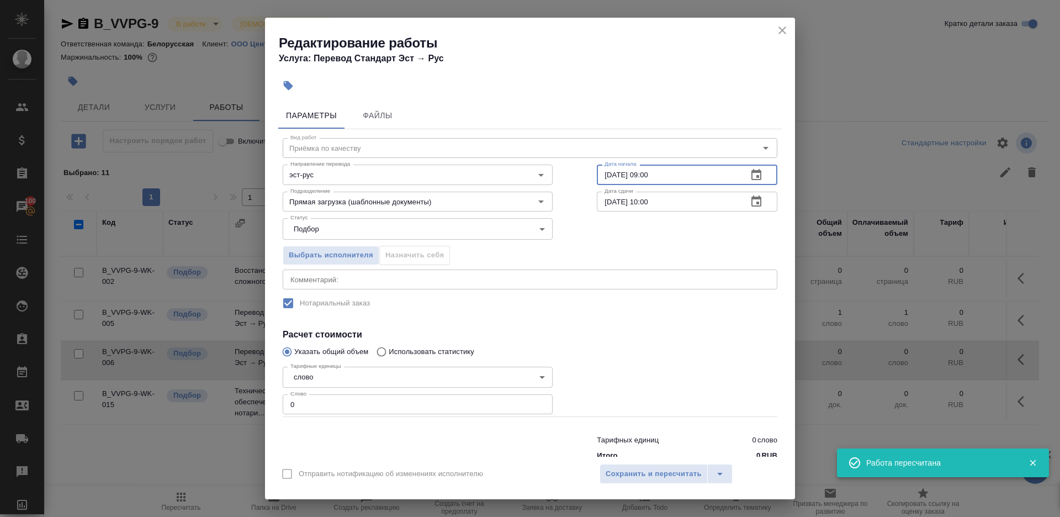
type input "15.09.2025 09:00"
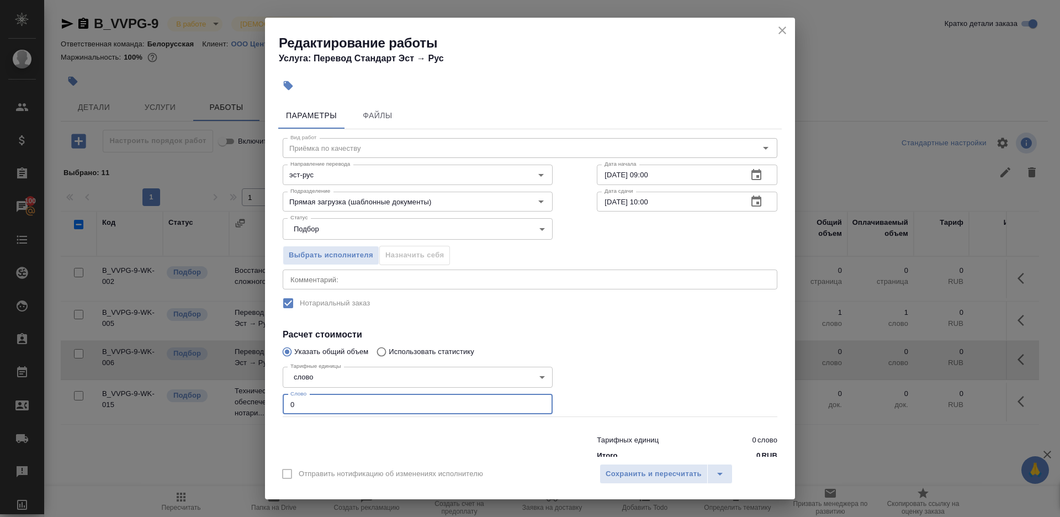
click at [343, 407] on input "0" at bounding box center [418, 404] width 270 height 20
type input "1"
click at [641, 401] on div at bounding box center [687, 389] width 225 height 99
click at [641, 473] on span "Сохранить и пересчитать" at bounding box center [654, 474] width 96 height 13
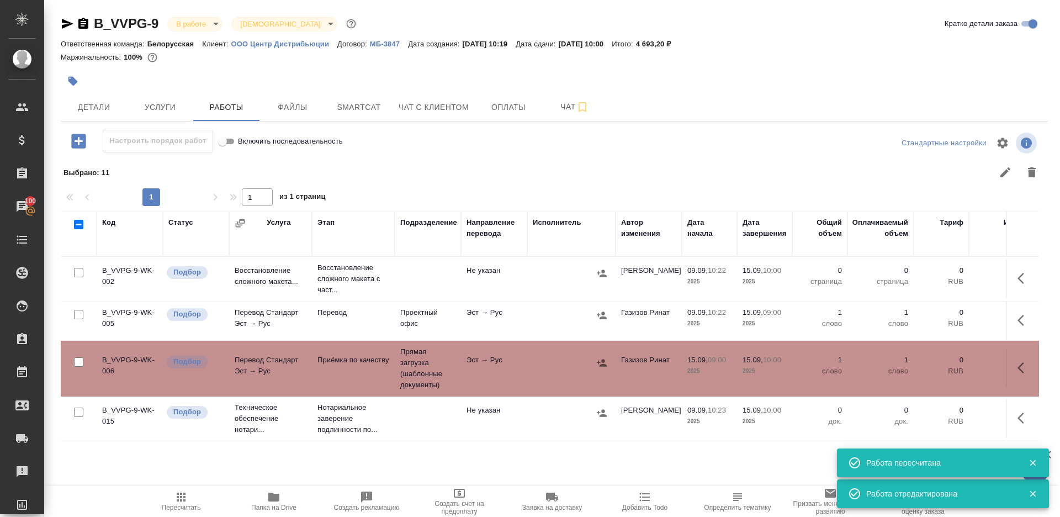
click at [471, 331] on td "Эст → Рус" at bounding box center [494, 320] width 66 height 39
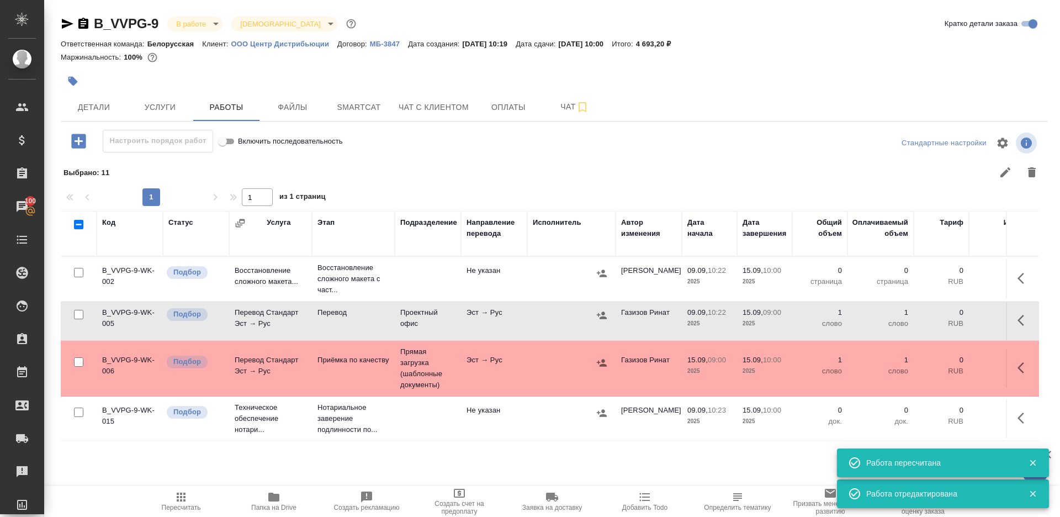
click at [471, 331] on td "Эст → Рус" at bounding box center [494, 320] width 66 height 39
click at [173, 511] on button "Пересчитать" at bounding box center [181, 501] width 93 height 31
click at [172, 506] on span "Пересчитать" at bounding box center [181, 508] width 39 height 8
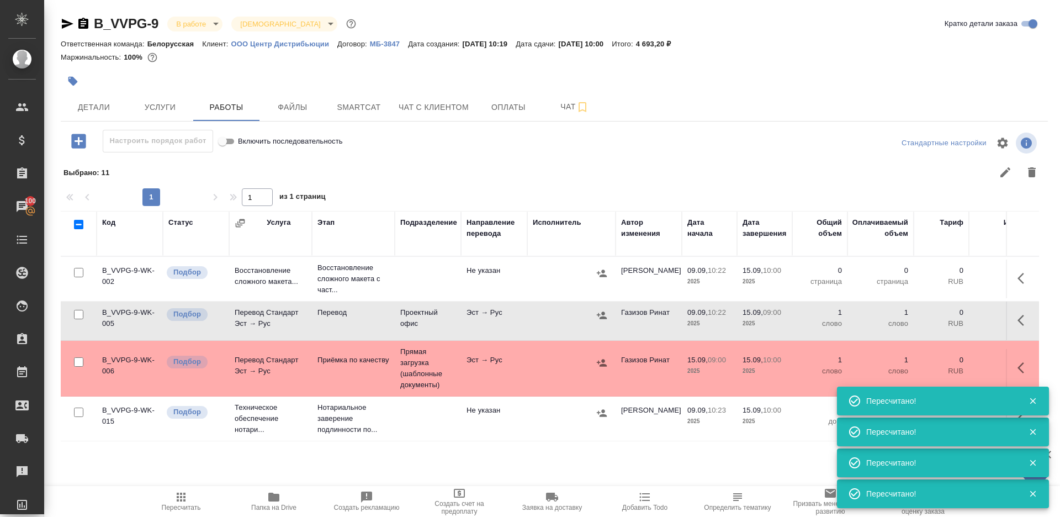
click at [400, 180] on div at bounding box center [652, 172] width 785 height 27
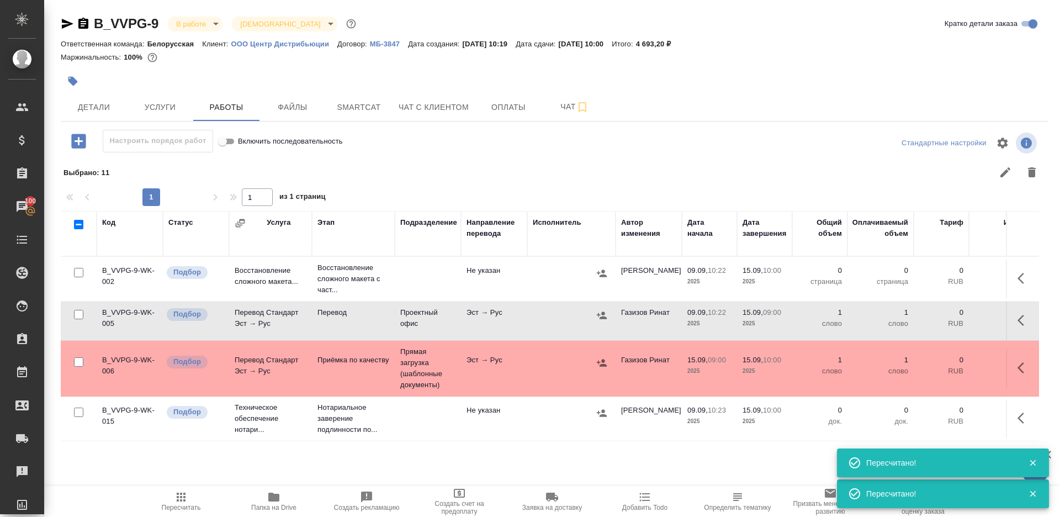
click at [178, 495] on icon "button" at bounding box center [180, 496] width 13 height 13
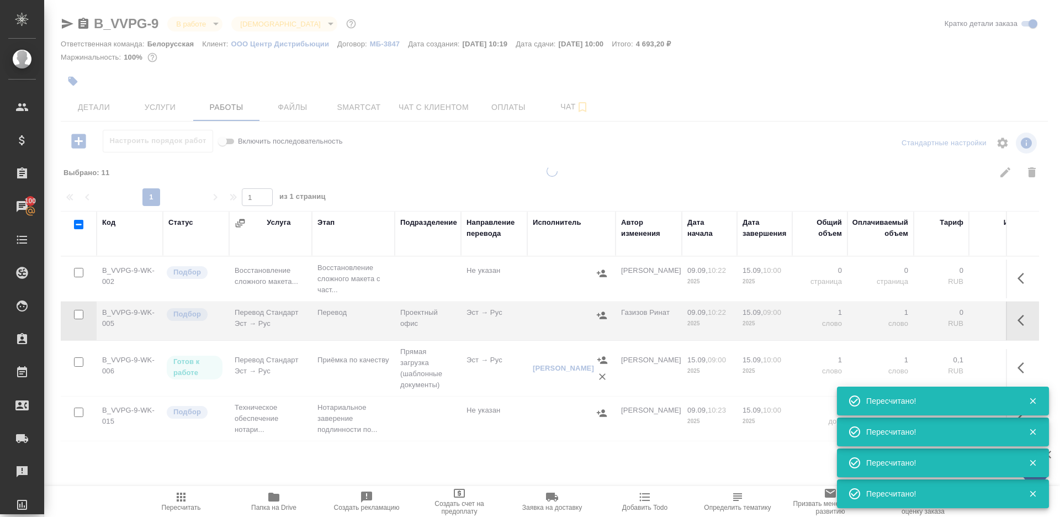
click at [443, 193] on div "1 1 из 1 страниц" at bounding box center [554, 197] width 987 height 18
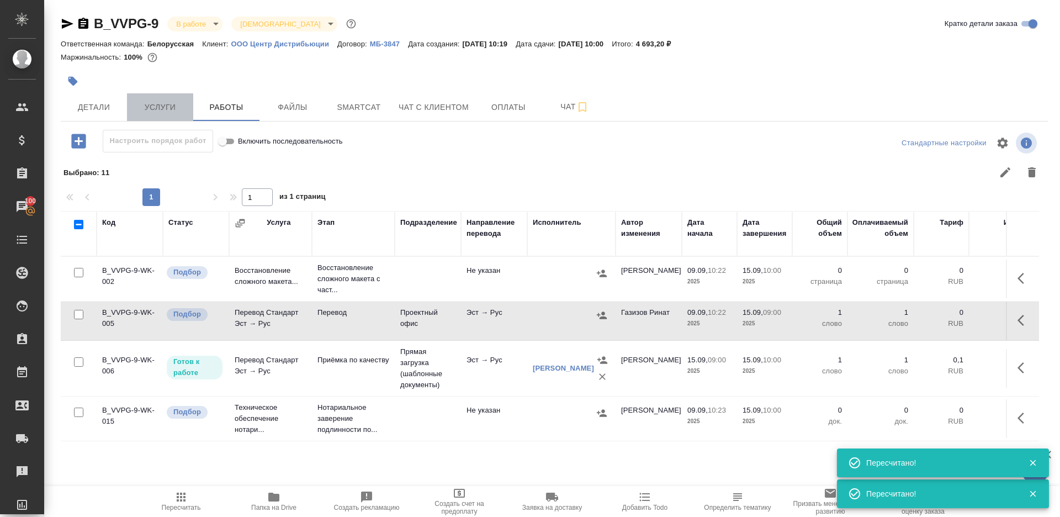
click at [171, 109] on span "Услуги" at bounding box center [160, 107] width 53 height 14
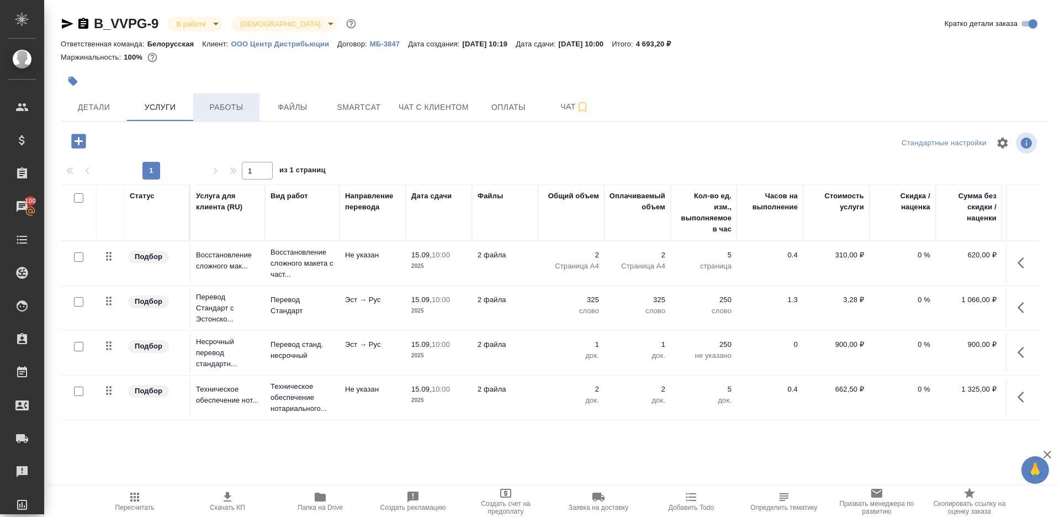
click at [247, 107] on span "Работы" at bounding box center [226, 107] width 53 height 14
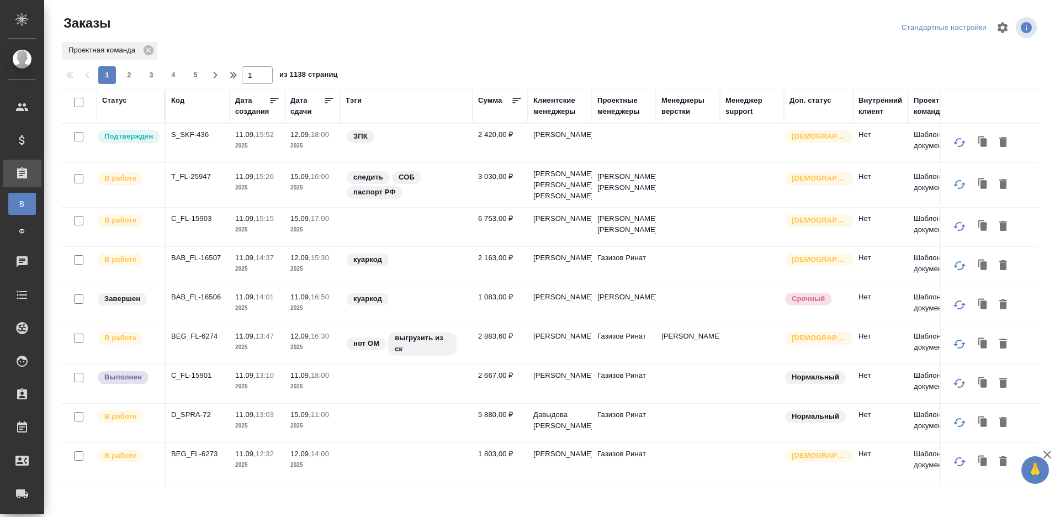
click at [347, 101] on div "Тэги" at bounding box center [354, 100] width 16 height 11
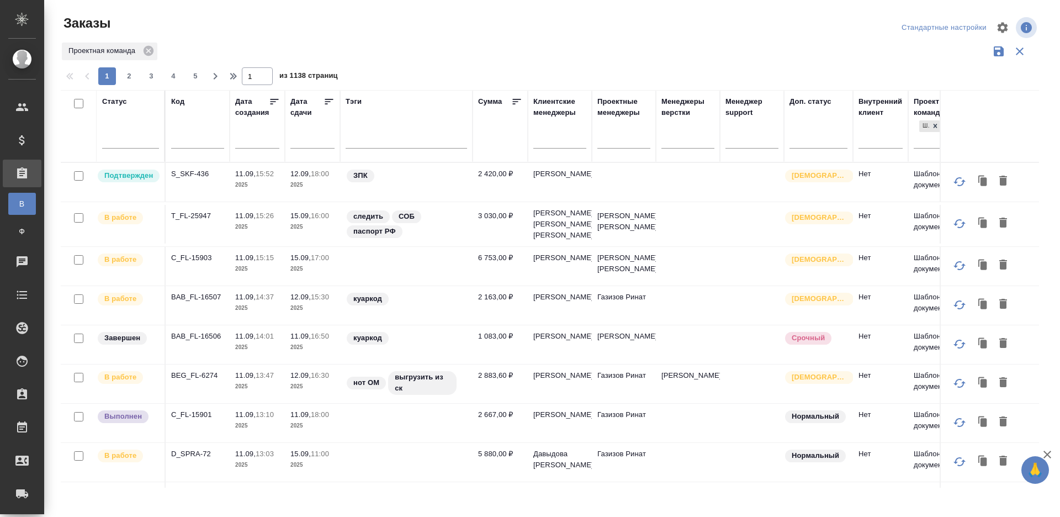
click at [197, 134] on input "text" at bounding box center [197, 141] width 53 height 14
paste input "BAB_FL-16491"
click at [448, 52] on div "Проектная команда" at bounding box center [550, 51] width 978 height 21
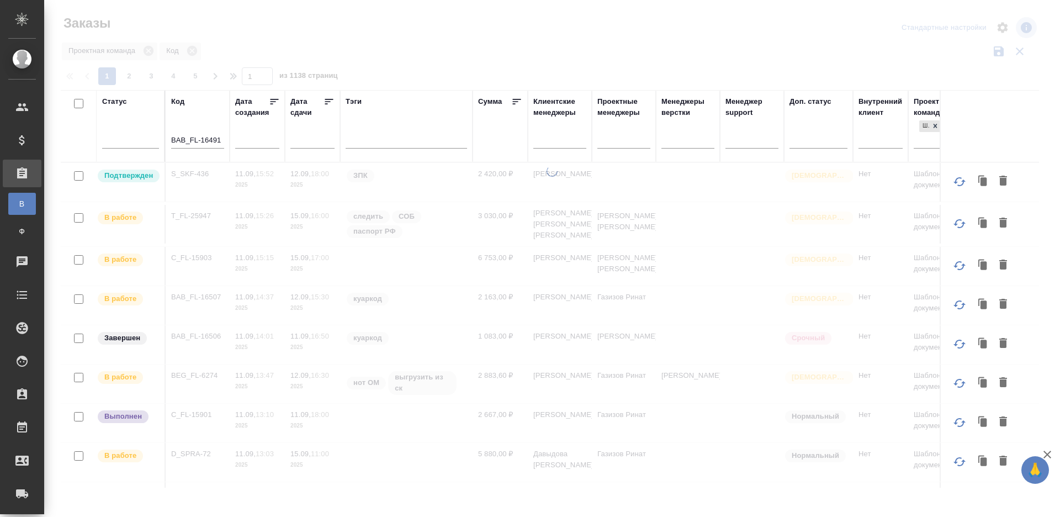
type input "BAB_FL-16491"
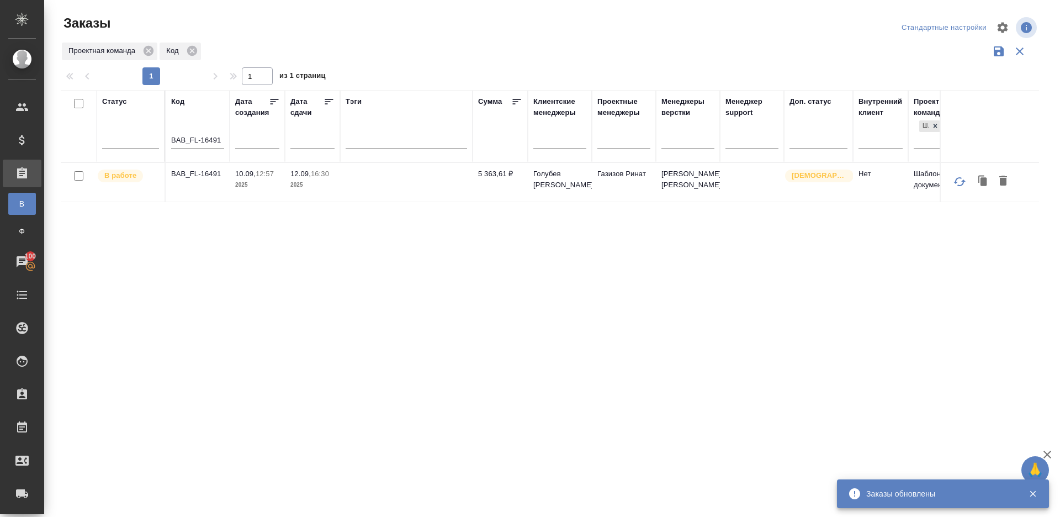
click at [208, 170] on p "BAB_FL-16491" at bounding box center [197, 173] width 53 height 11
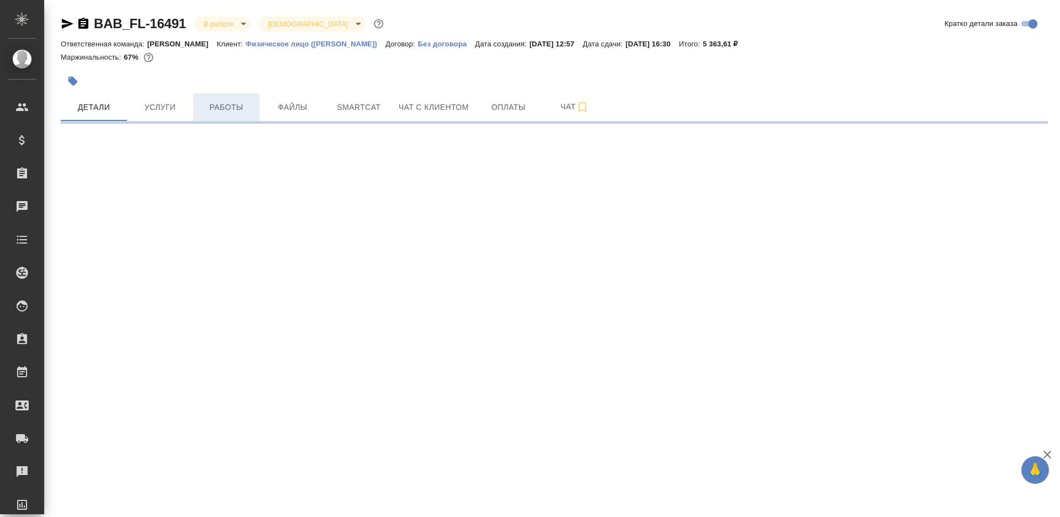
click at [246, 111] on span "Работы" at bounding box center [226, 107] width 53 height 14
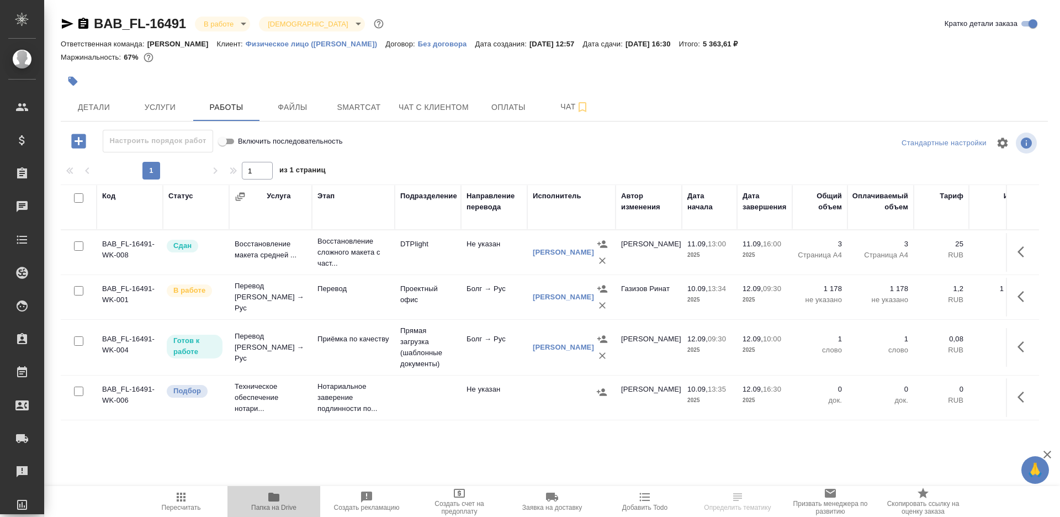
click at [261, 512] on button "Папка на Drive" at bounding box center [273, 501] width 93 height 31
click at [1015, 292] on button "button" at bounding box center [1024, 296] width 27 height 27
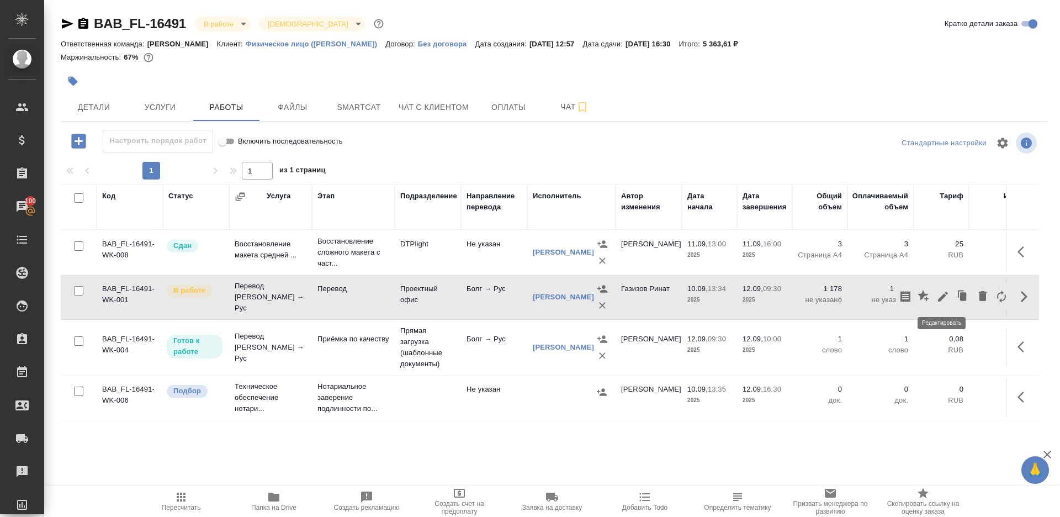
click at [941, 292] on icon "button" at bounding box center [942, 296] width 13 height 13
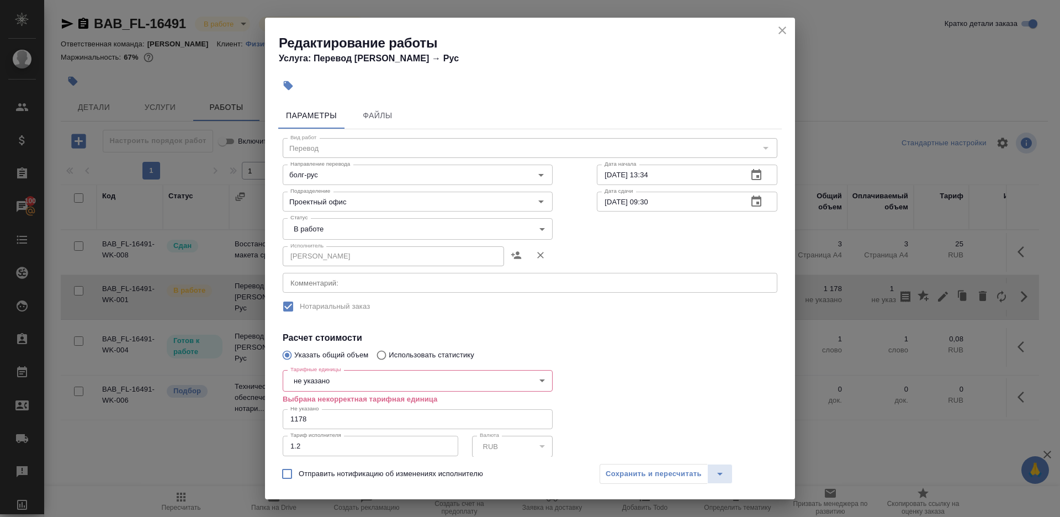
click at [296, 235] on body "🙏 .cls-1 fill:#fff; AWATERA [PERSON_NAME] Клиенты Спецификации Заказы 100 Чаты …" at bounding box center [530, 258] width 1060 height 517
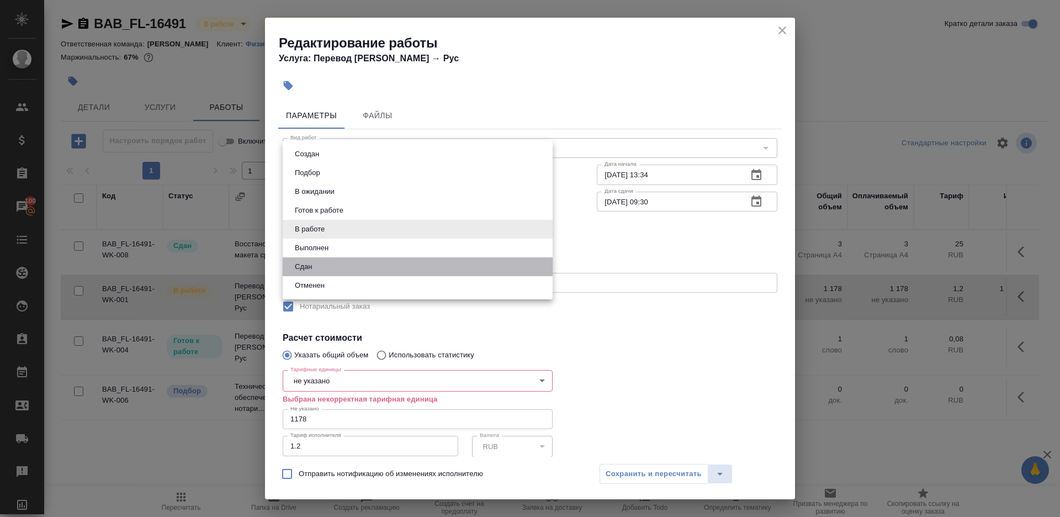
click at [327, 268] on li "Сдан" at bounding box center [418, 266] width 270 height 19
type input "closed"
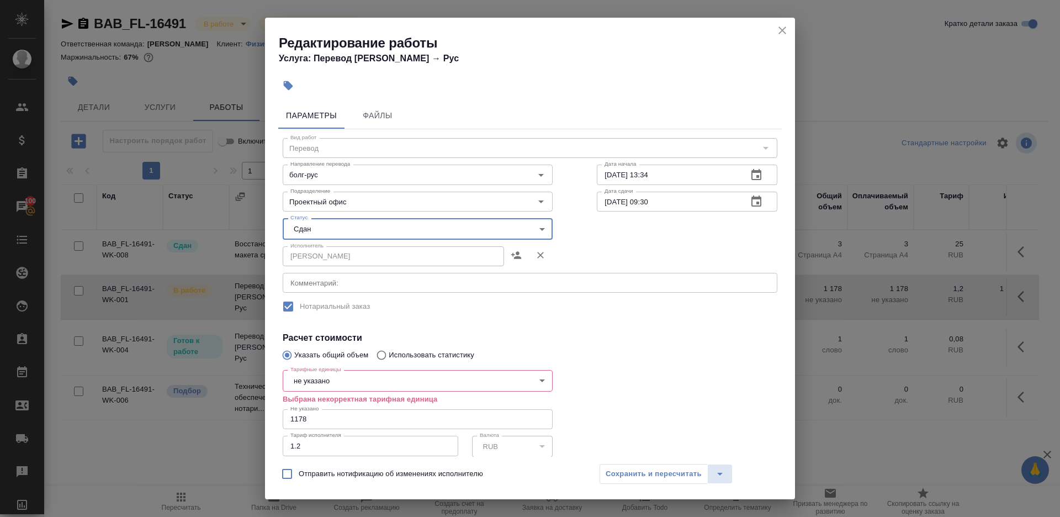
click at [339, 381] on body "🙏 .cls-1 fill:#fff; AWATERA [PERSON_NAME] Клиенты Спецификации Заказы 100 Чаты …" at bounding box center [530, 258] width 1060 height 517
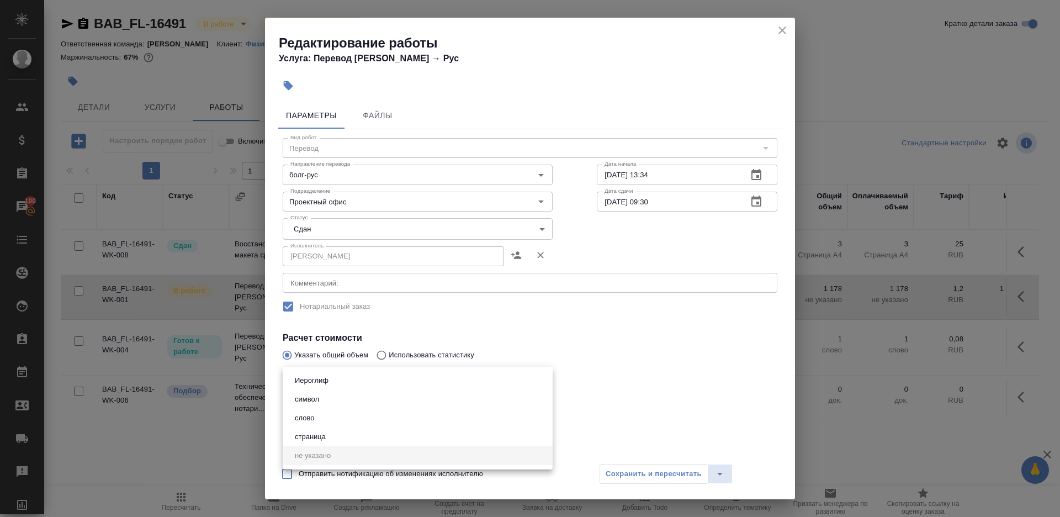
click at [340, 416] on li "слово" at bounding box center [418, 418] width 270 height 19
type input "5a8b1489cc6b4906c91bfd90"
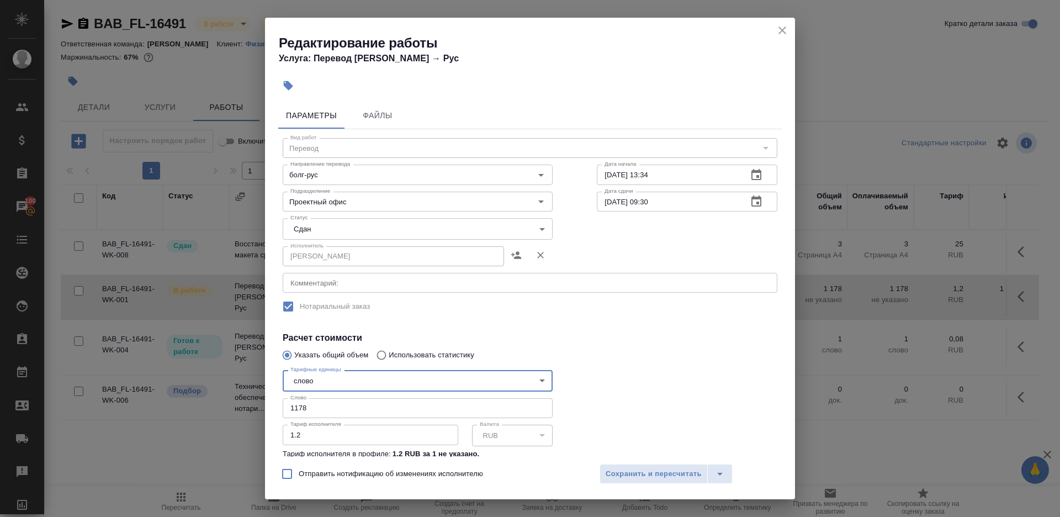
click at [458, 411] on input "1178" at bounding box center [418, 408] width 270 height 20
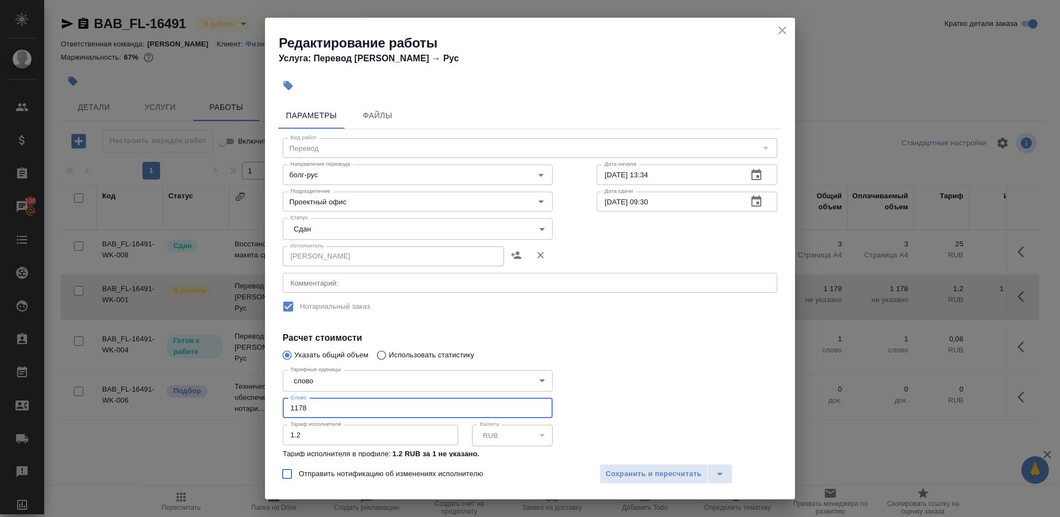
paste input "534"
type input "1534"
click at [582, 376] on div at bounding box center [687, 425] width 225 height 164
click at [624, 472] on span "Сохранить и пересчитать" at bounding box center [654, 474] width 96 height 13
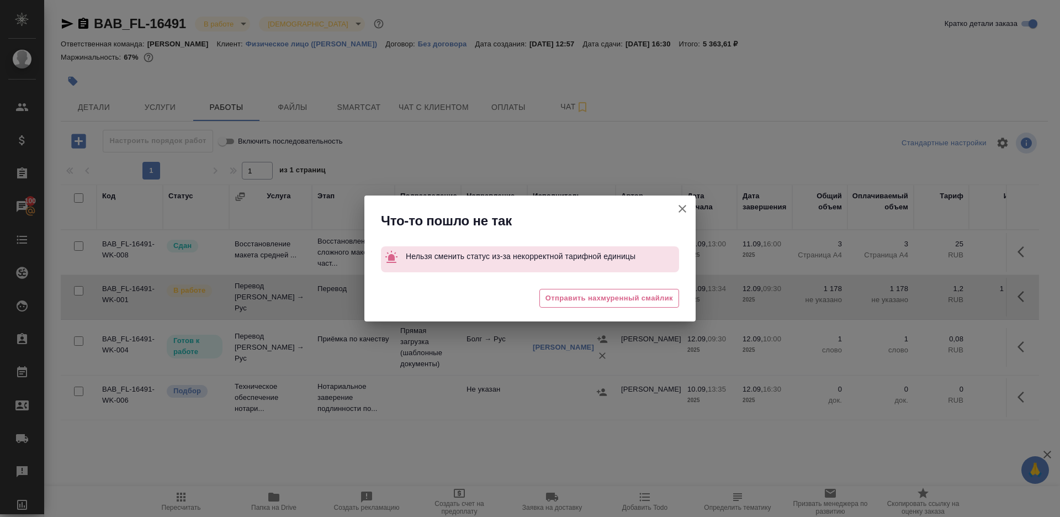
click at [682, 197] on button "Группировать работы по услугам" at bounding box center [682, 208] width 27 height 27
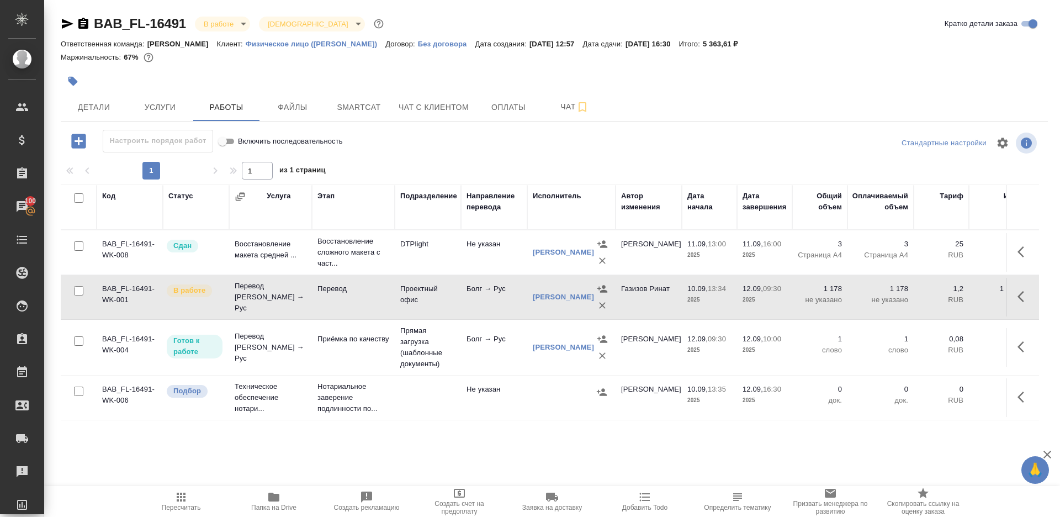
click at [1036, 288] on td at bounding box center [1022, 297] width 33 height 39
click at [1018, 288] on button "button" at bounding box center [1024, 296] width 27 height 27
click at [939, 293] on icon "button" at bounding box center [942, 296] width 13 height 13
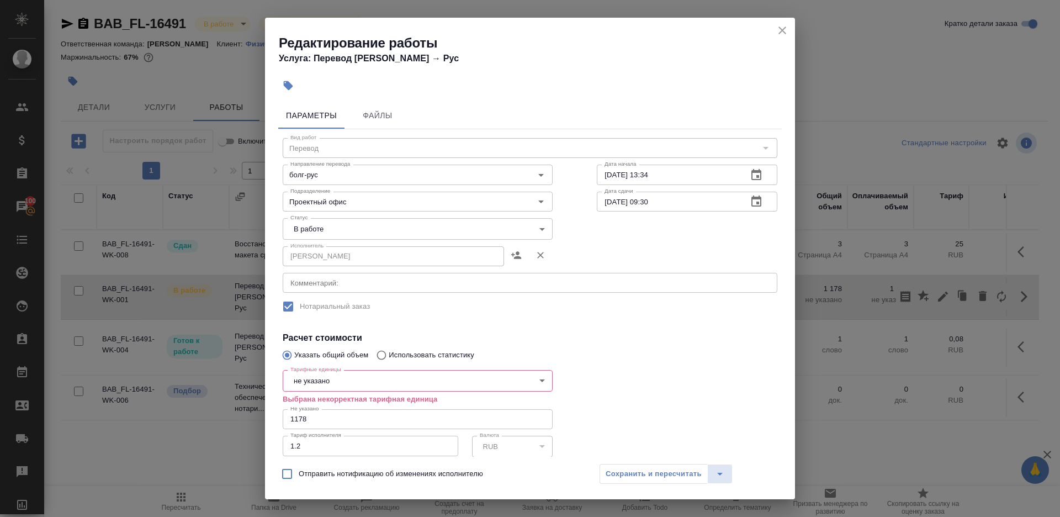
click at [337, 385] on body "🙏 .cls-1 fill:#fff; AWATERA Gazizov Rinat Клиенты Спецификации Заказы 100 Чаты …" at bounding box center [530, 258] width 1060 height 517
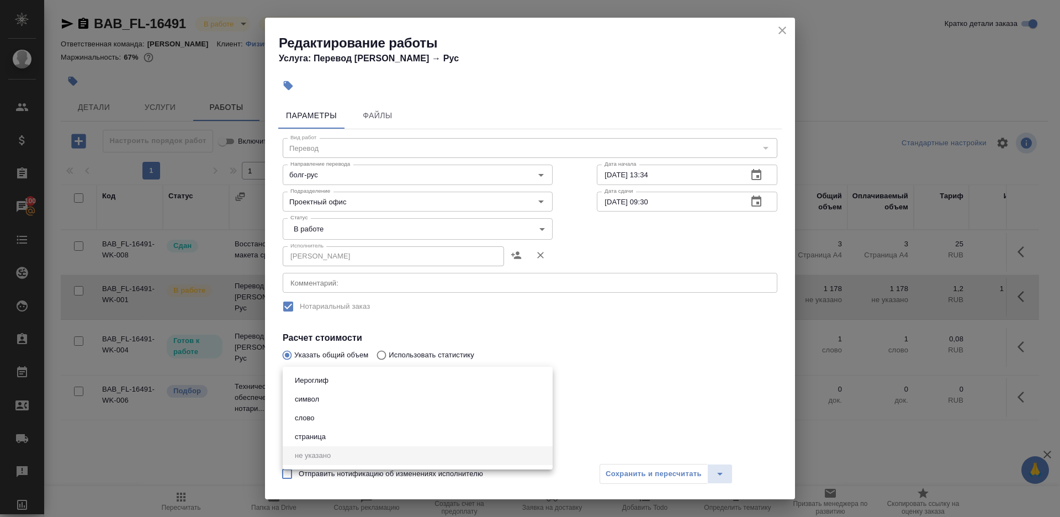
click at [341, 418] on li "слово" at bounding box center [418, 418] width 270 height 19
type input "5a8b1489cc6b4906c91bfd90"
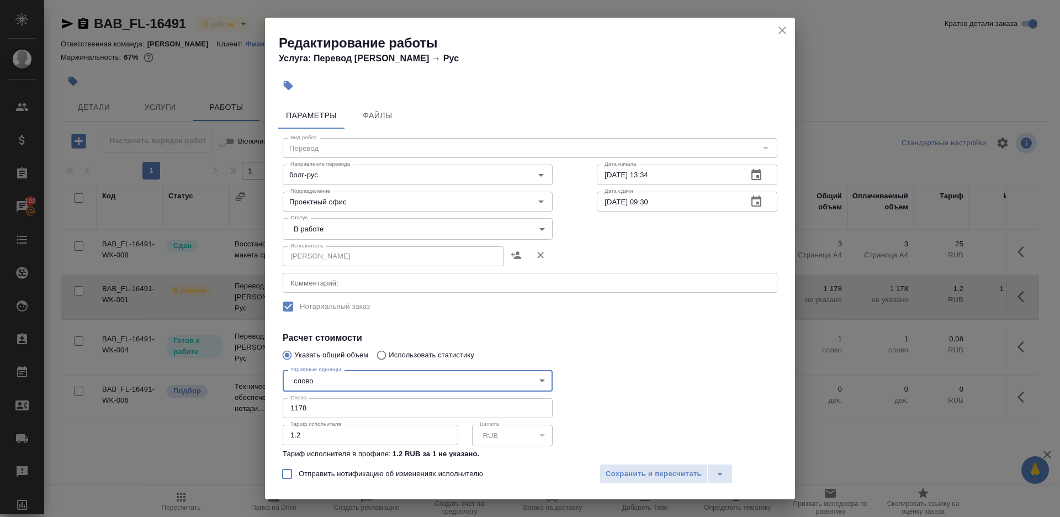
click at [594, 464] on div "Отправить нотификацию об изменениях исполнителю Сохранить и пересчитать" at bounding box center [530, 478] width 530 height 43
click at [603, 464] on button "Сохранить и пересчитать" at bounding box center [654, 474] width 108 height 20
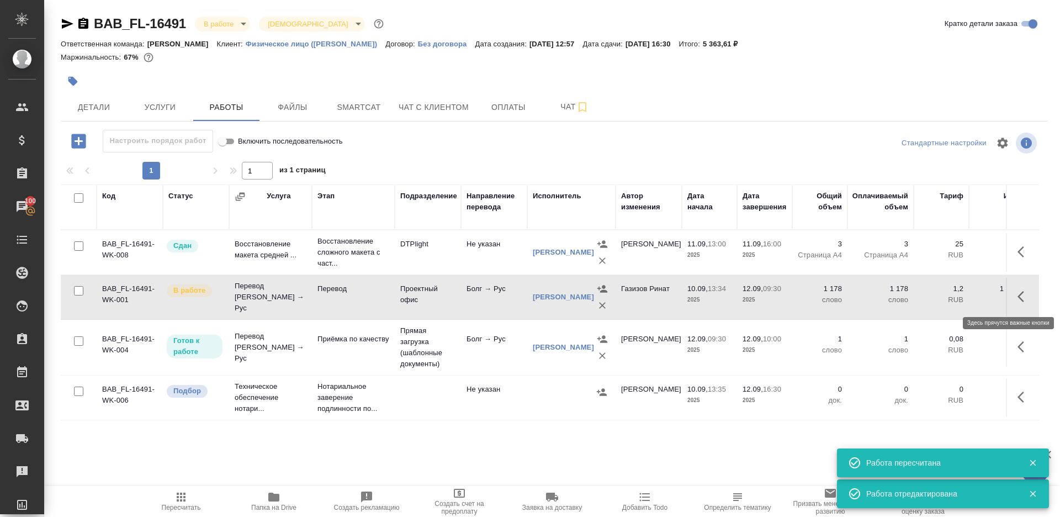
drag, startPoint x: 1024, startPoint y: 288, endPoint x: 1014, endPoint y: 289, distance: 10.0
click at [1024, 288] on button "button" at bounding box center [1024, 296] width 27 height 27
click at [943, 296] on icon "button" at bounding box center [943, 297] width 10 height 10
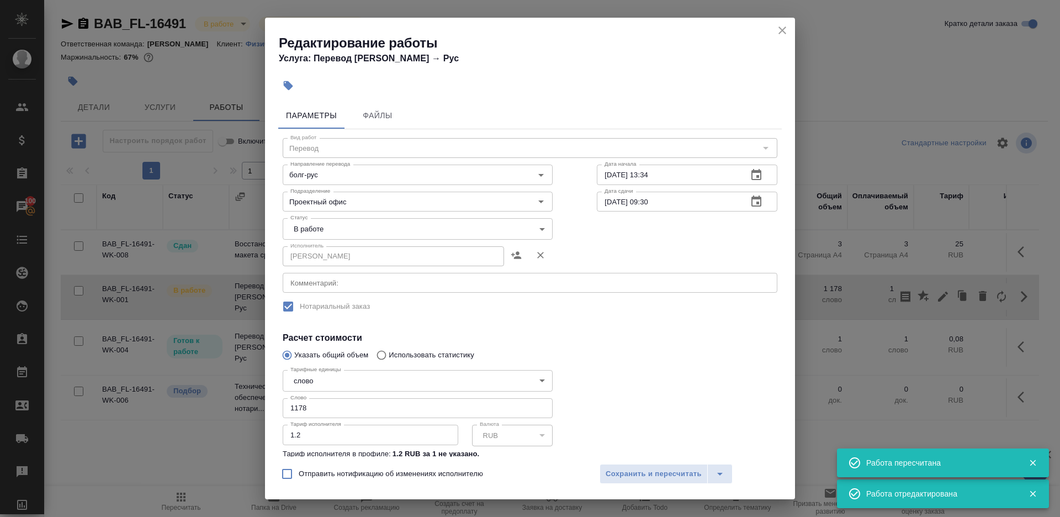
click at [383, 226] on body "🙏 .cls-1 fill:#fff; AWATERA Gazizov Rinat Клиенты Спецификации Заказы 100 Чаты …" at bounding box center [530, 258] width 1060 height 517
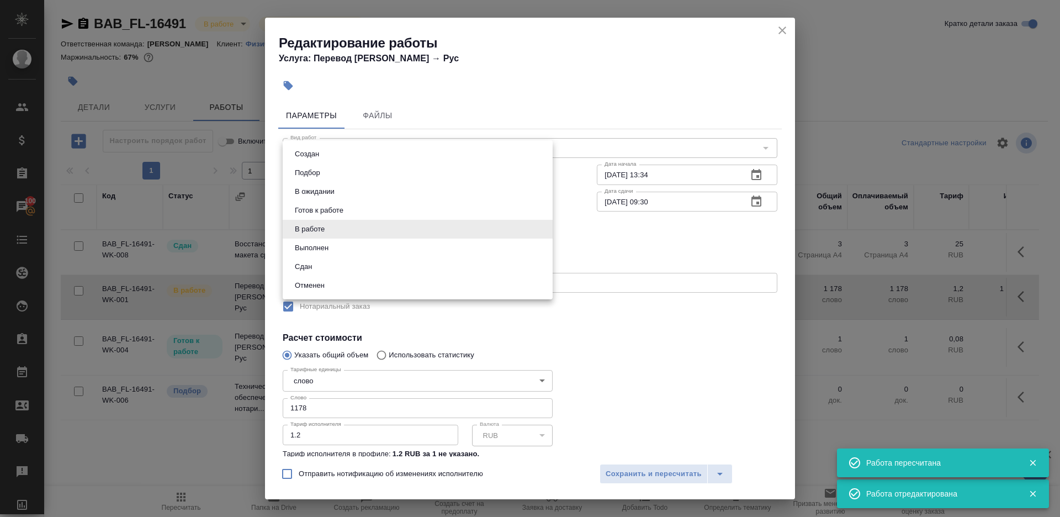
click at [327, 268] on li "Сдан" at bounding box center [418, 266] width 270 height 19
type input "closed"
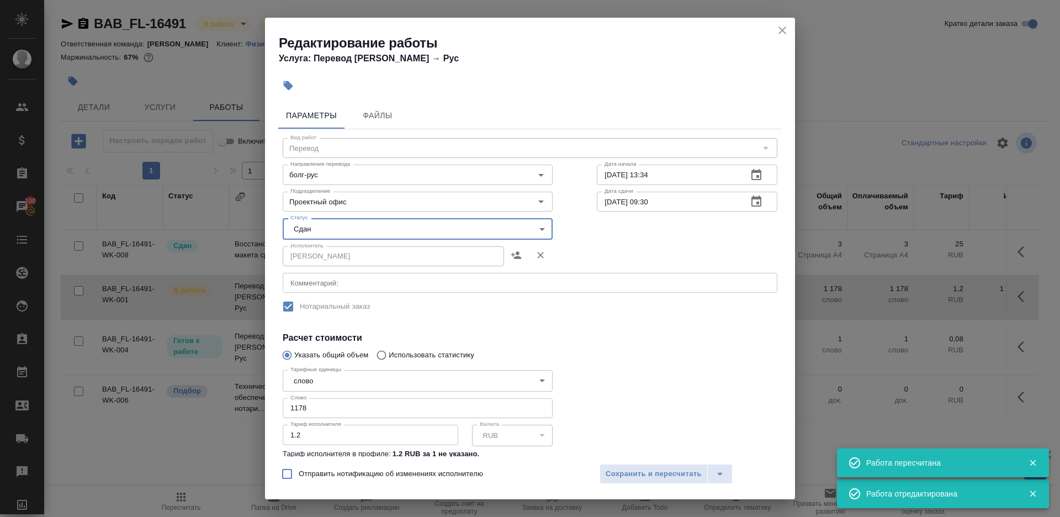
click at [326, 407] on input "1178" at bounding box center [418, 408] width 270 height 20
paste input "534"
type input "1534"
click at [646, 368] on div at bounding box center [687, 425] width 225 height 164
click at [650, 473] on span "Сохранить и пересчитать" at bounding box center [654, 474] width 96 height 13
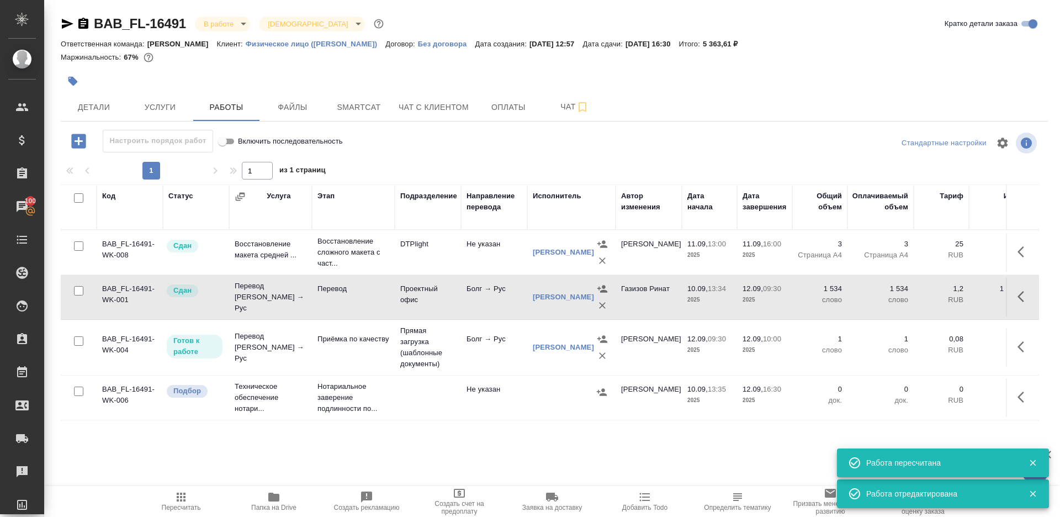
click at [171, 505] on span "Пересчитать" at bounding box center [181, 508] width 39 height 8
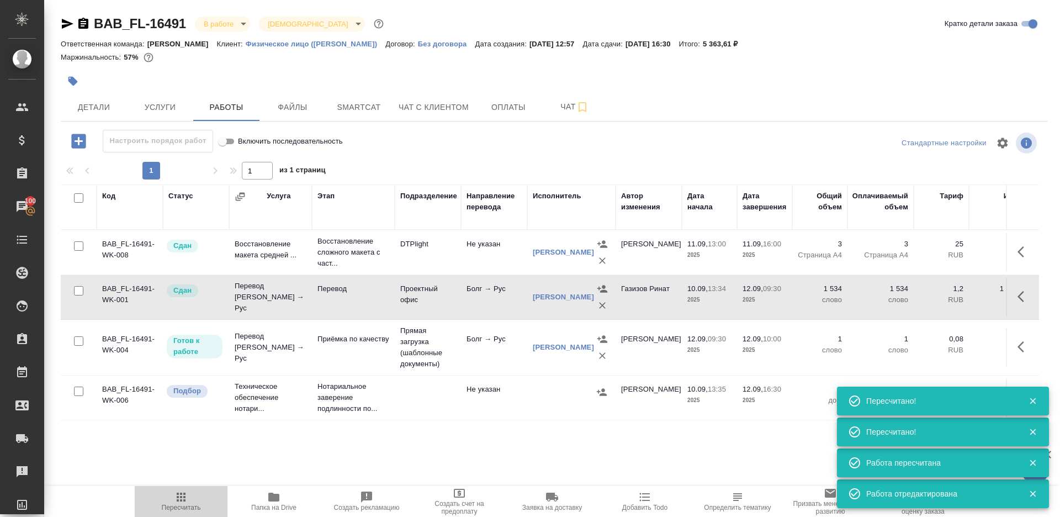
click at [167, 501] on span "Пересчитать" at bounding box center [181, 500] width 80 height 21
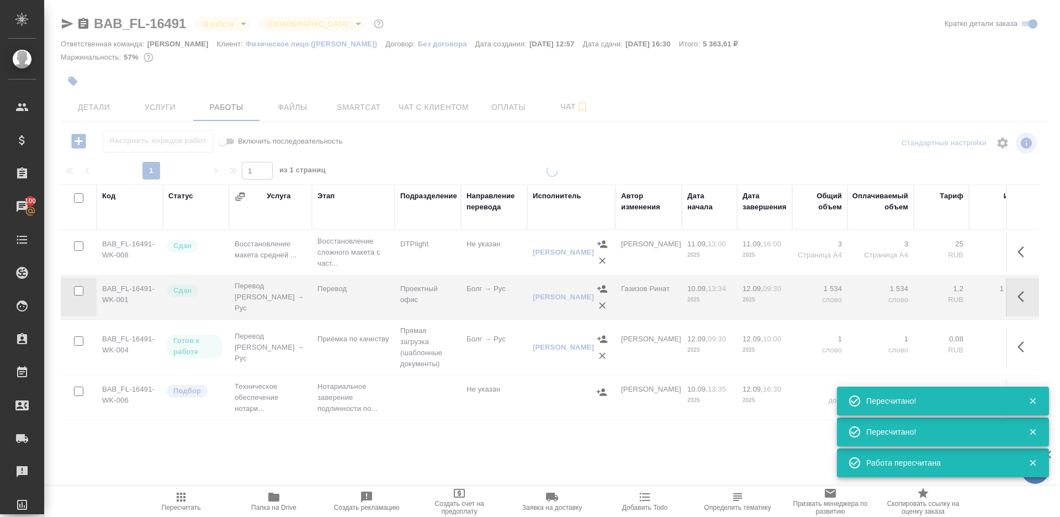
click at [167, 501] on span "Пересчитать" at bounding box center [181, 500] width 80 height 21
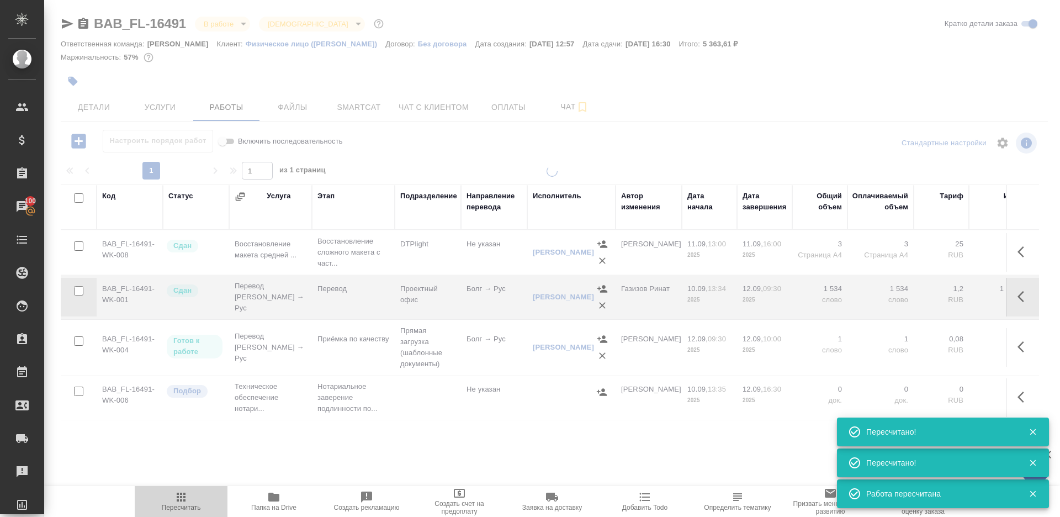
click at [167, 501] on span "Пересчитать" at bounding box center [181, 500] width 80 height 21
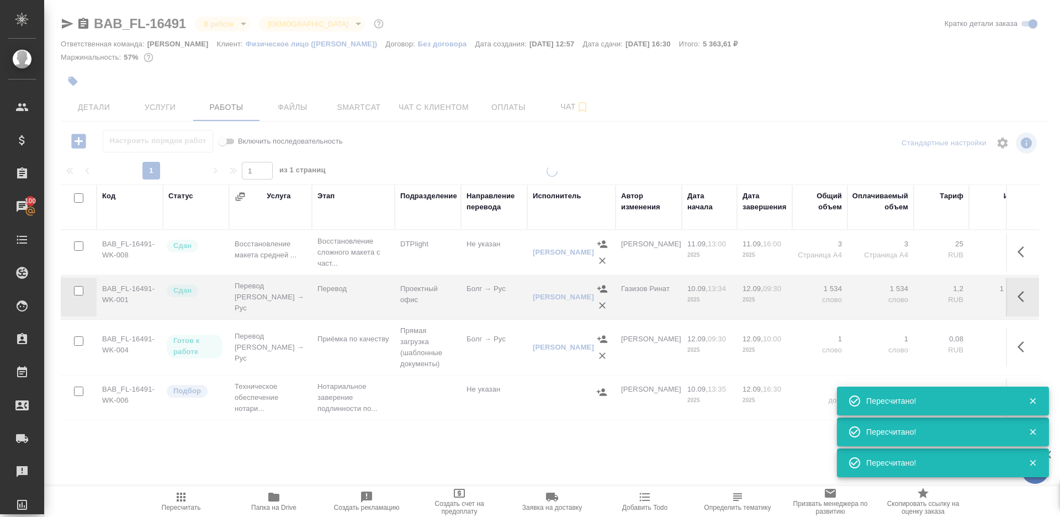
click at [167, 501] on span "Пересчитать" at bounding box center [181, 500] width 80 height 21
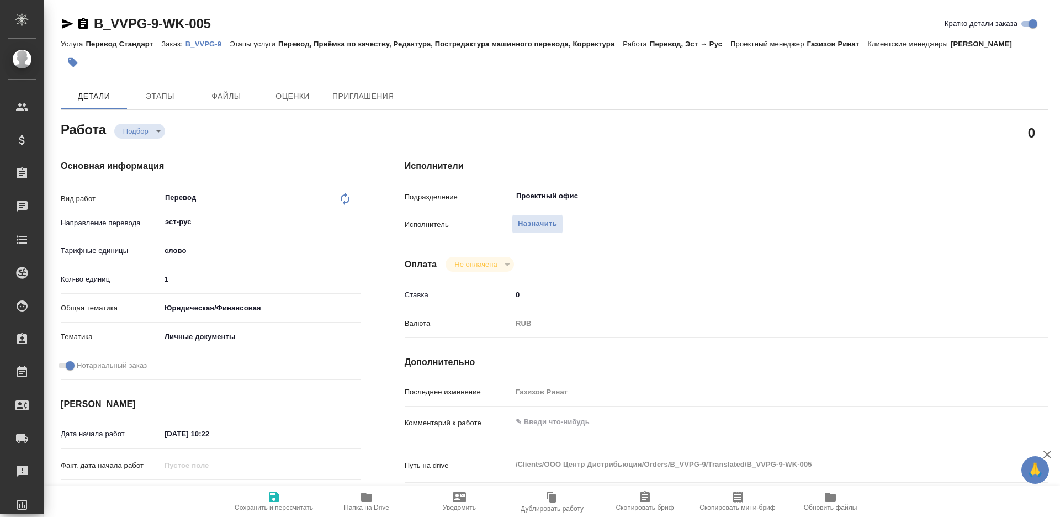
type textarea "x"
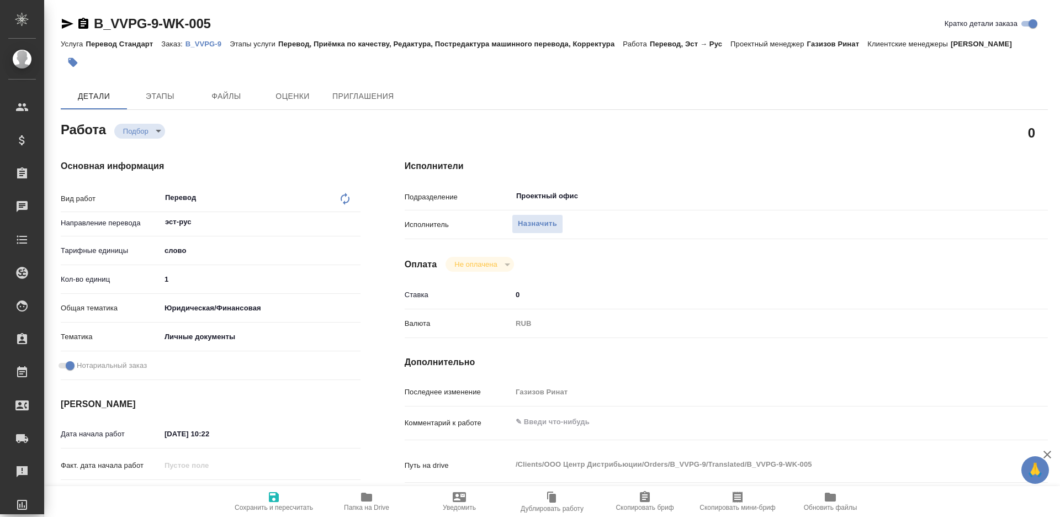
type textarea "x"
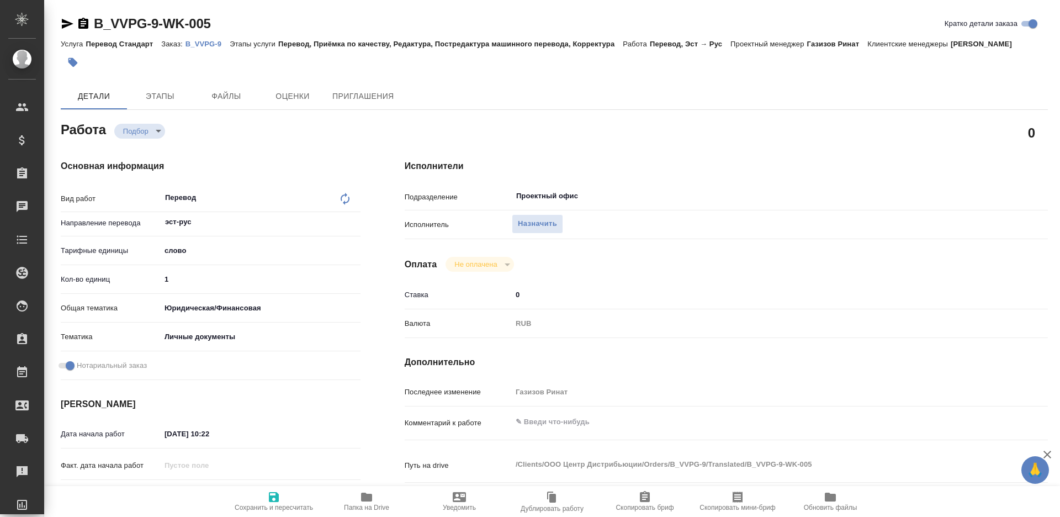
type textarea "x"
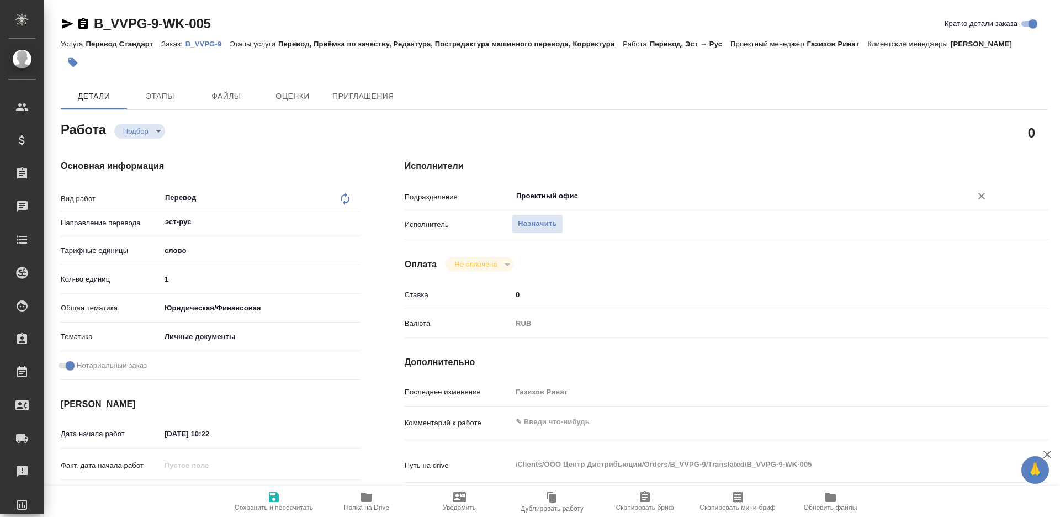
type textarea "x"
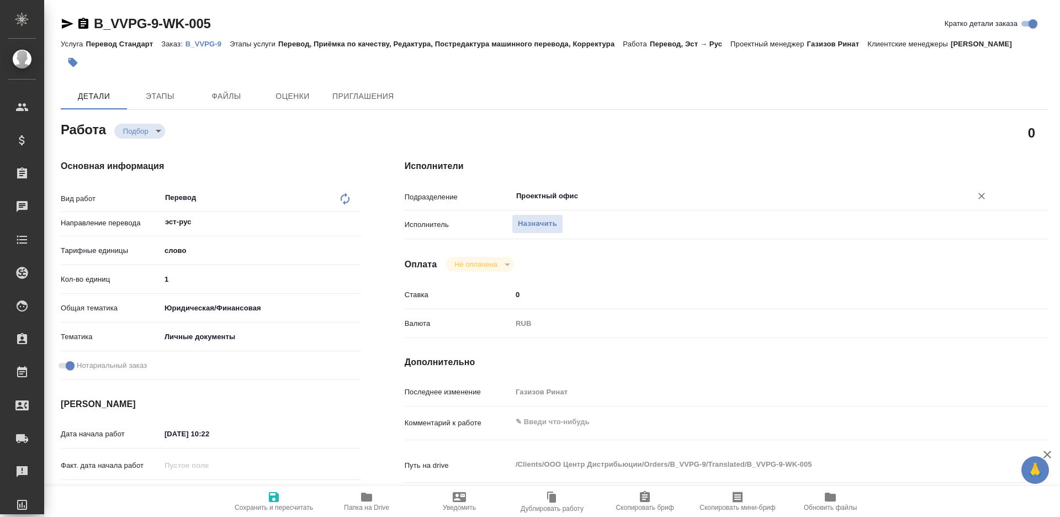
type textarea "x"
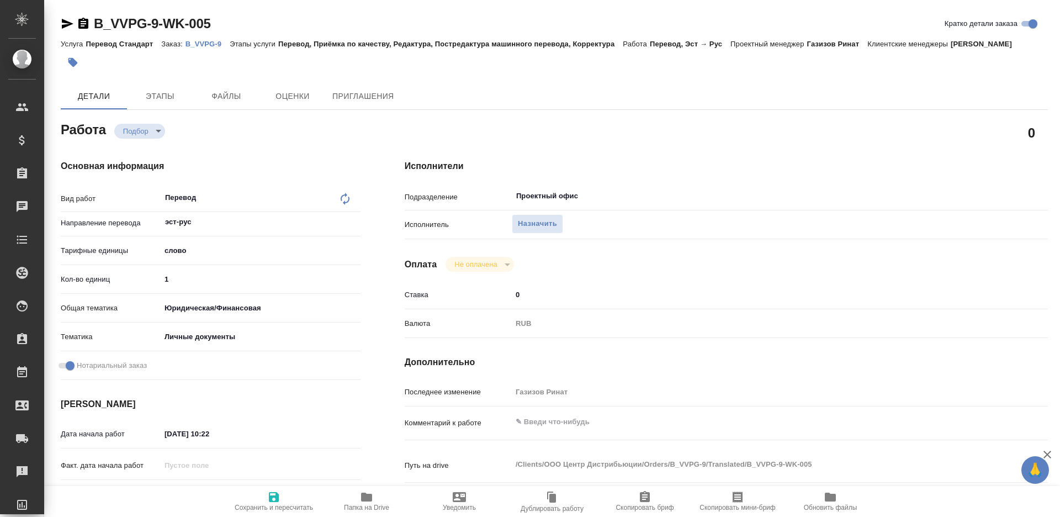
type textarea "x"
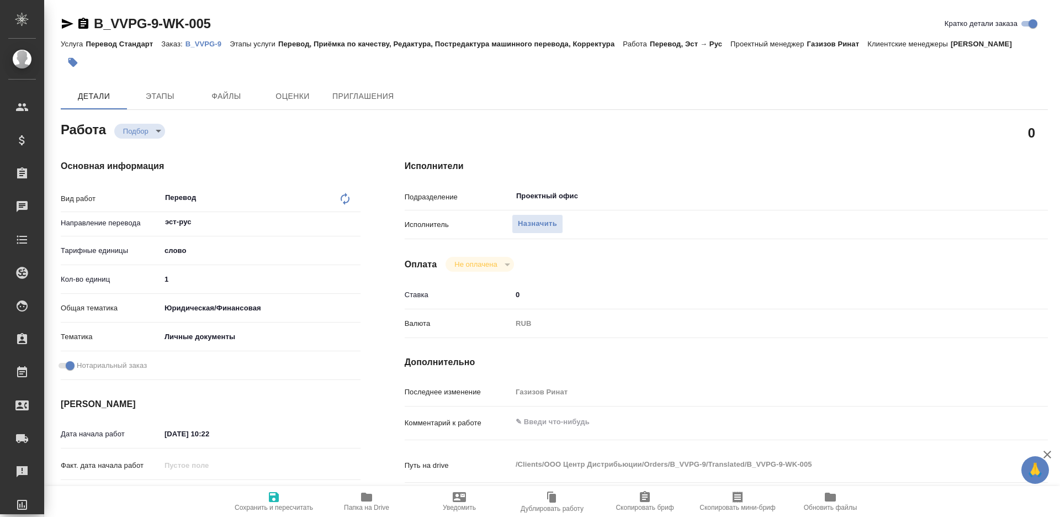
click at [729, 99] on div "Детали Этапы Файлы Оценки Приглашения" at bounding box center [554, 96] width 987 height 27
type textarea "x"
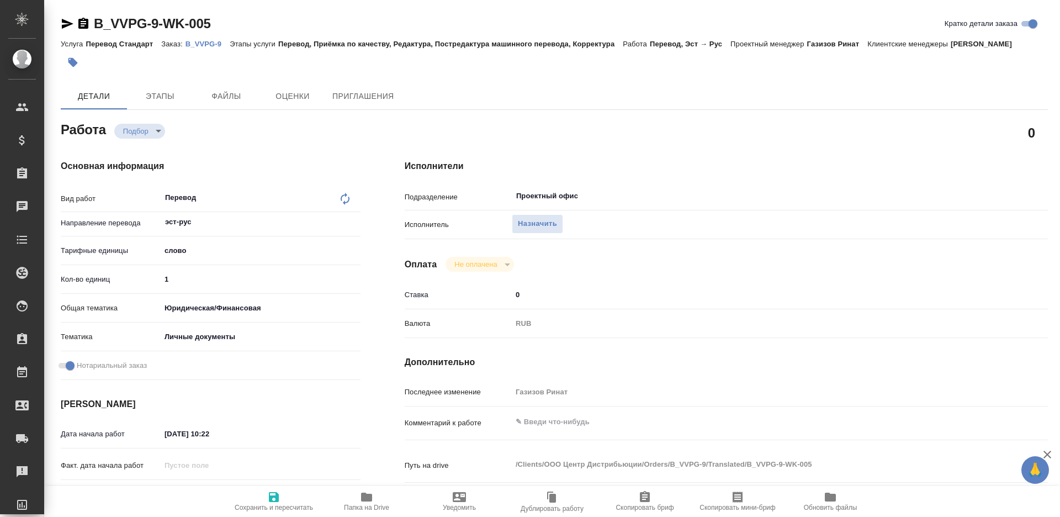
type textarea "x"
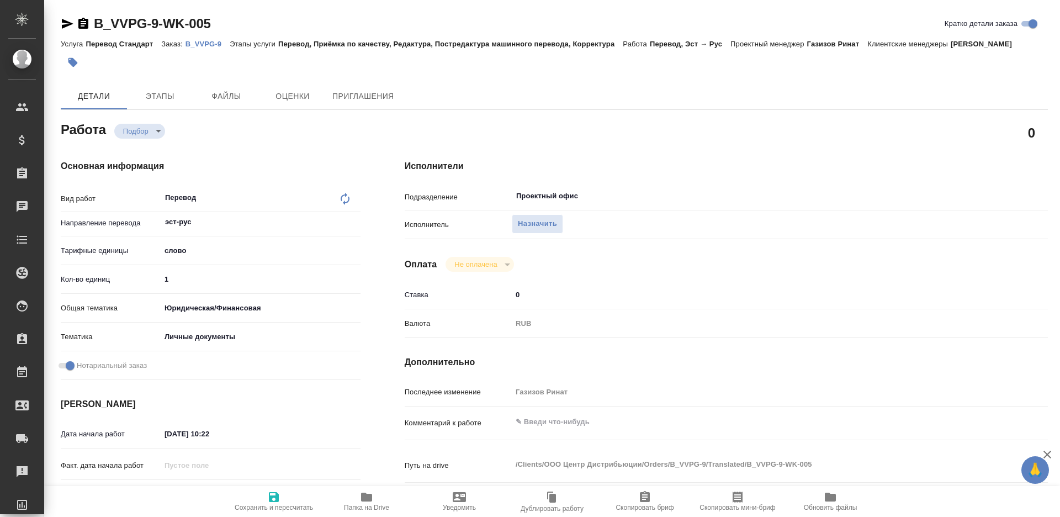
type textarea "x"
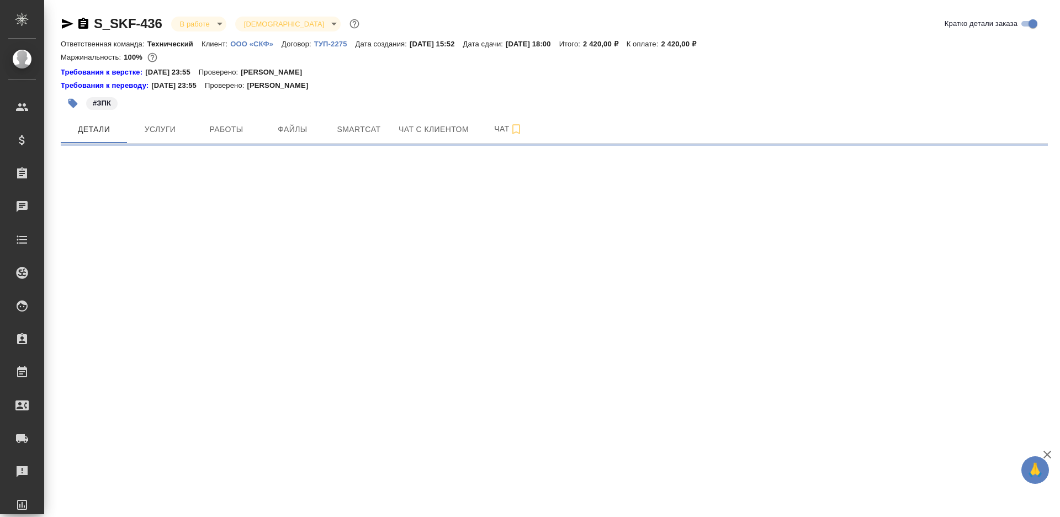
select select "RU"
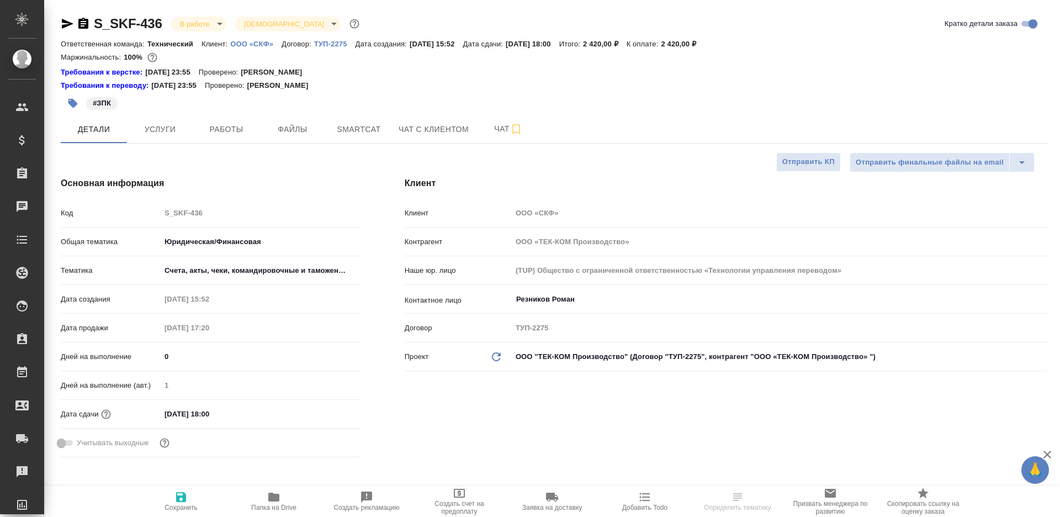
type textarea "x"
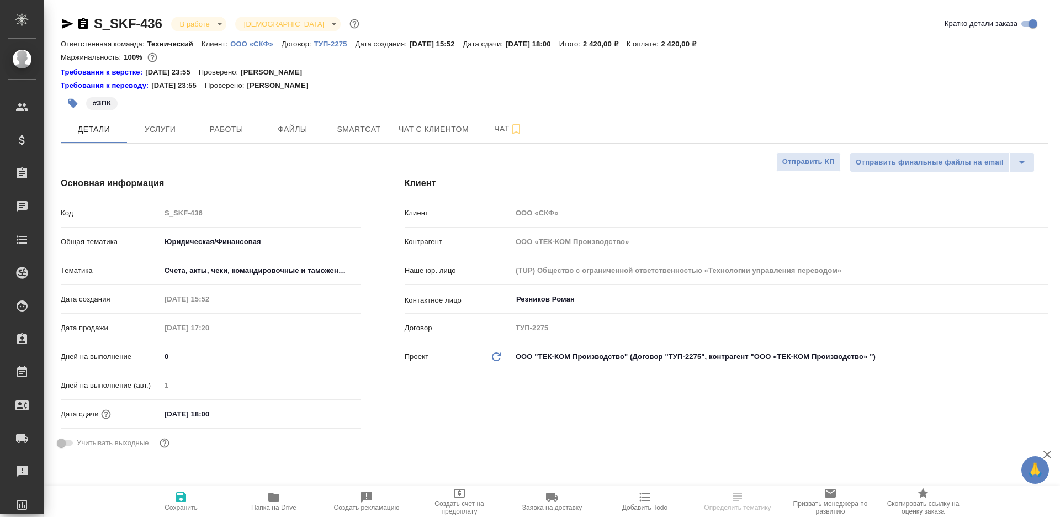
type textarea "x"
click at [231, 119] on button "Работы" at bounding box center [226, 129] width 66 height 28
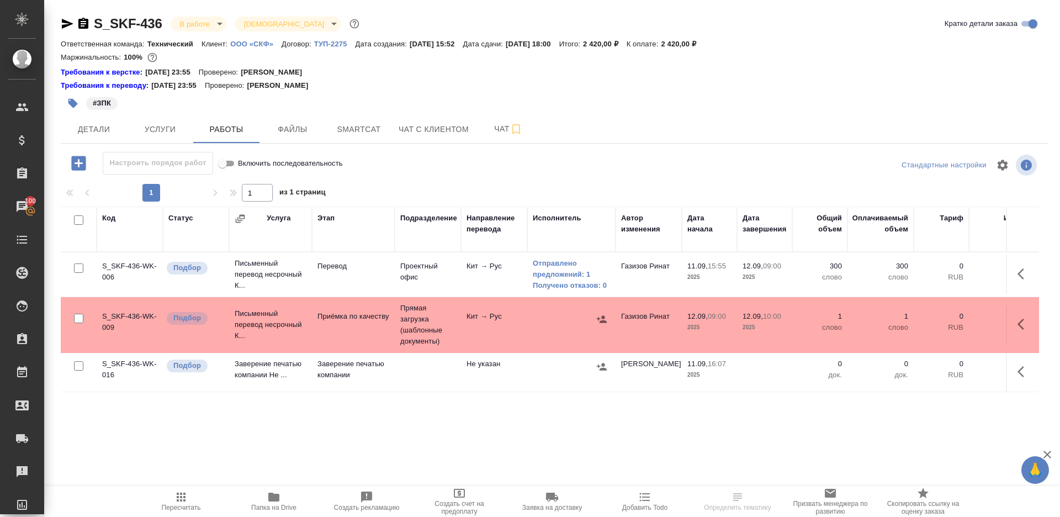
click at [421, 186] on div "1 1 из 1 страниц" at bounding box center [554, 193] width 987 height 18
click at [190, 496] on span "Пересчитать" at bounding box center [181, 500] width 80 height 21
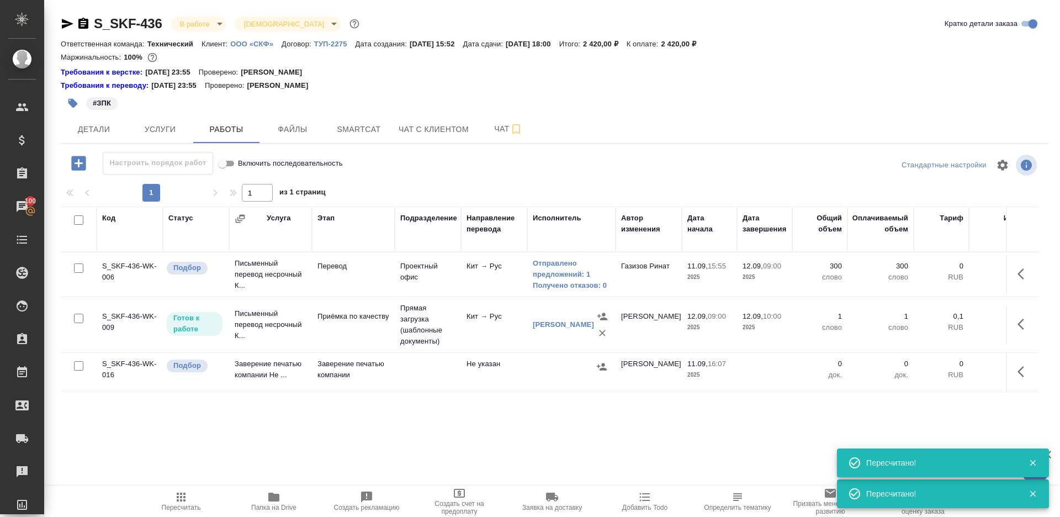
click at [174, 491] on icon "button" at bounding box center [180, 496] width 13 height 13
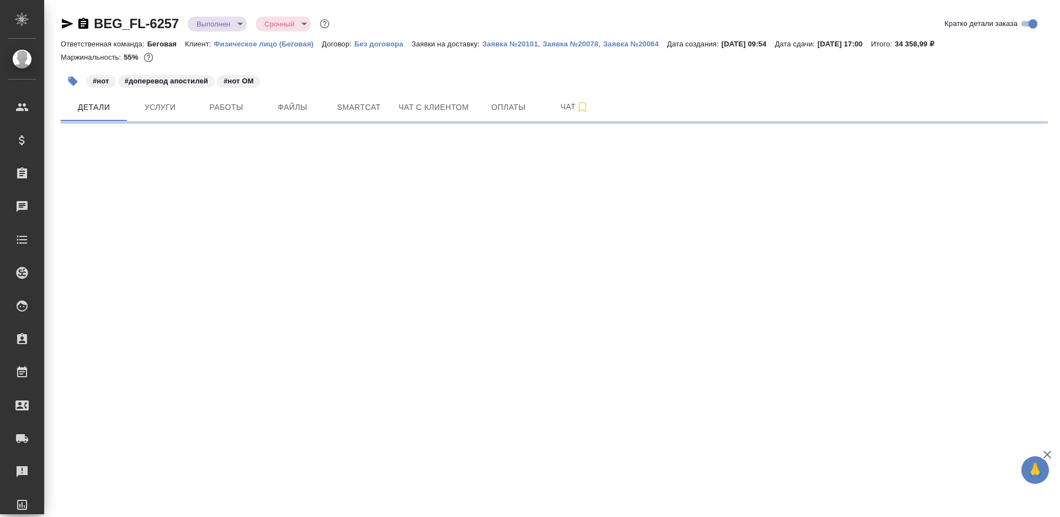
select select "RU"
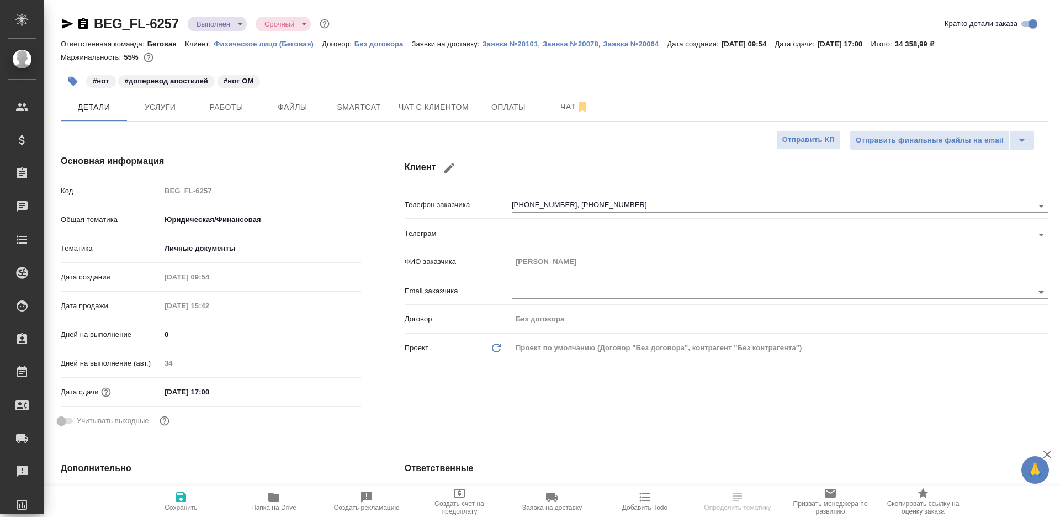
type textarea "x"
click at [202, 109] on span "Работы" at bounding box center [226, 107] width 53 height 14
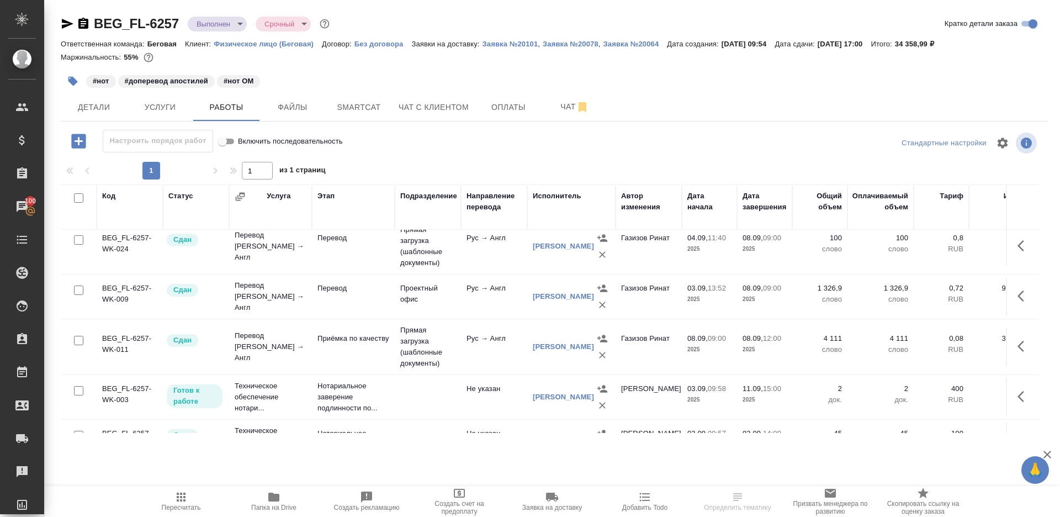
scroll to position [67, 0]
